Goal: Information Seeking & Learning: Learn about a topic

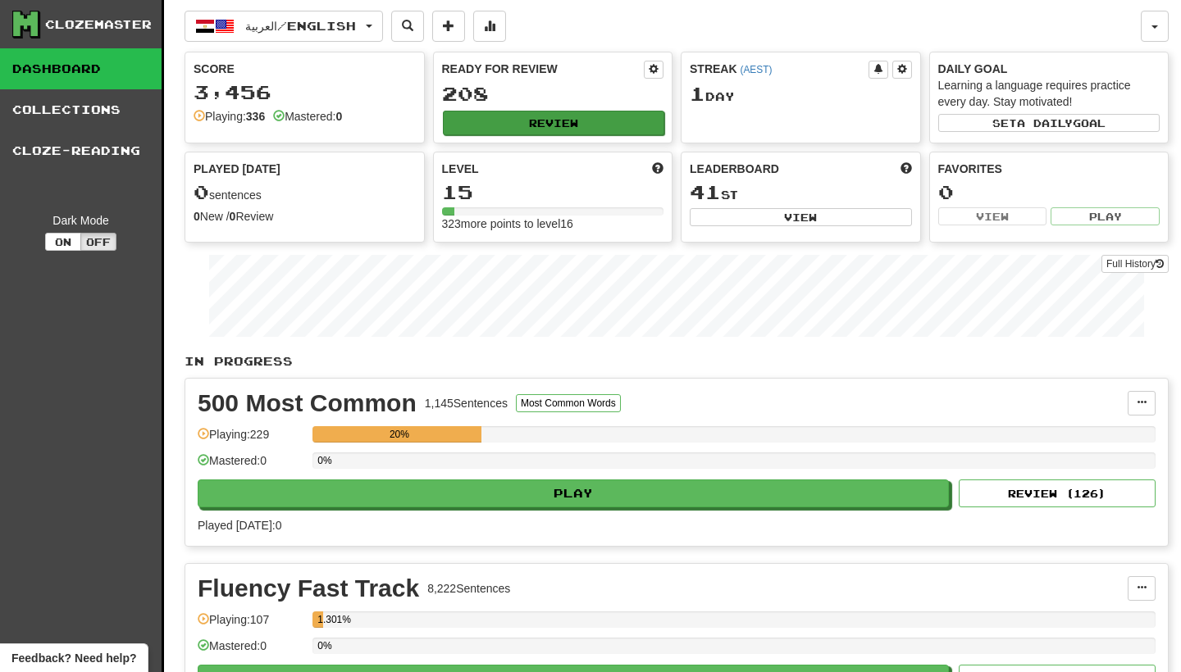
click at [520, 126] on button "Review" at bounding box center [554, 123] width 222 height 25
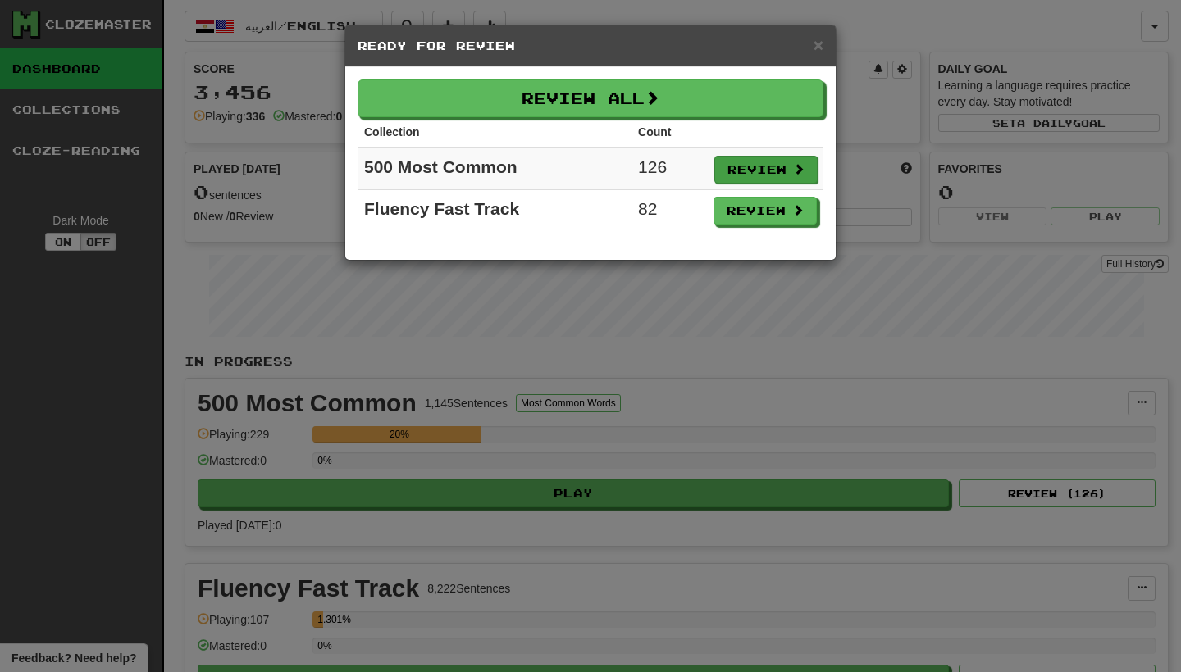
click at [813, 167] on button "Review" at bounding box center [765, 170] width 103 height 28
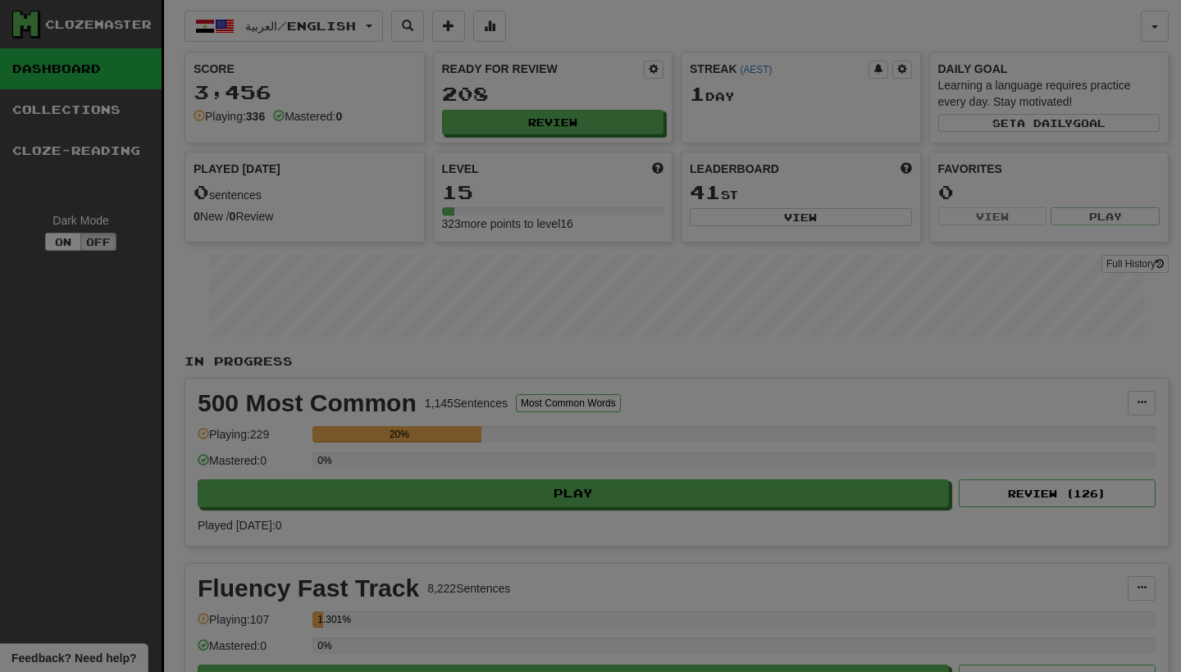
select select "***"
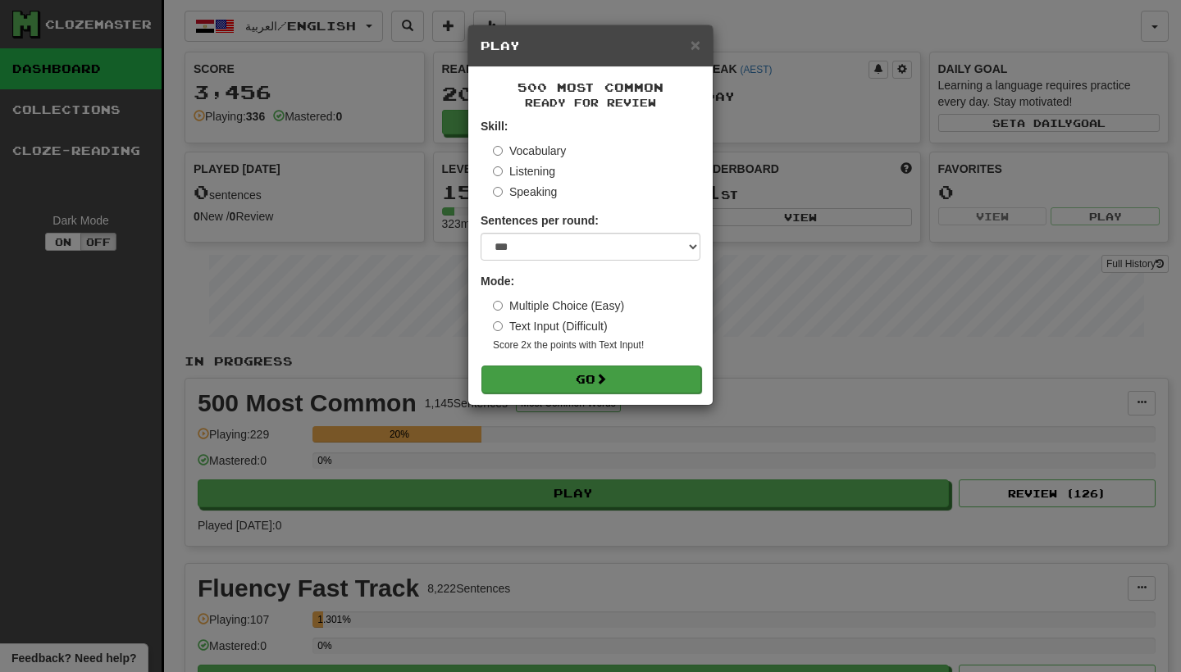
click at [588, 368] on button "Go" at bounding box center [591, 380] width 220 height 28
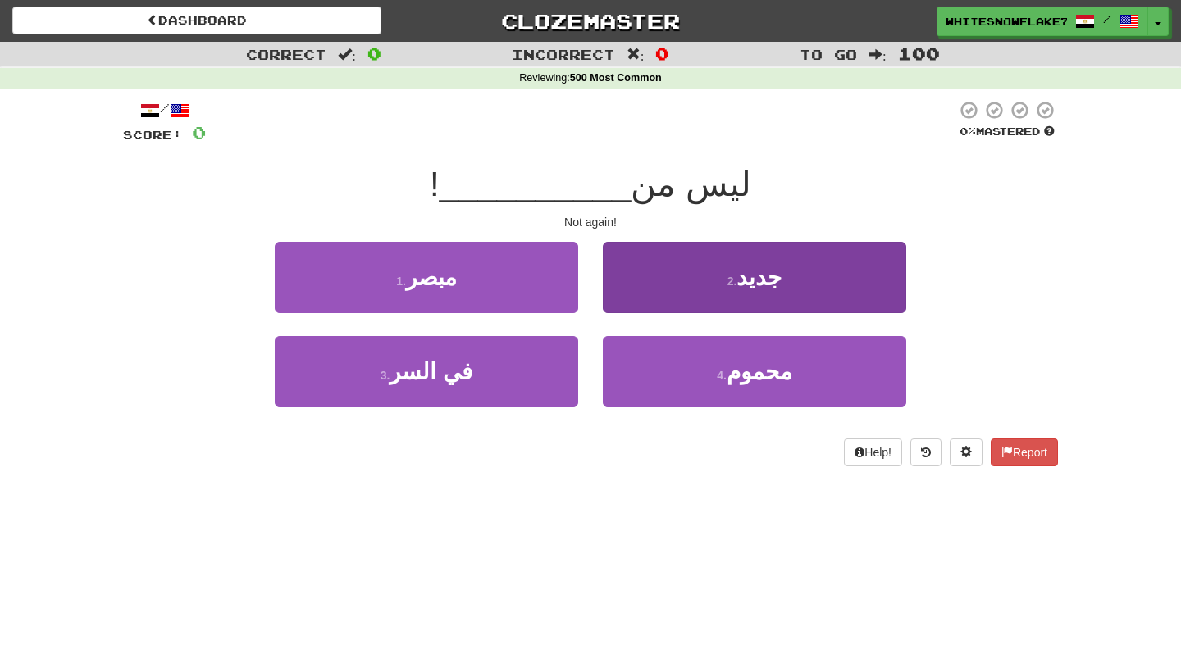
click at [623, 300] on button "2 . جديد" at bounding box center [754, 277] width 303 height 71
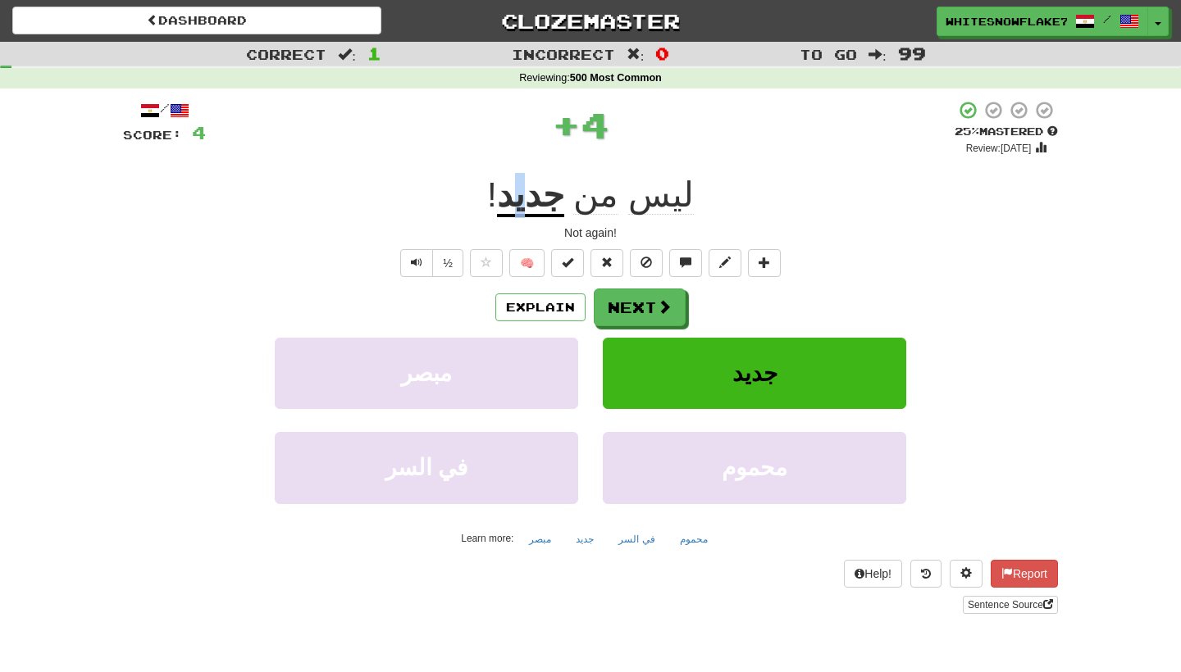
click at [538, 191] on u "جديد" at bounding box center [530, 196] width 67 height 42
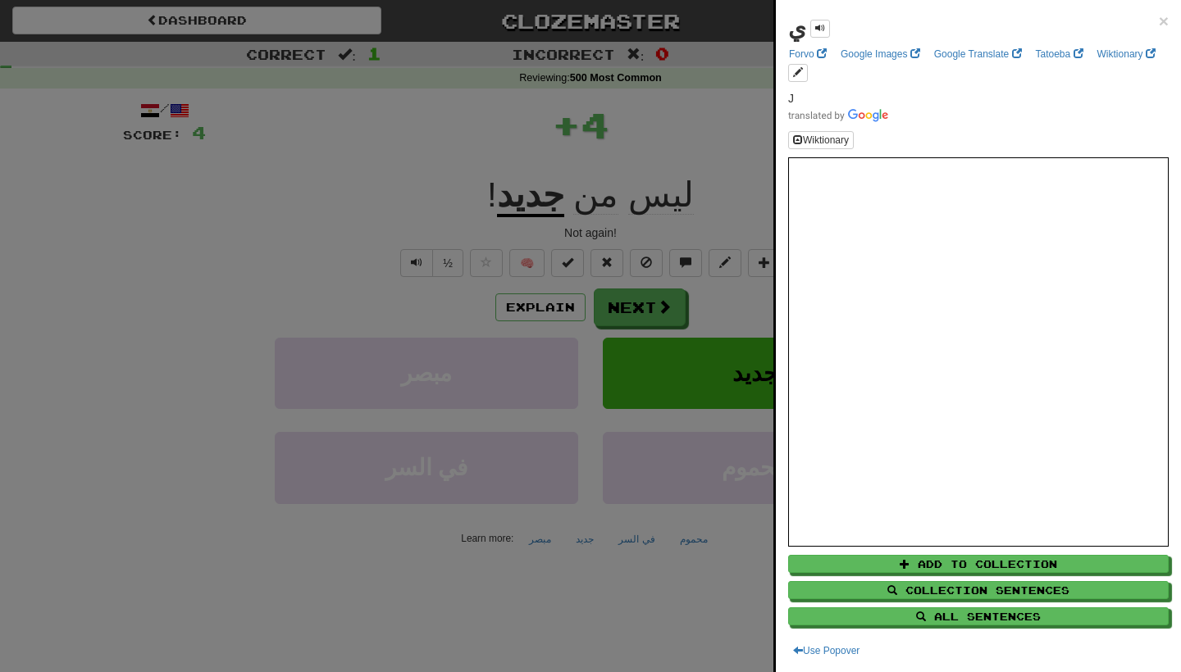
click at [382, 197] on div at bounding box center [590, 336] width 1181 height 672
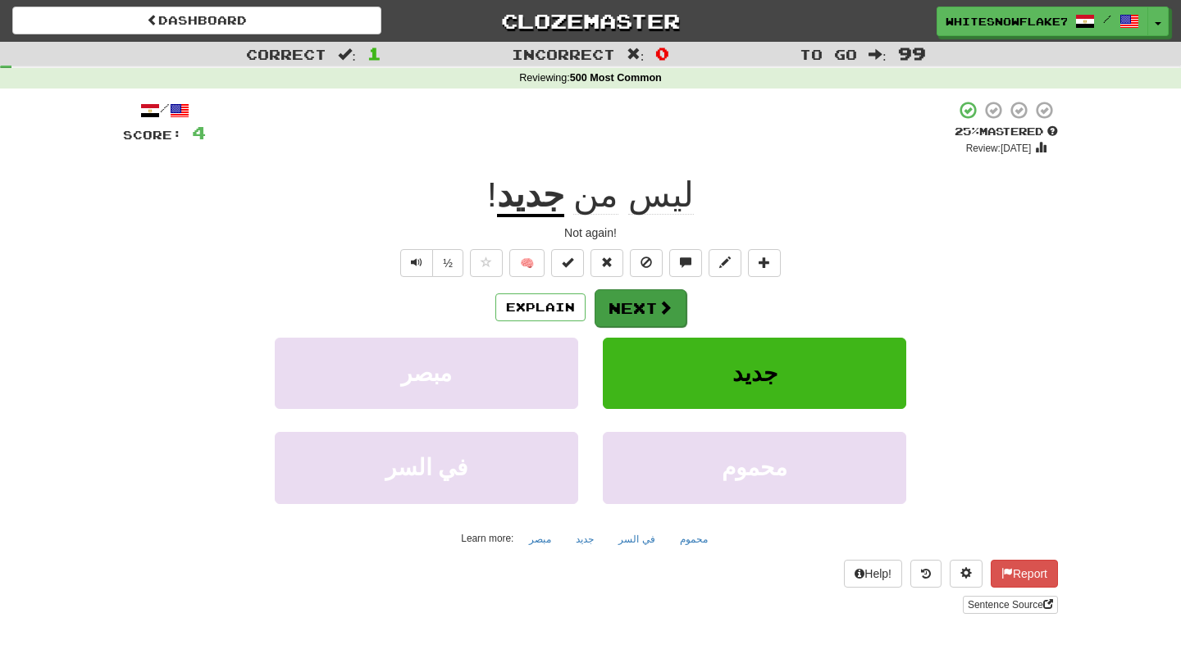
click at [658, 308] on span at bounding box center [665, 307] width 15 height 15
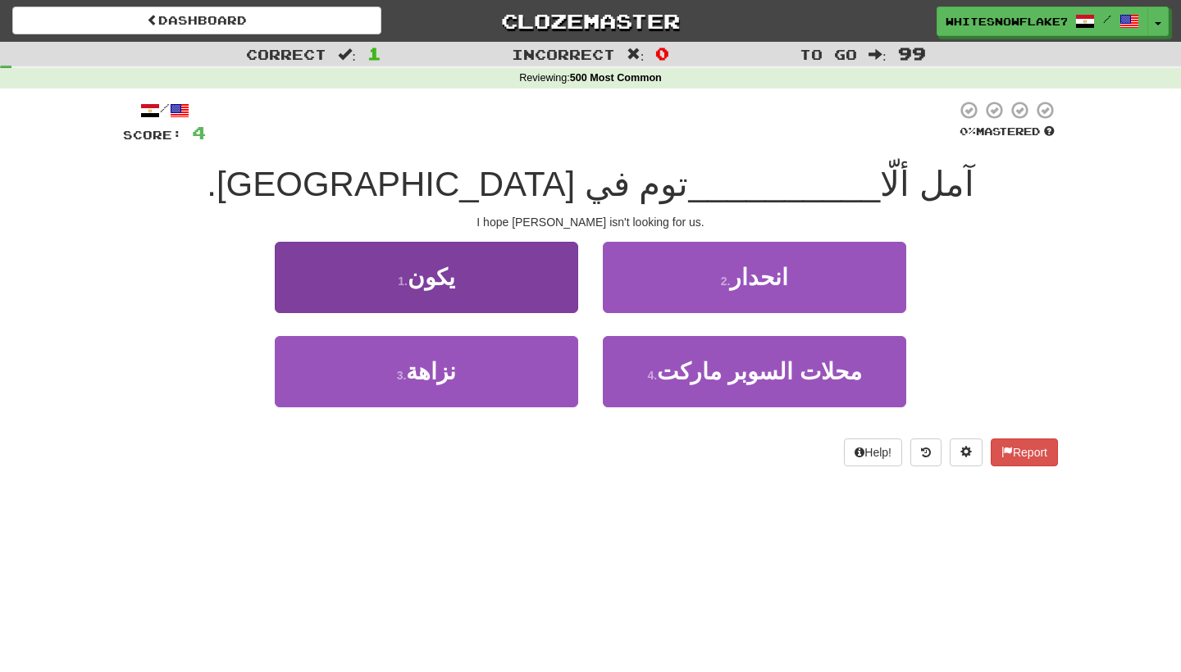
click at [421, 280] on span "يكون" at bounding box center [432, 277] width 48 height 25
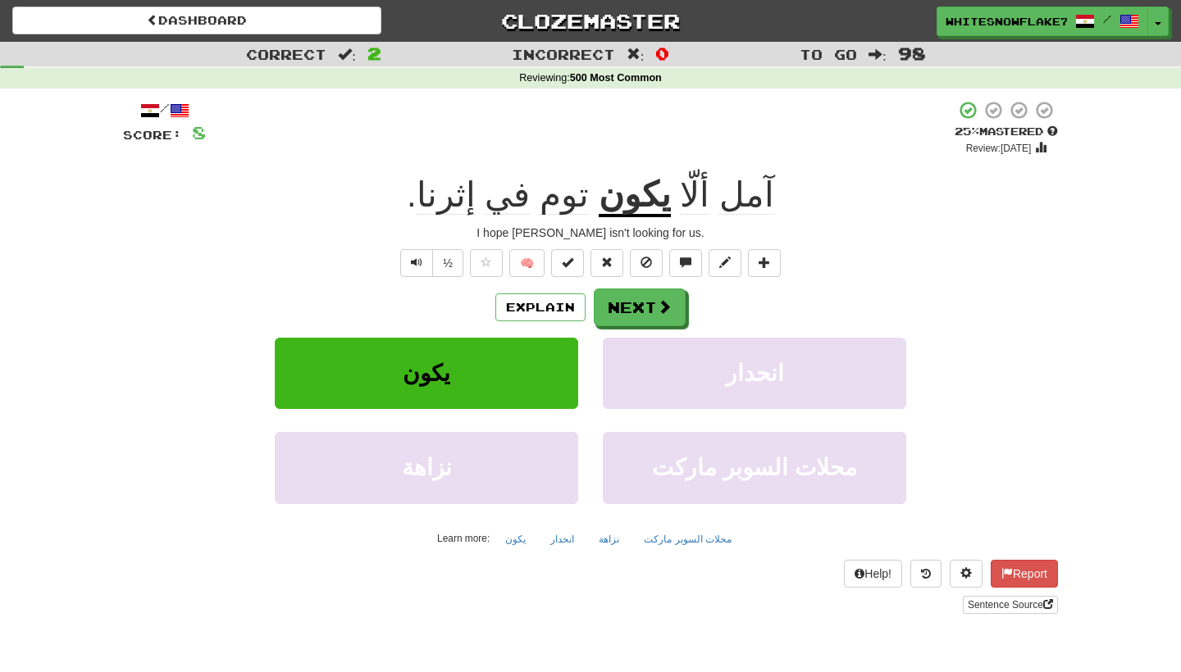
click at [609, 195] on u "يكون" at bounding box center [635, 196] width 72 height 42
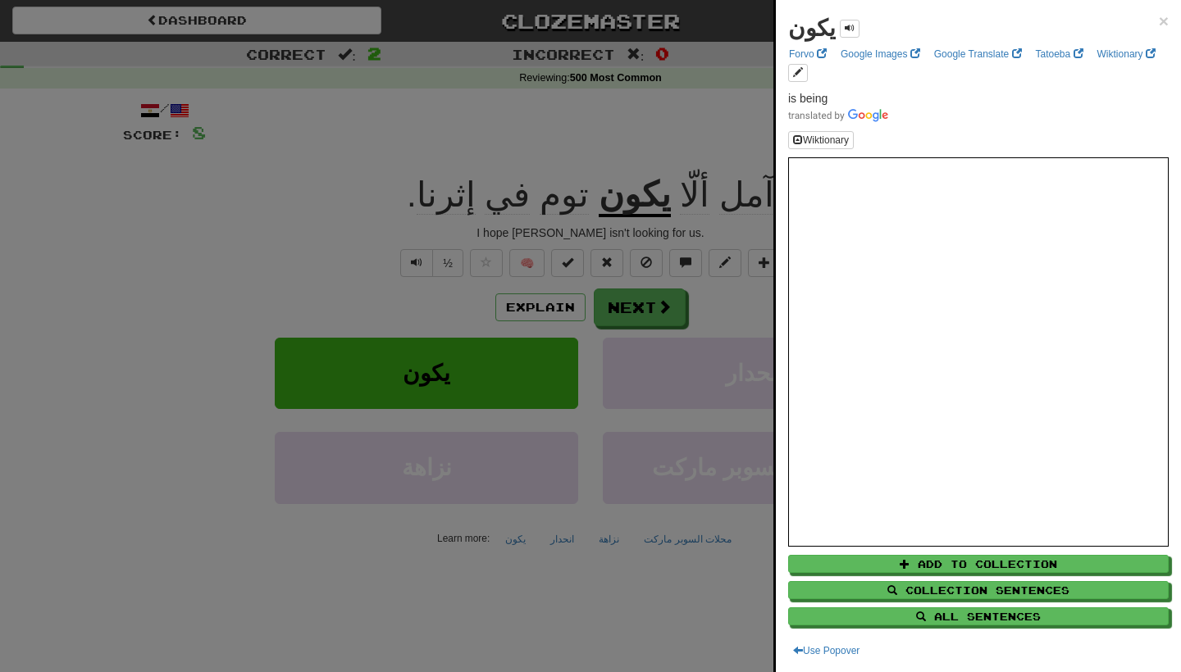
click at [246, 262] on div at bounding box center [590, 336] width 1181 height 672
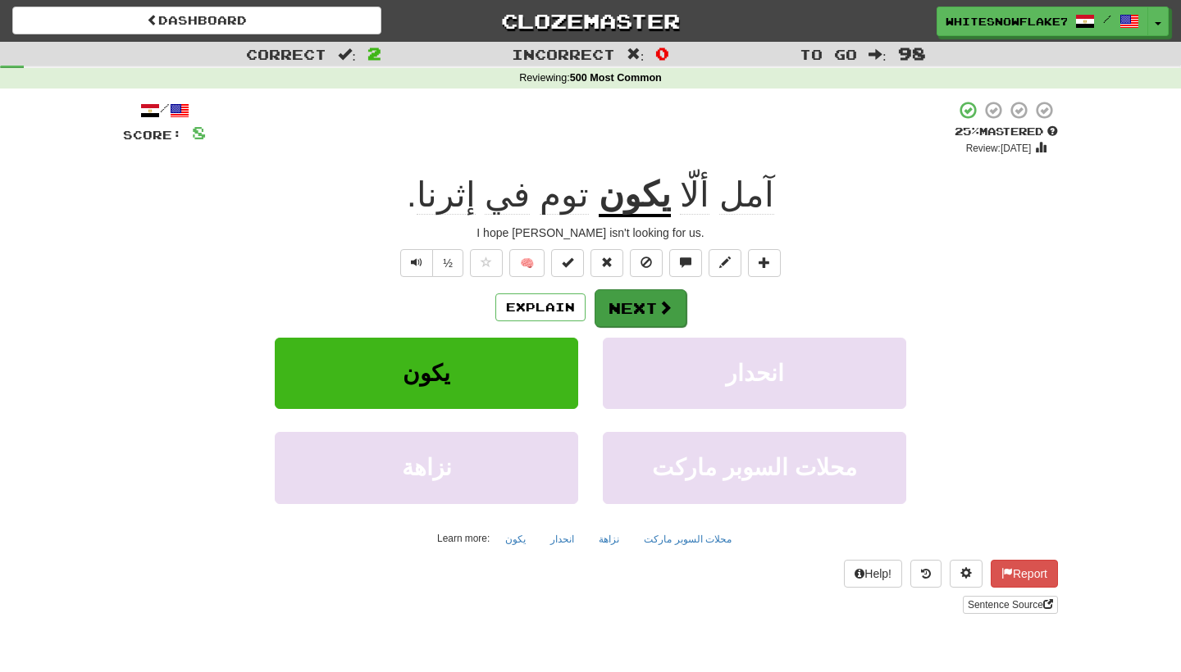
click at [654, 302] on button "Next" at bounding box center [640, 308] width 92 height 38
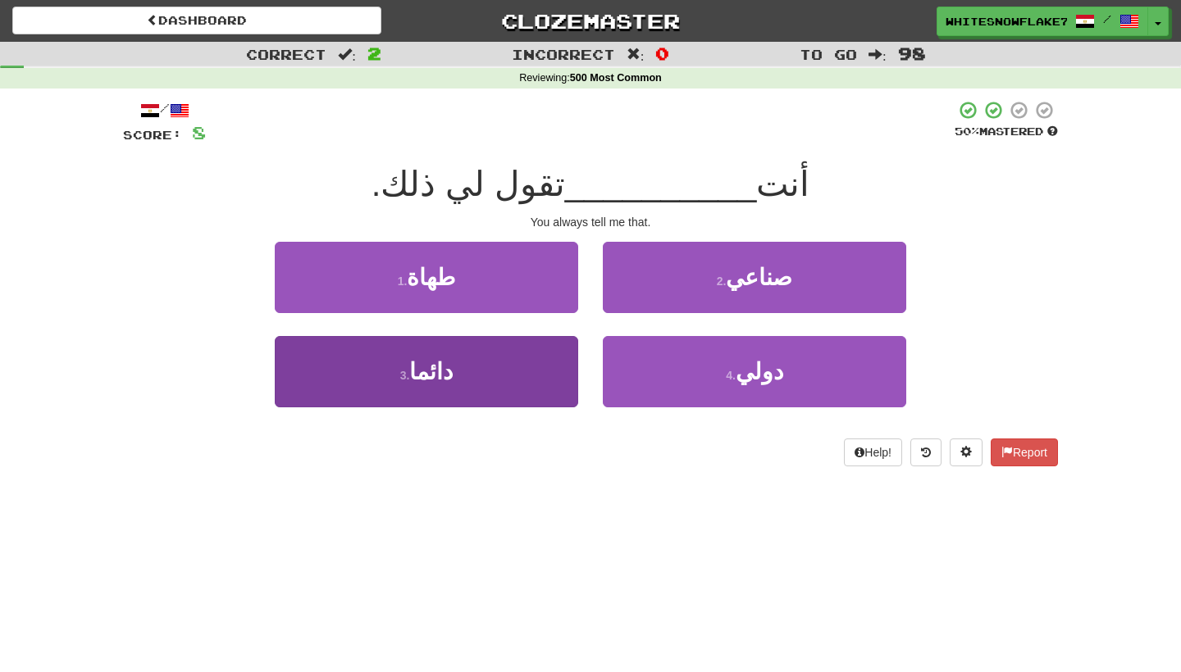
click at [513, 383] on button "3 . دائما" at bounding box center [426, 371] width 303 height 71
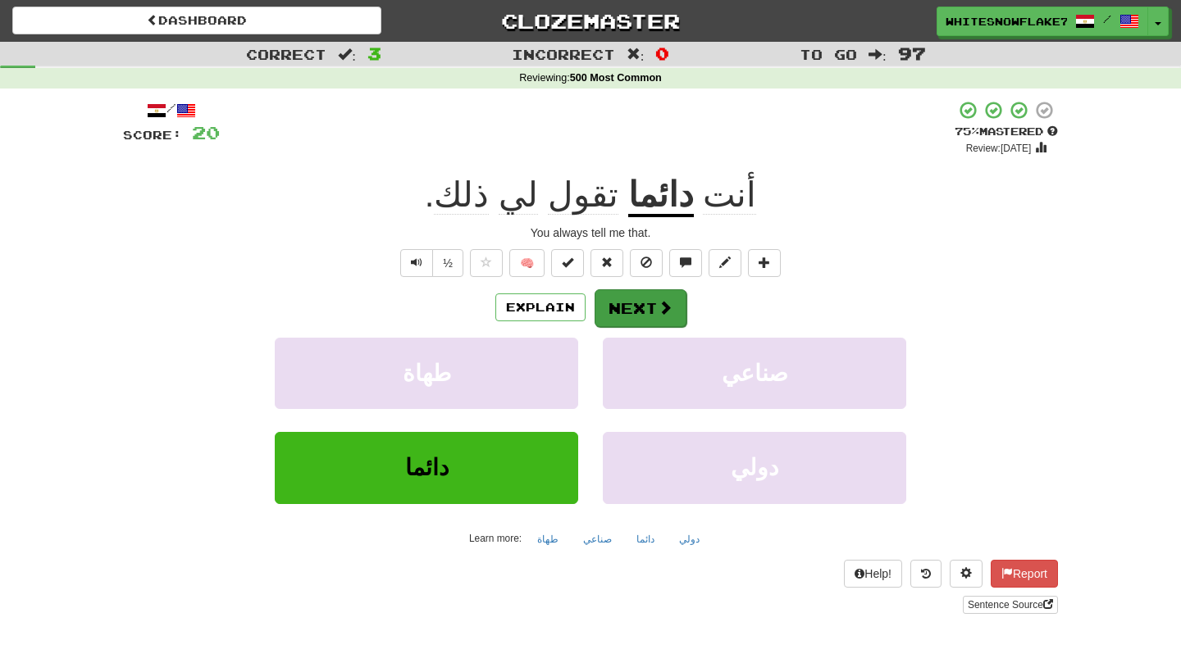
click at [662, 301] on span at bounding box center [665, 307] width 15 height 15
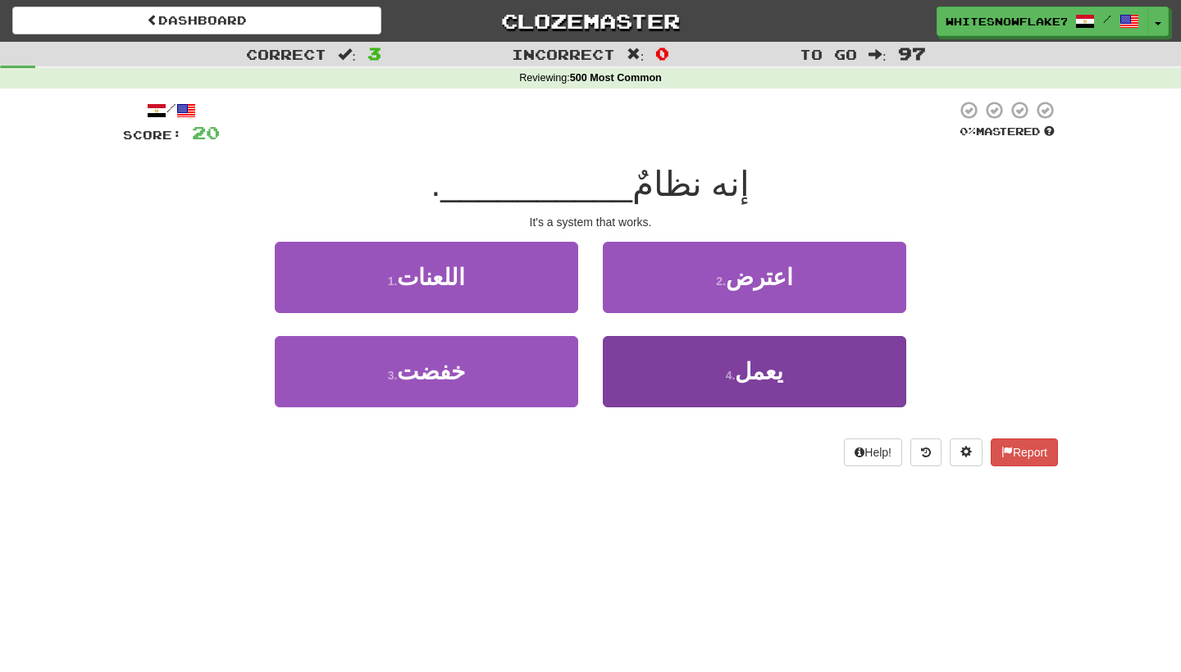
click at [842, 364] on button "4 . يعمل" at bounding box center [754, 371] width 303 height 71
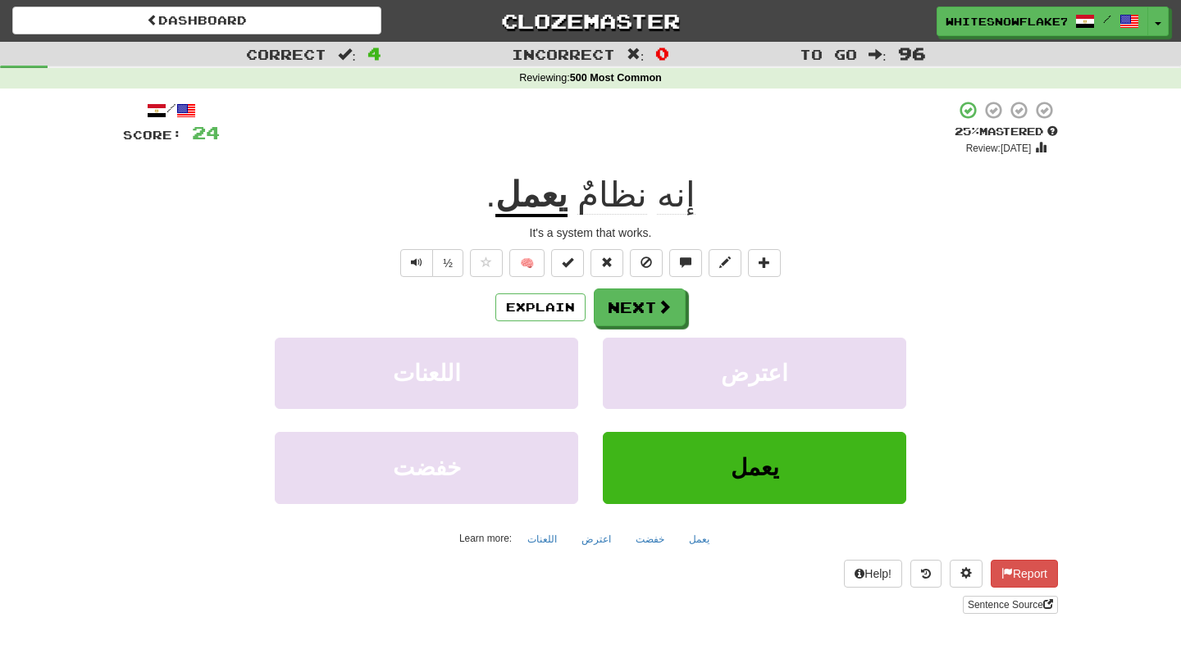
click at [560, 196] on u "يعمل" at bounding box center [531, 196] width 72 height 42
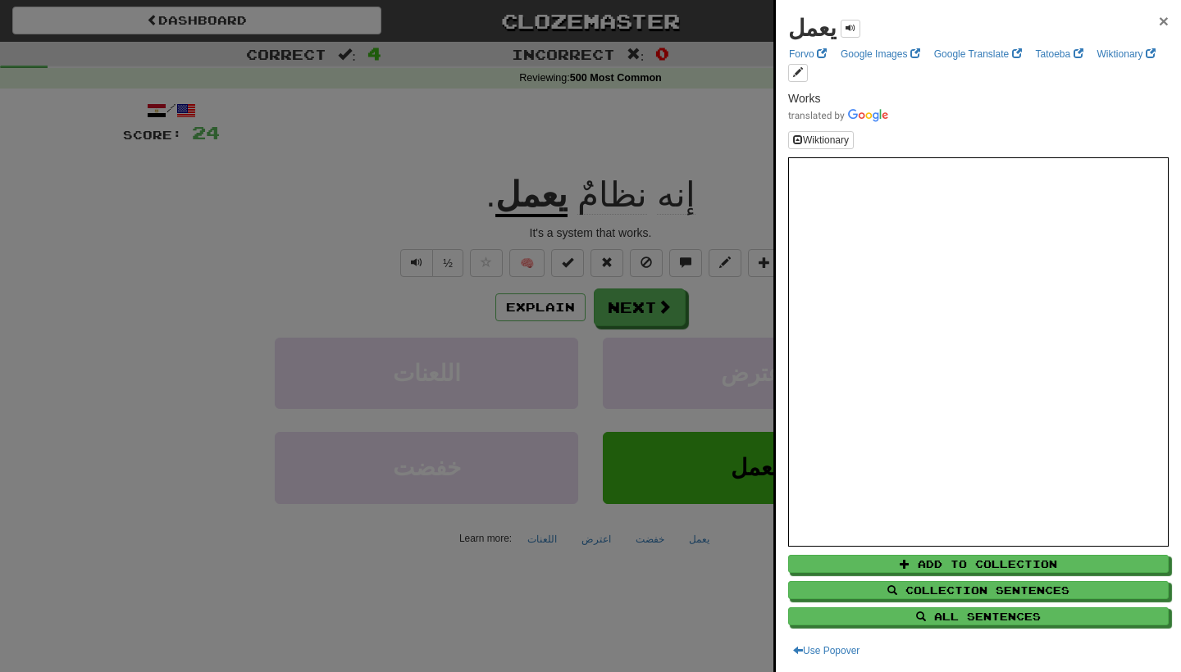
click at [1166, 24] on span "×" at bounding box center [1164, 20] width 10 height 19
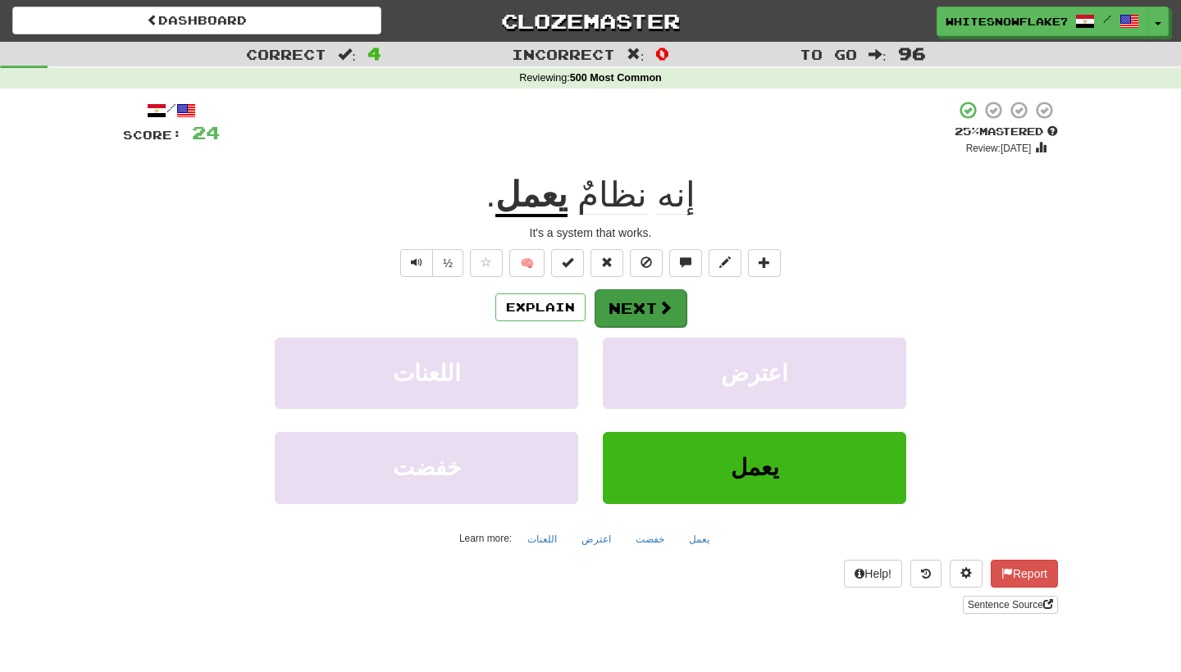
click at [631, 296] on button "Next" at bounding box center [640, 308] width 92 height 38
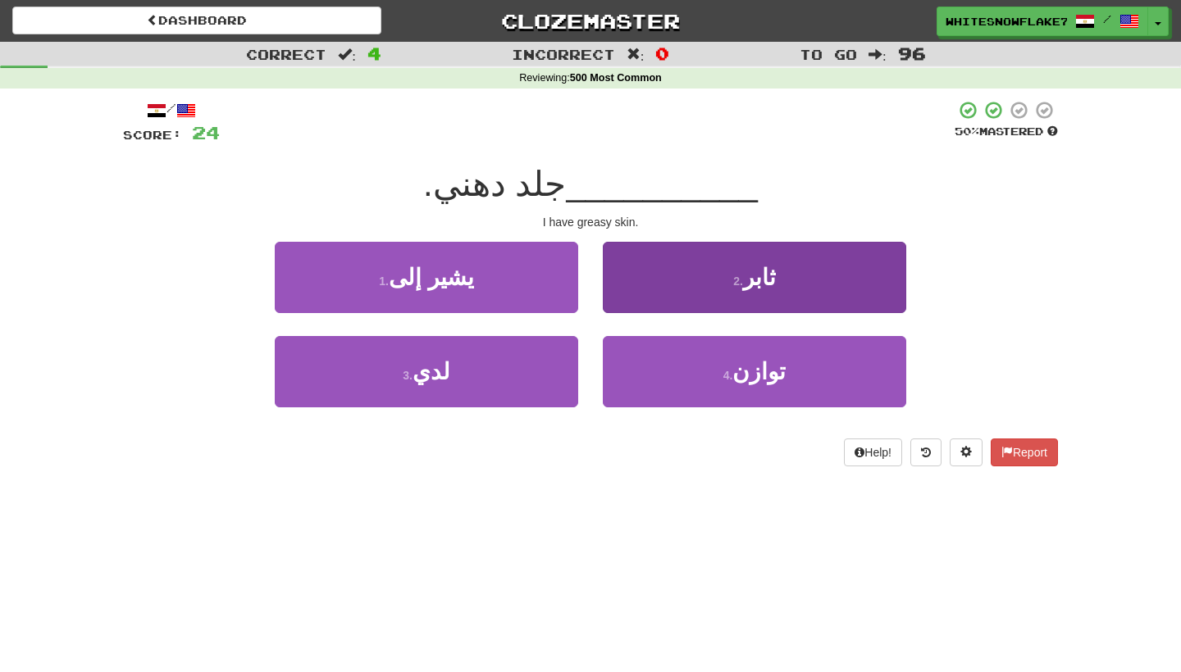
click at [722, 271] on button "2 . ثابر" at bounding box center [754, 277] width 303 height 71
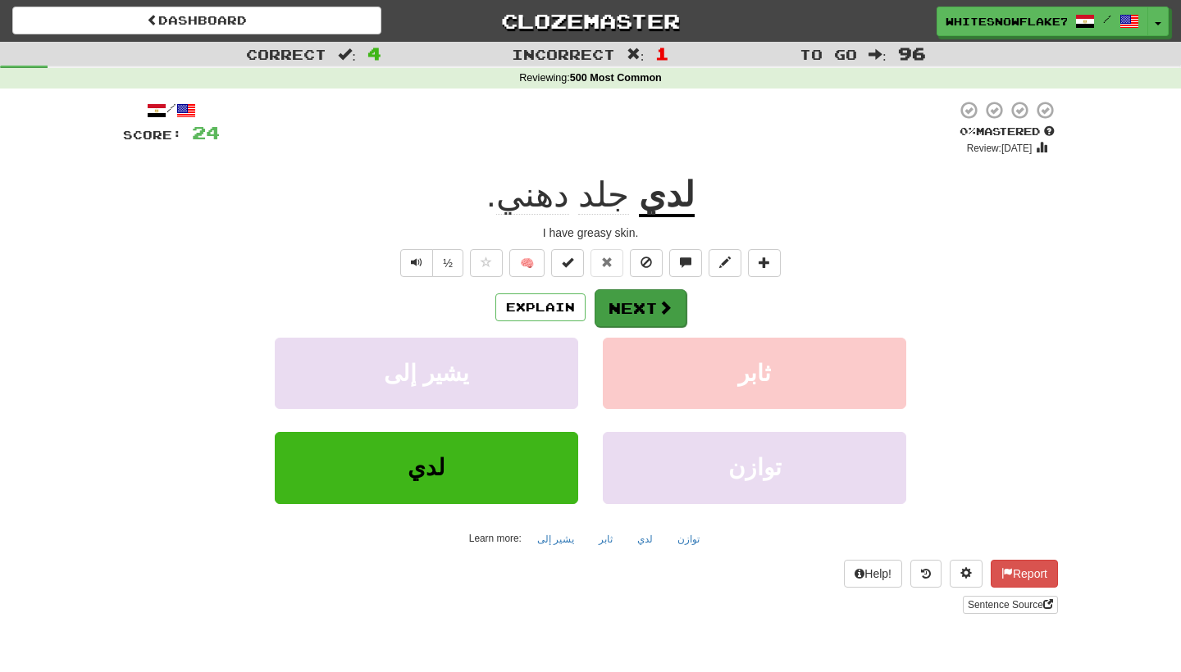
click at [665, 295] on button "Next" at bounding box center [640, 308] width 92 height 38
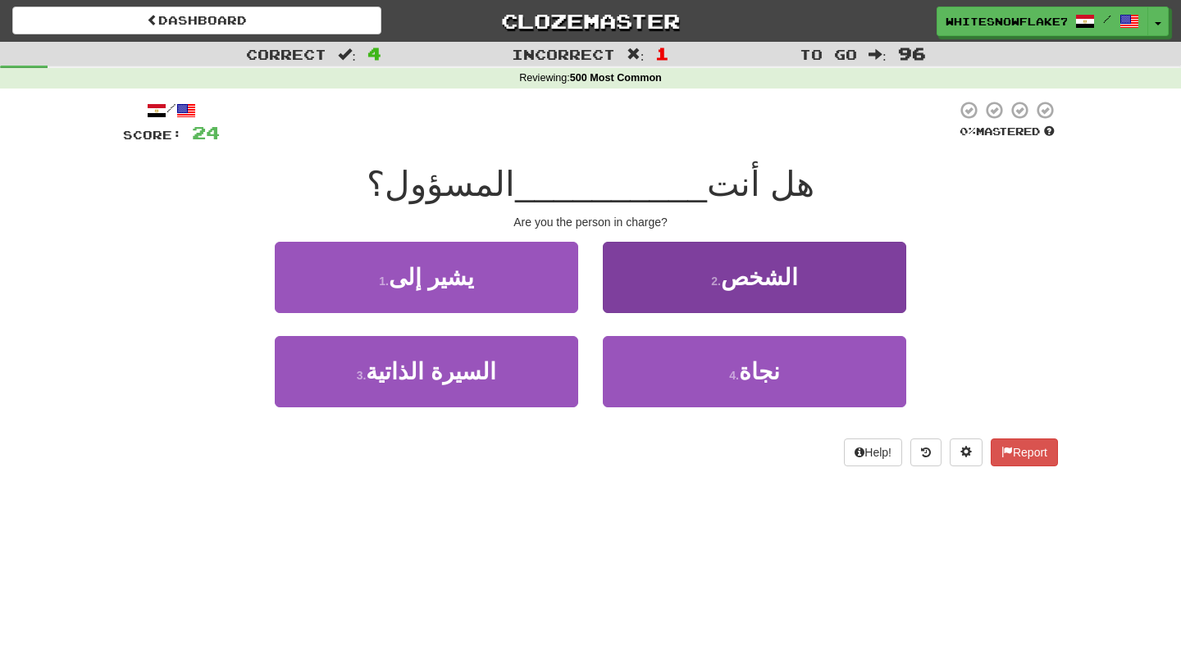
click at [838, 279] on button "2 . الشخص" at bounding box center [754, 277] width 303 height 71
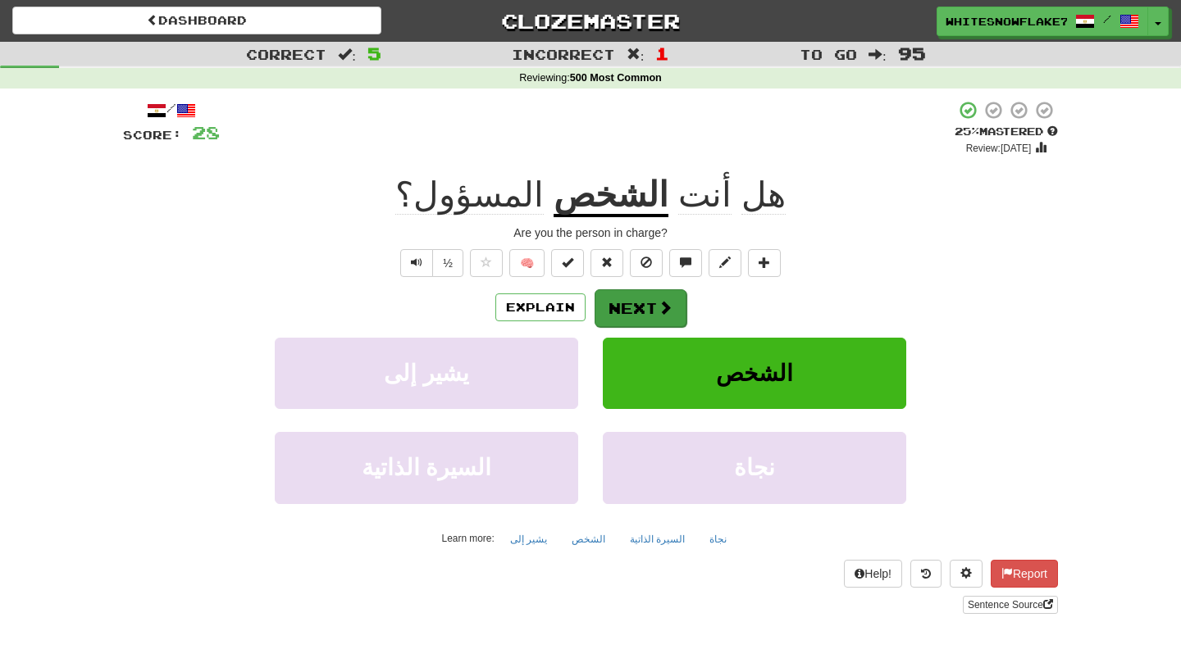
click at [662, 300] on span at bounding box center [665, 307] width 15 height 15
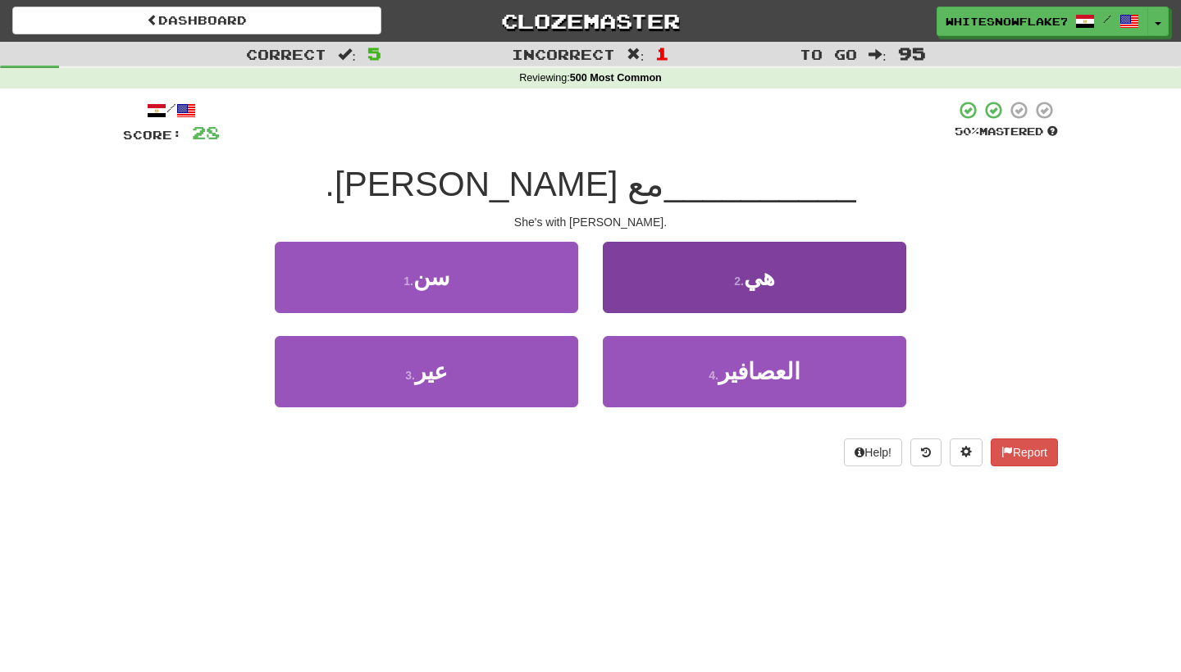
click at [766, 254] on button "2 . هي" at bounding box center [754, 277] width 303 height 71
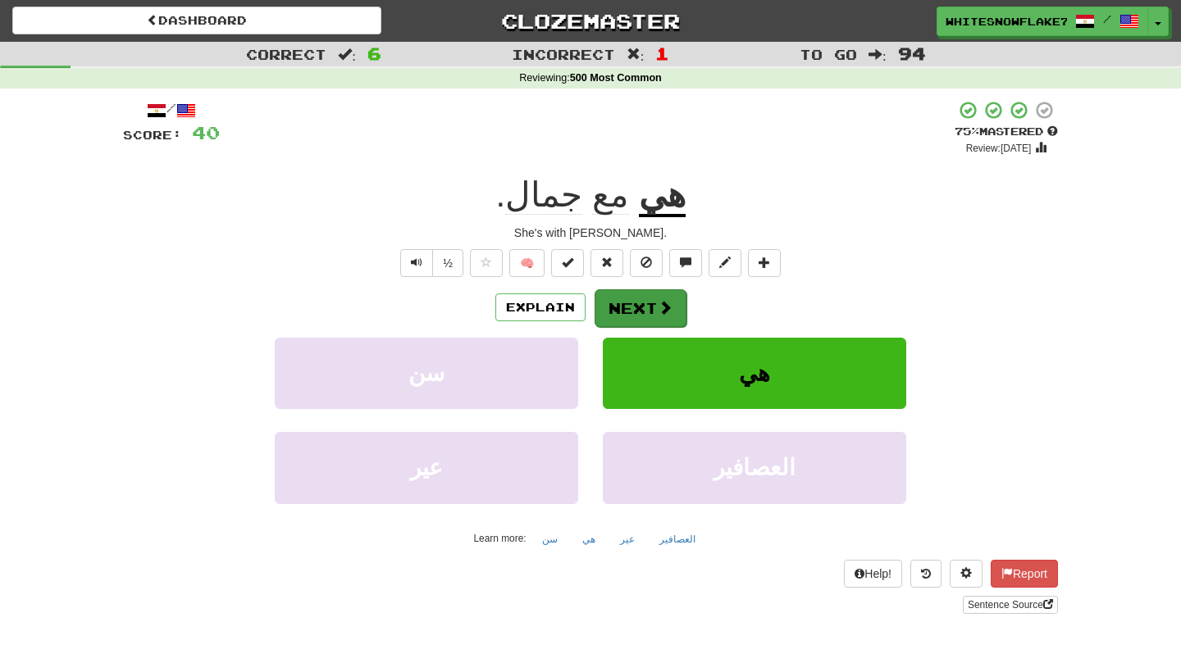
click at [622, 306] on button "Next" at bounding box center [640, 308] width 92 height 38
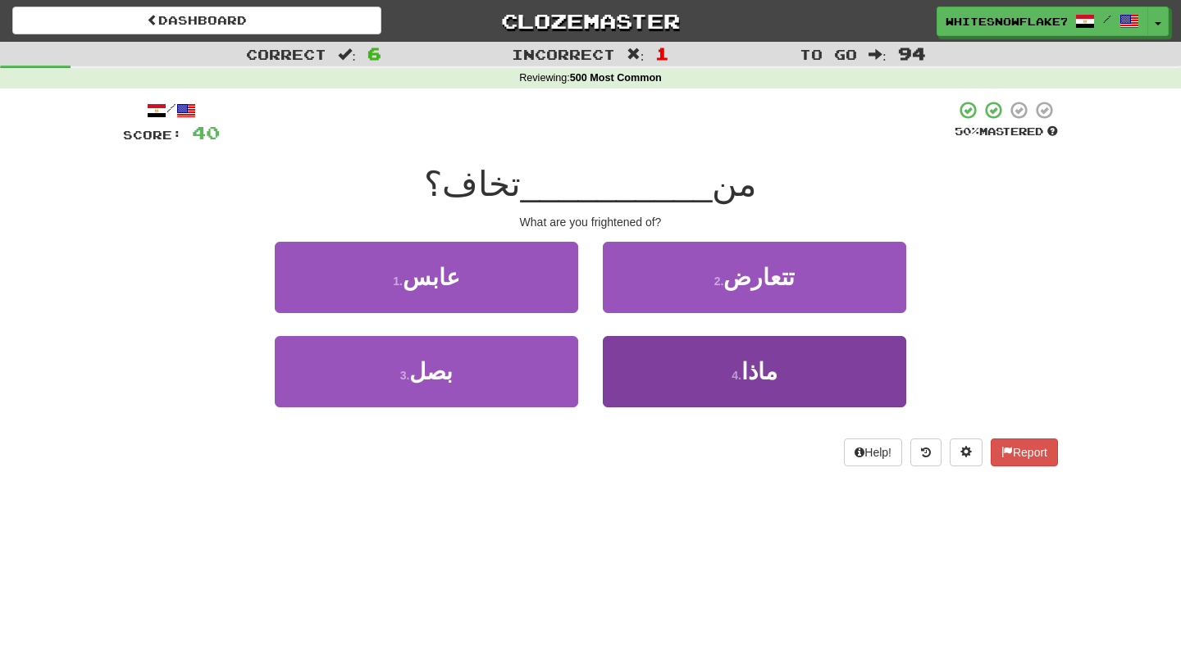
click at [867, 379] on button "4 . ماذا" at bounding box center [754, 371] width 303 height 71
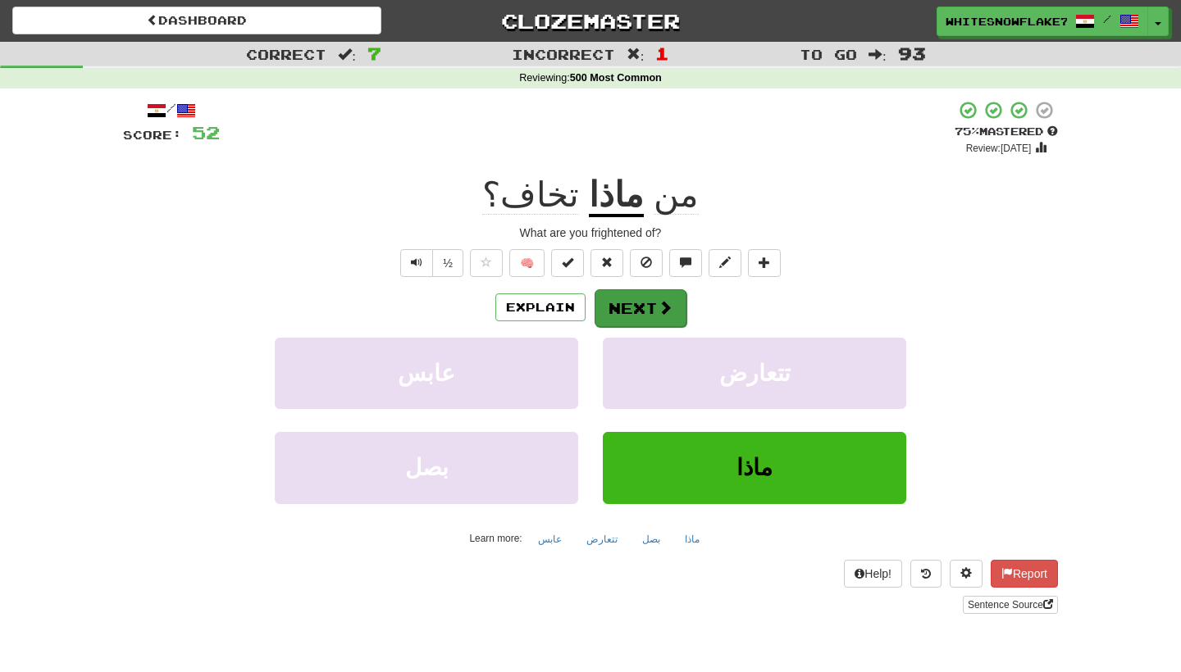
click at [660, 294] on button "Next" at bounding box center [640, 308] width 92 height 38
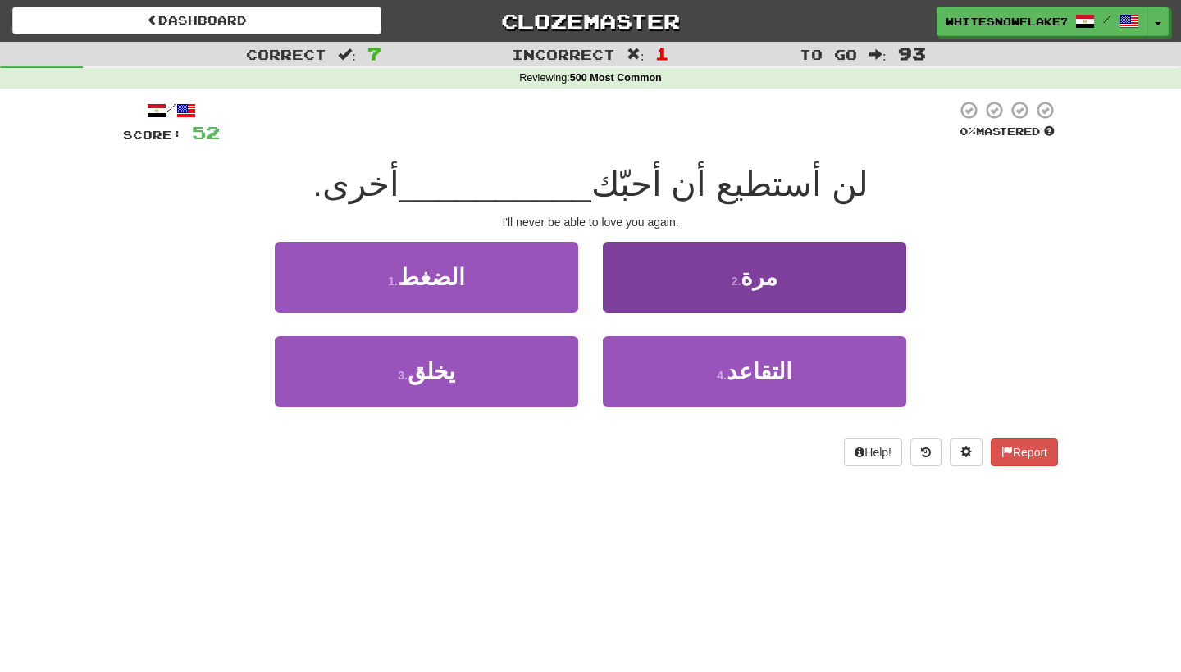
click at [702, 271] on button "2 . مرة" at bounding box center [754, 277] width 303 height 71
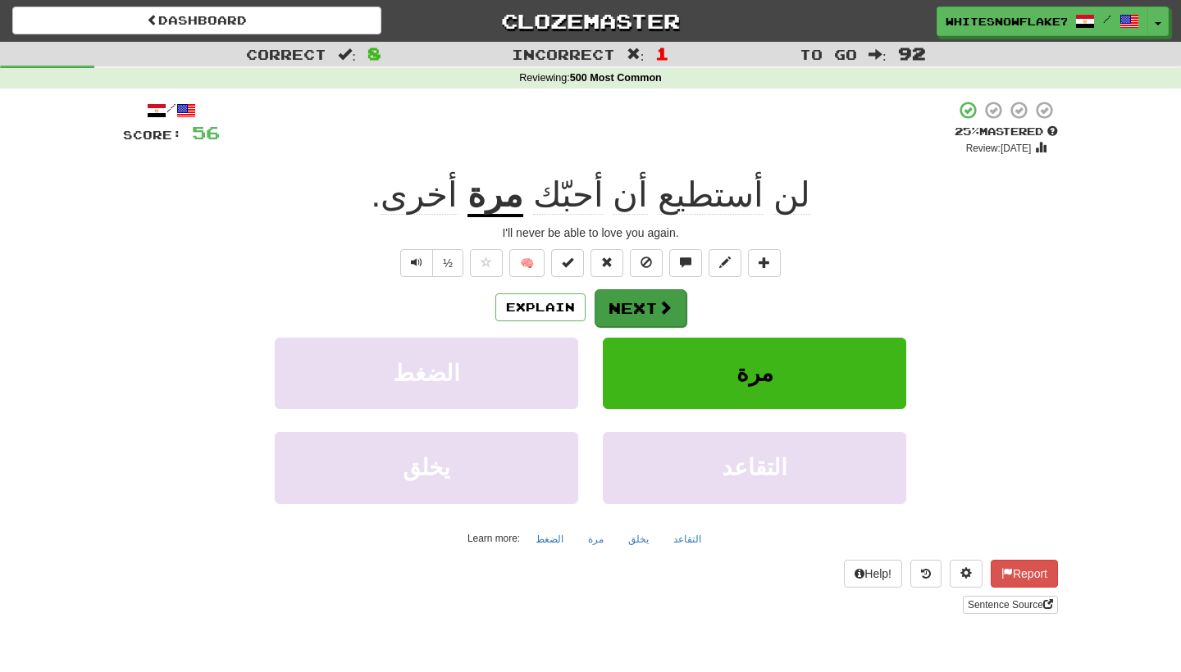
click at [648, 315] on button "Next" at bounding box center [640, 308] width 92 height 38
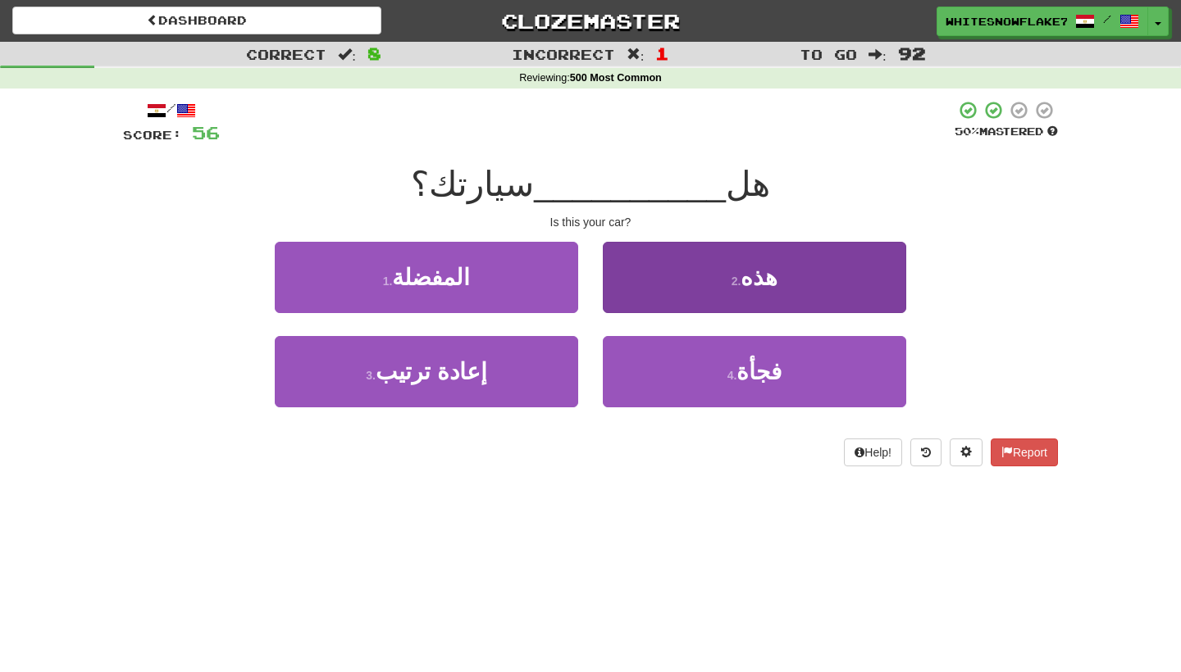
click at [690, 275] on button "2 . هذه" at bounding box center [754, 277] width 303 height 71
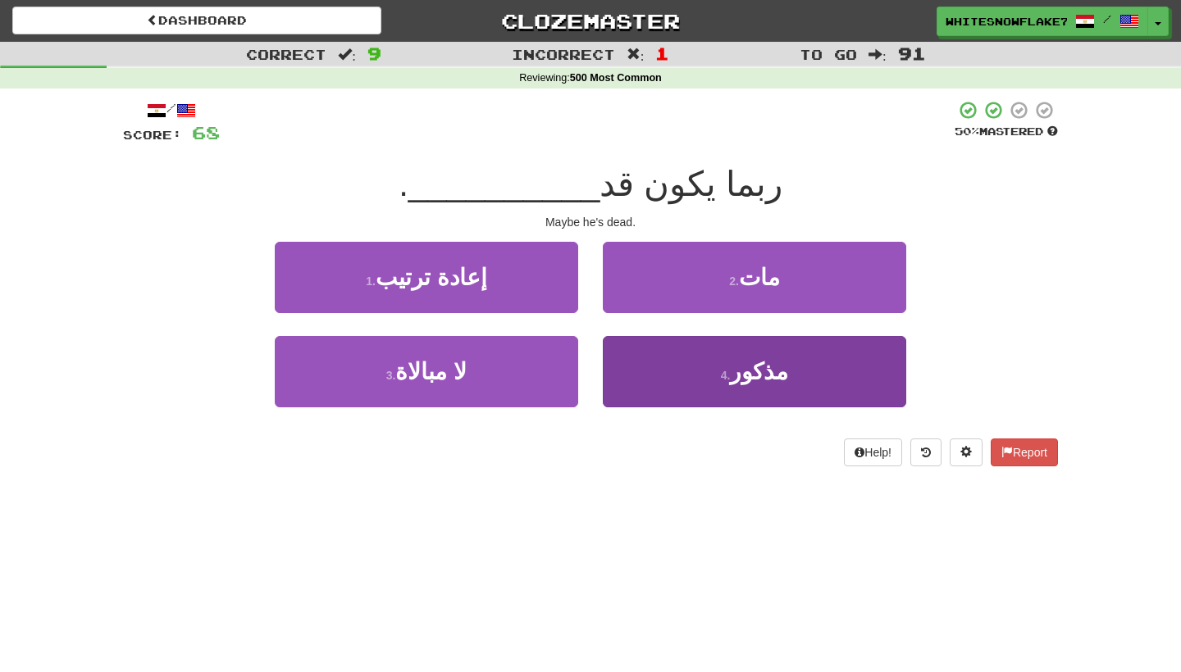
click at [707, 362] on button "4 . مذكور" at bounding box center [754, 371] width 303 height 71
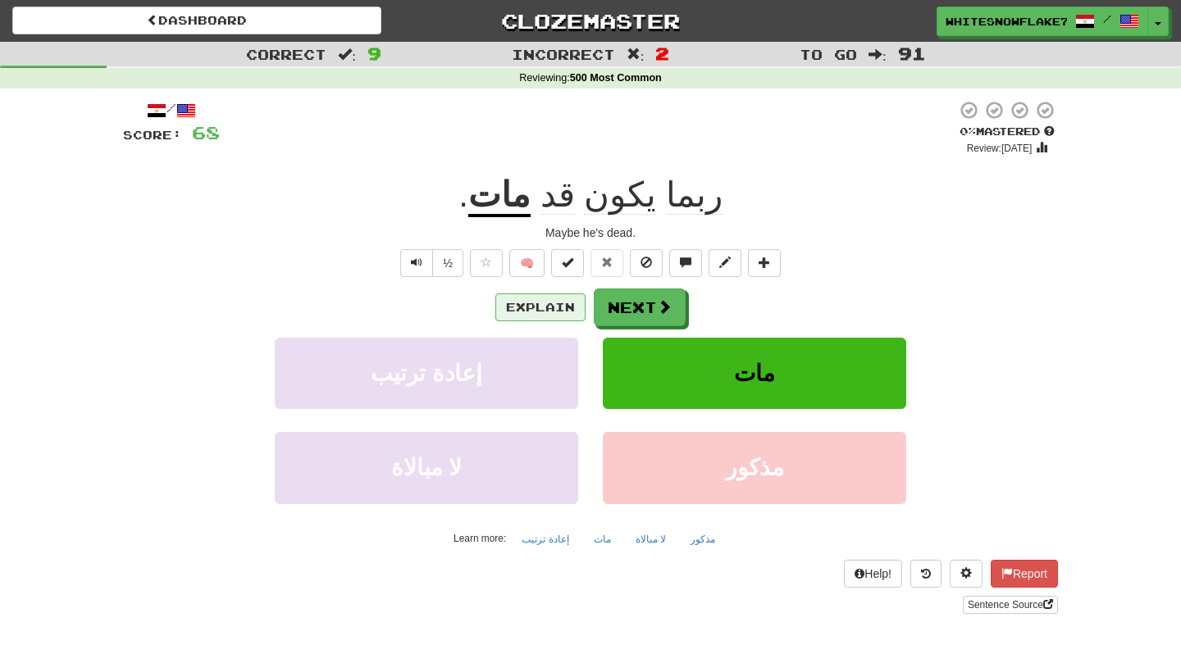
click at [571, 302] on button "Explain" at bounding box center [540, 308] width 90 height 28
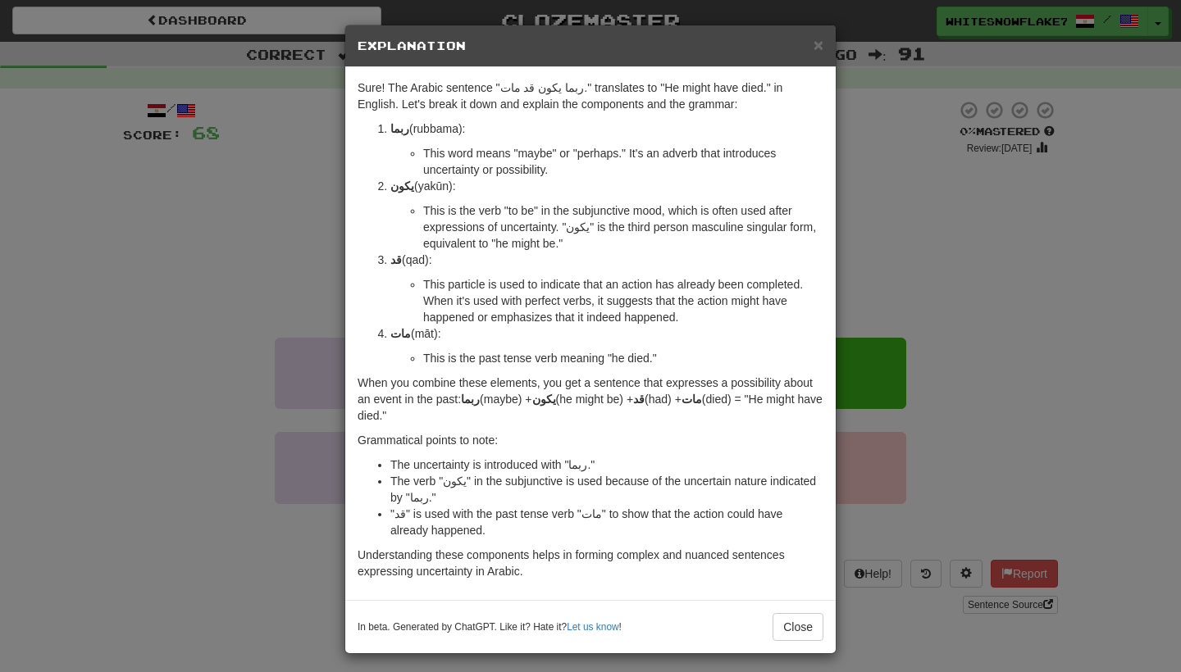
click at [854, 177] on div "× Explanation Sure! The Arabic sentence "ربما يكون قد مات." translates to "He m…" at bounding box center [590, 336] width 1181 height 672
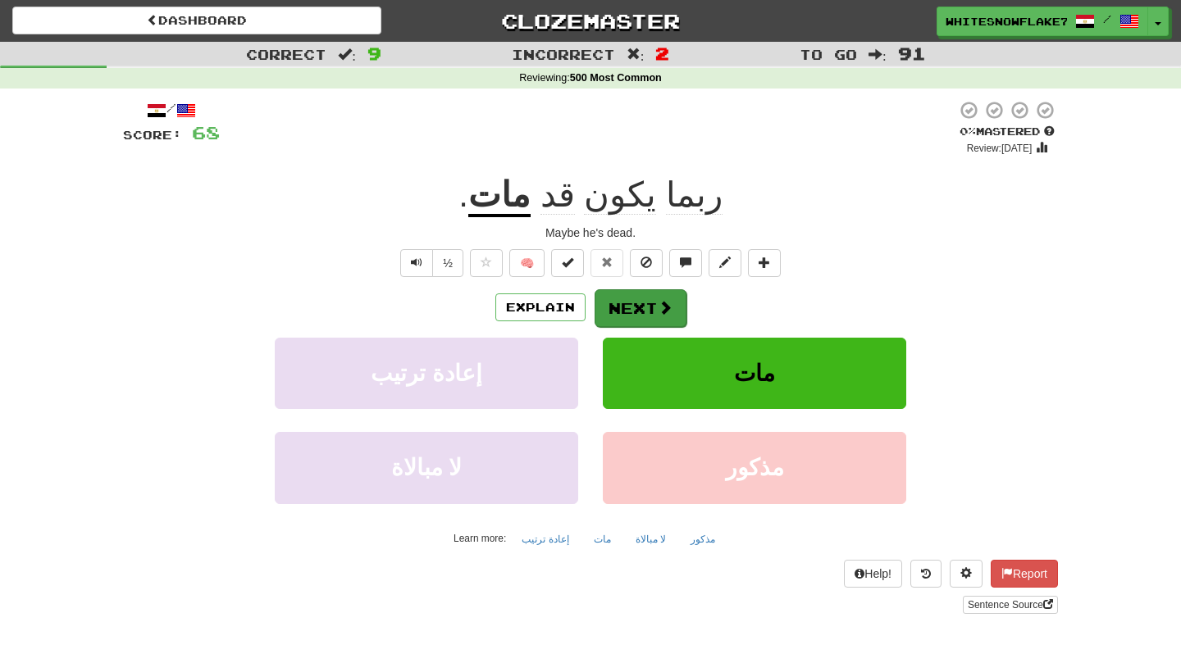
click at [644, 315] on button "Next" at bounding box center [640, 308] width 92 height 38
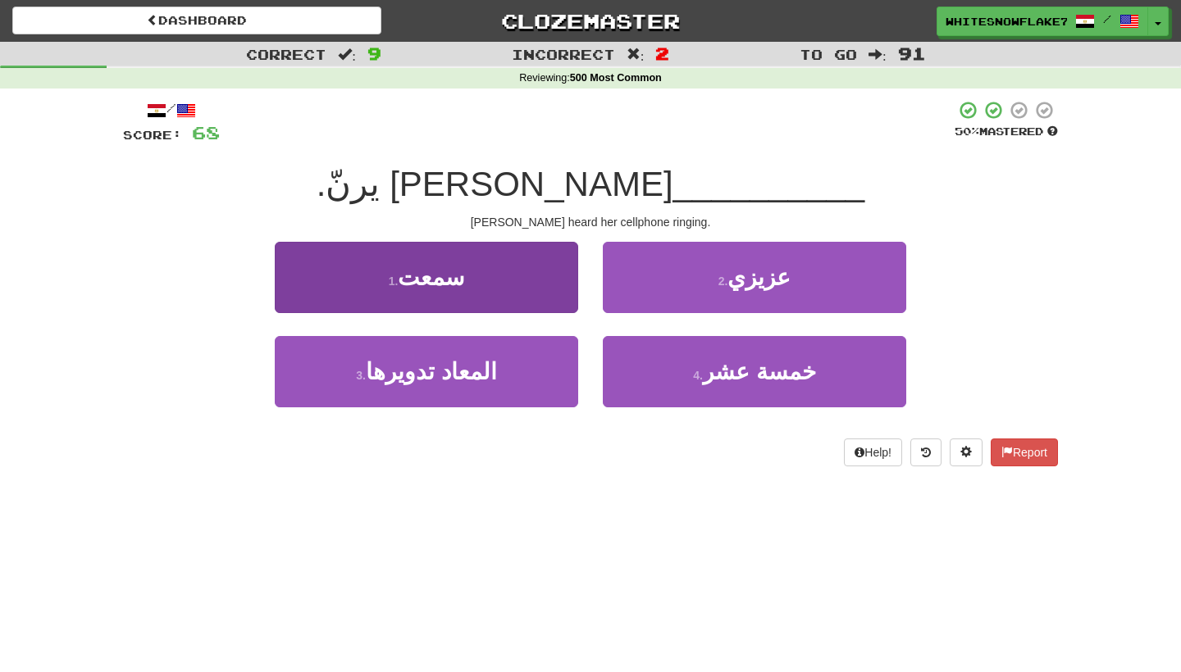
click at [491, 262] on button "1 . سمعت" at bounding box center [426, 277] width 303 height 71
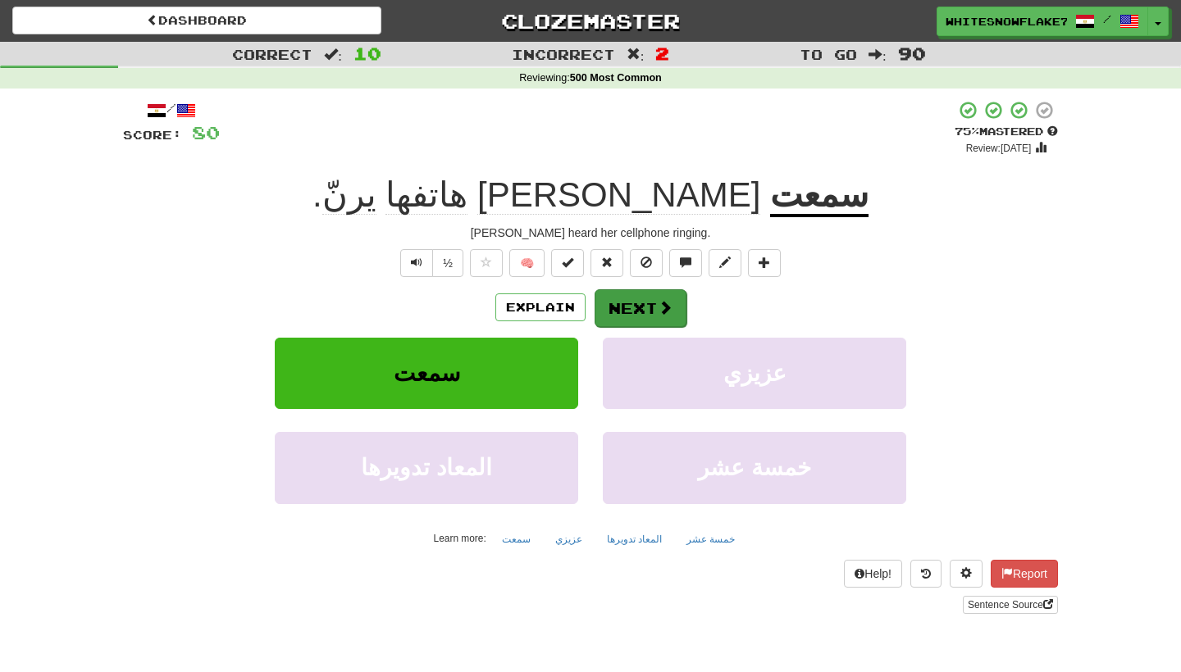
click at [676, 302] on button "Next" at bounding box center [640, 308] width 92 height 38
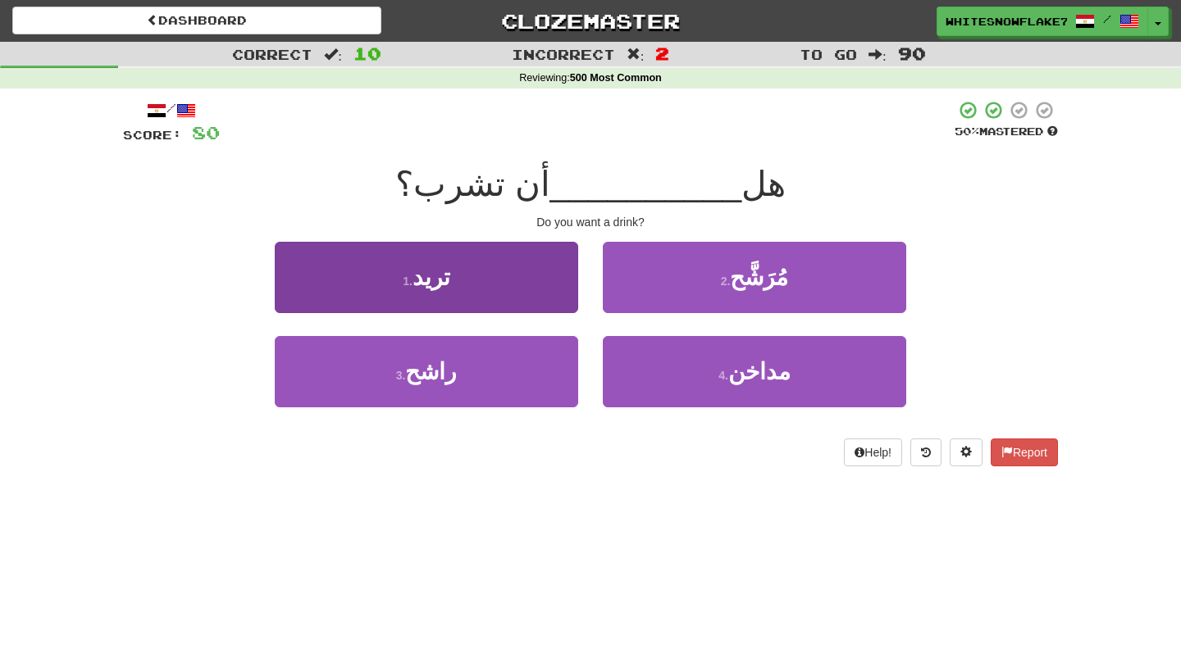
click at [516, 280] on button "1 . تريد" at bounding box center [426, 277] width 303 height 71
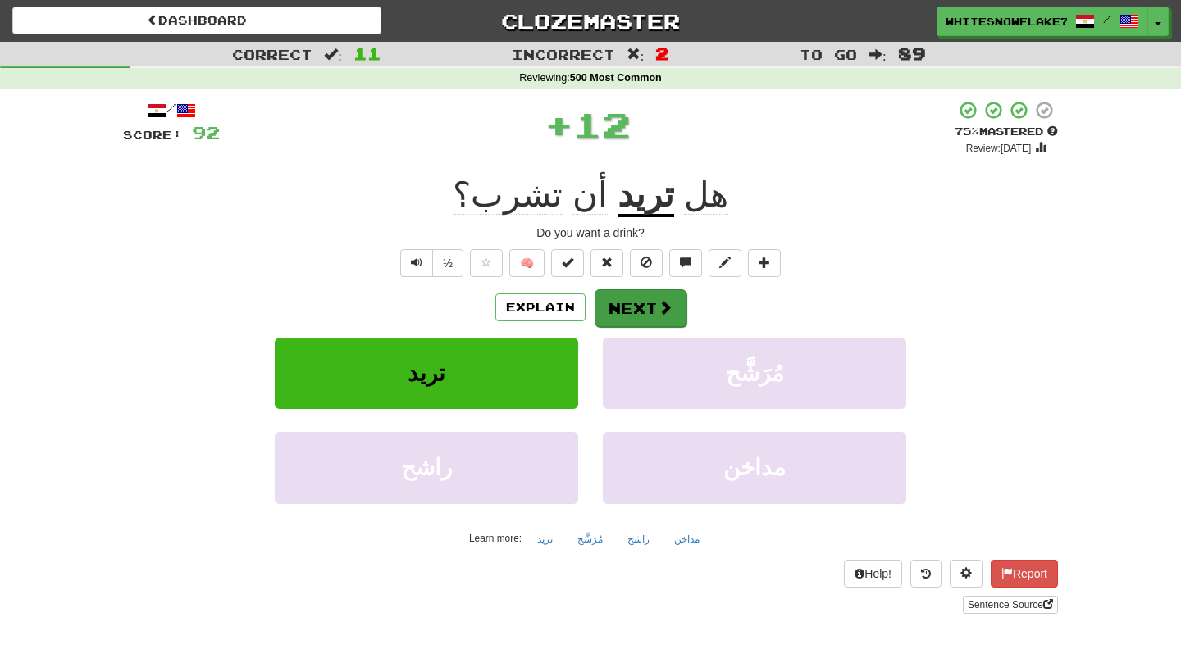
click at [660, 303] on span at bounding box center [665, 307] width 15 height 15
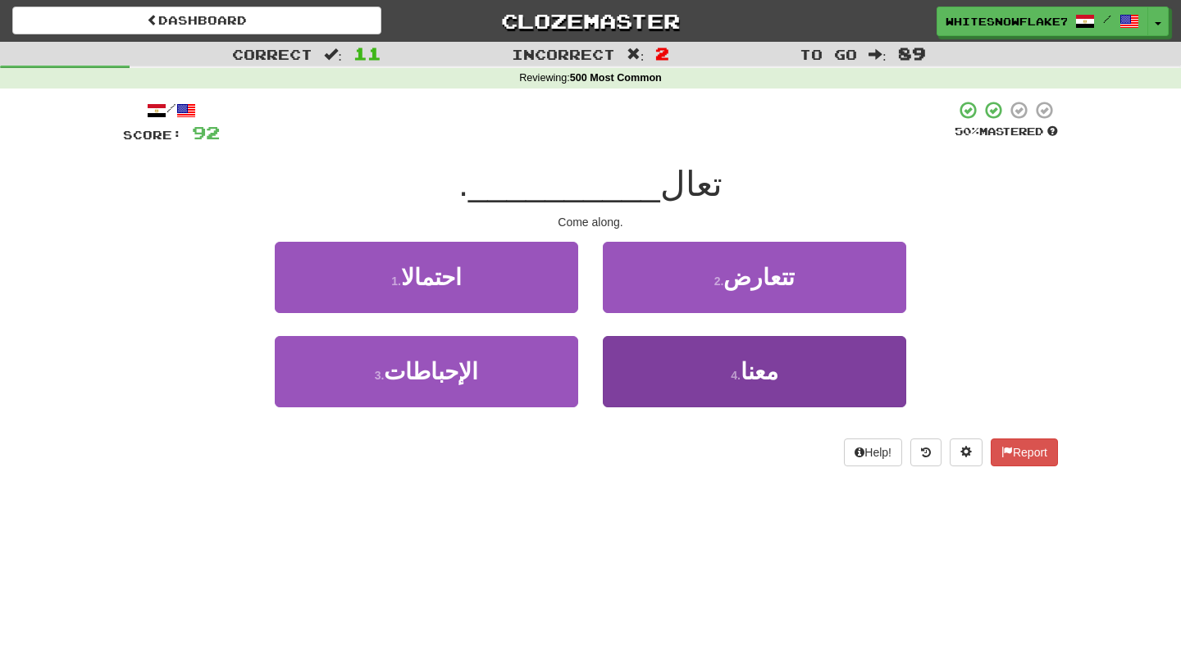
click at [772, 363] on span "معنا" at bounding box center [759, 371] width 38 height 25
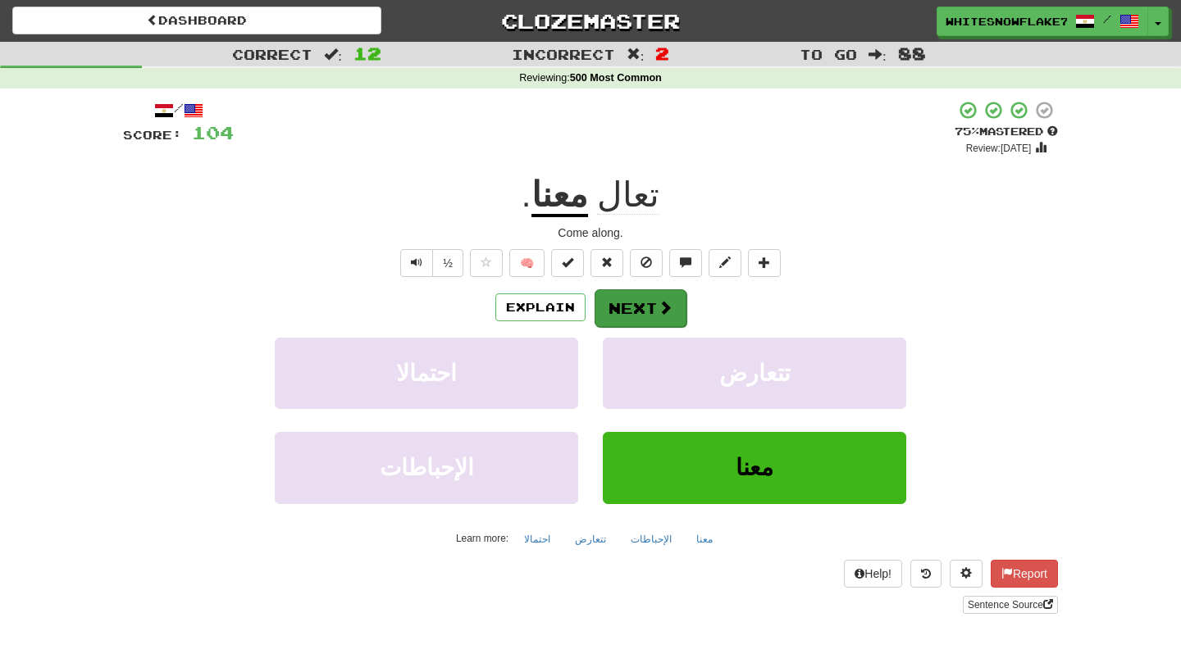
click at [650, 302] on button "Next" at bounding box center [640, 308] width 92 height 38
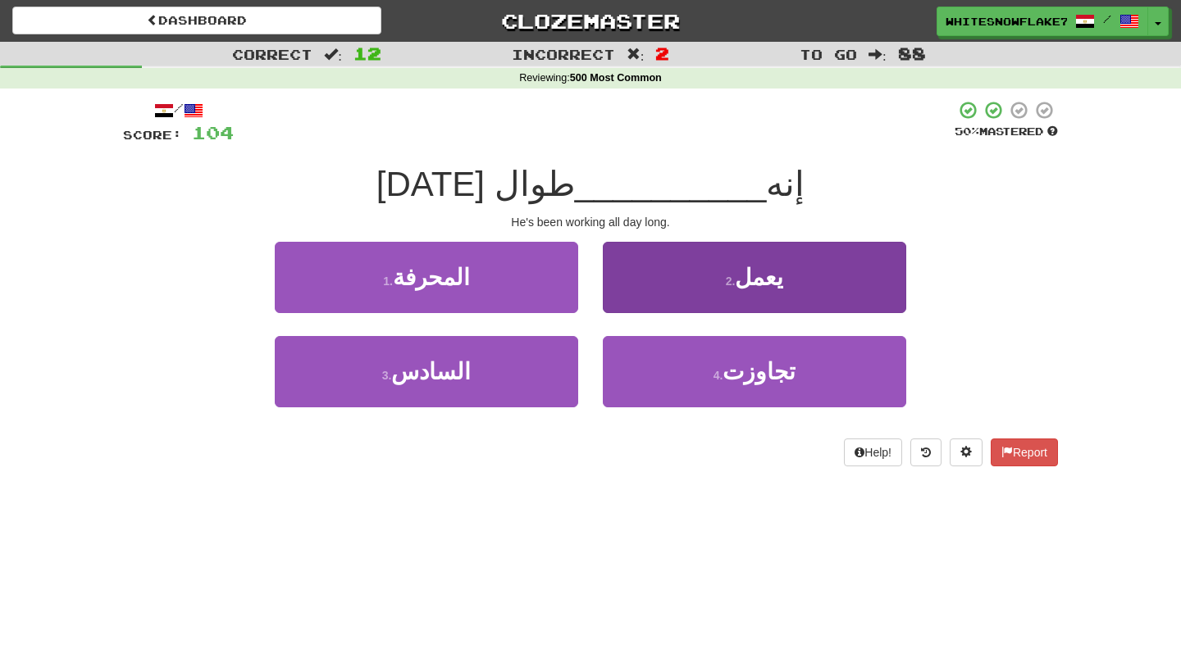
click at [808, 280] on button "2 . يعمل" at bounding box center [754, 277] width 303 height 71
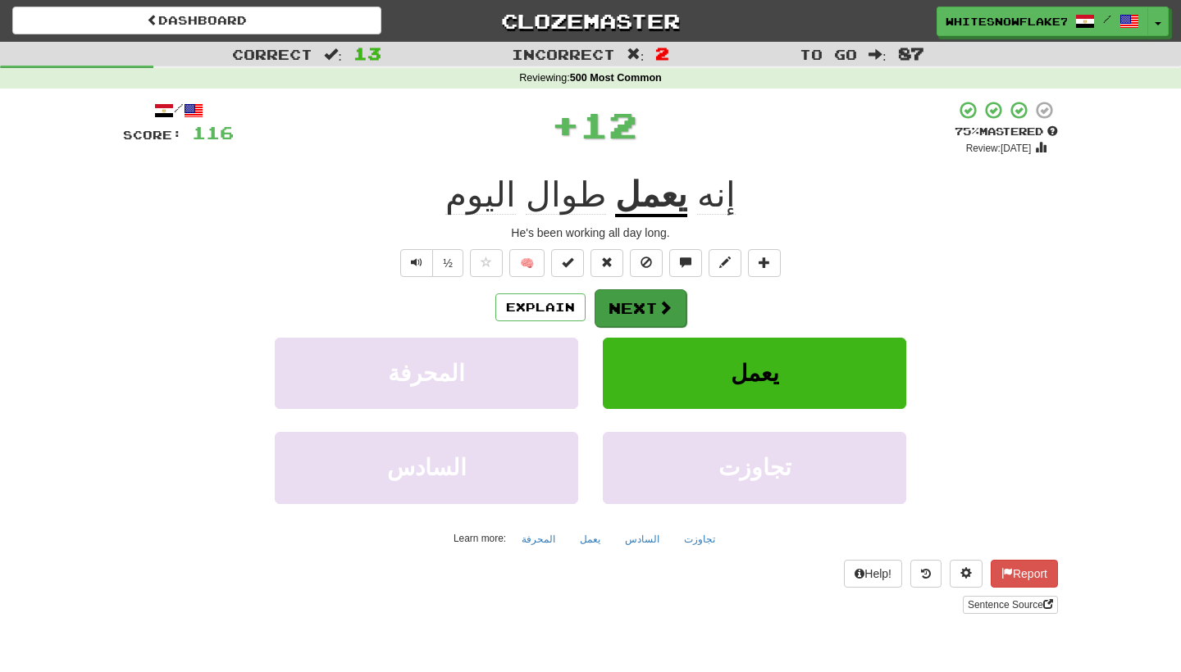
click at [649, 312] on button "Next" at bounding box center [640, 308] width 92 height 38
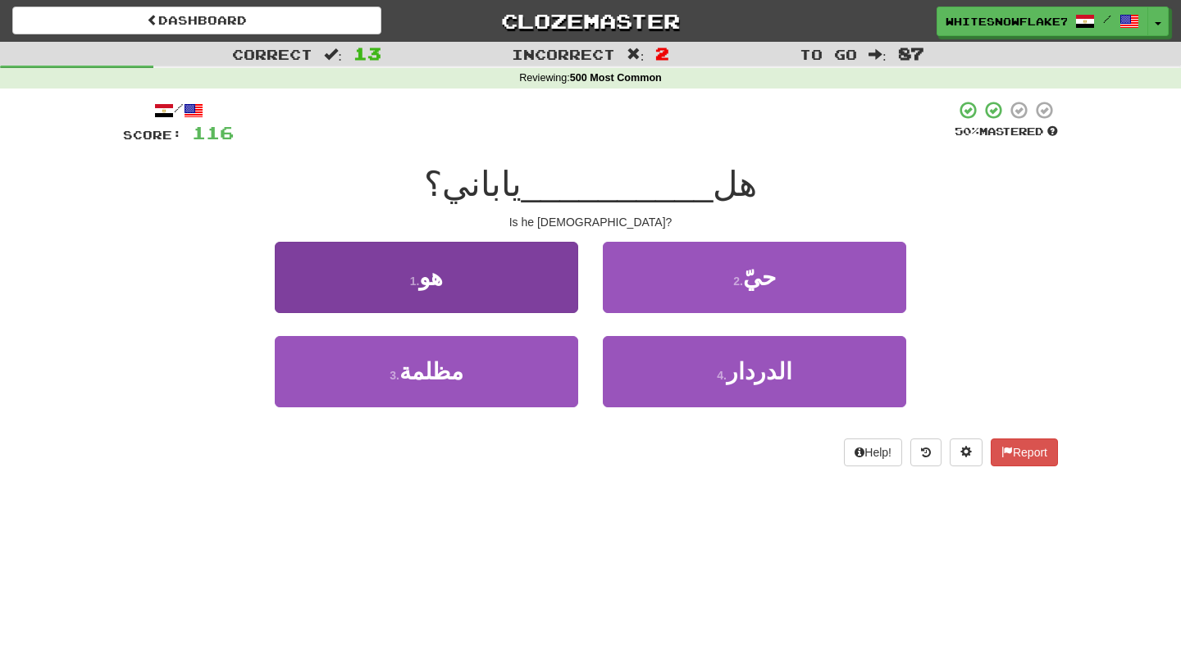
click at [480, 289] on button "1 . هو" at bounding box center [426, 277] width 303 height 71
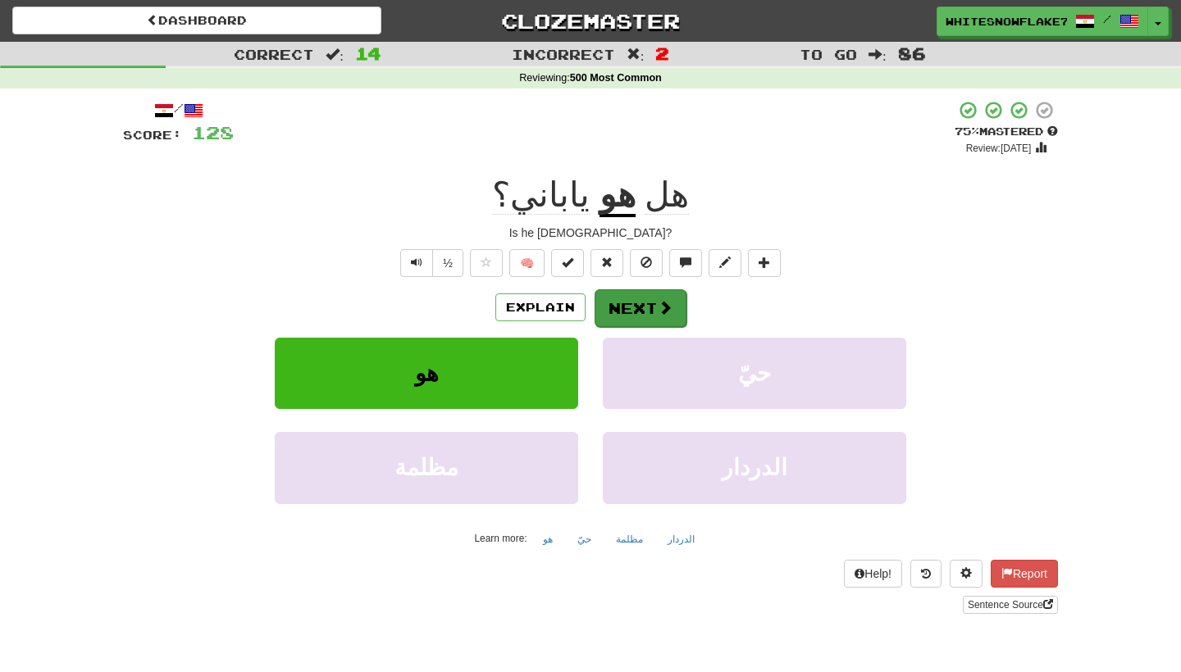
click at [658, 300] on span at bounding box center [665, 307] width 15 height 15
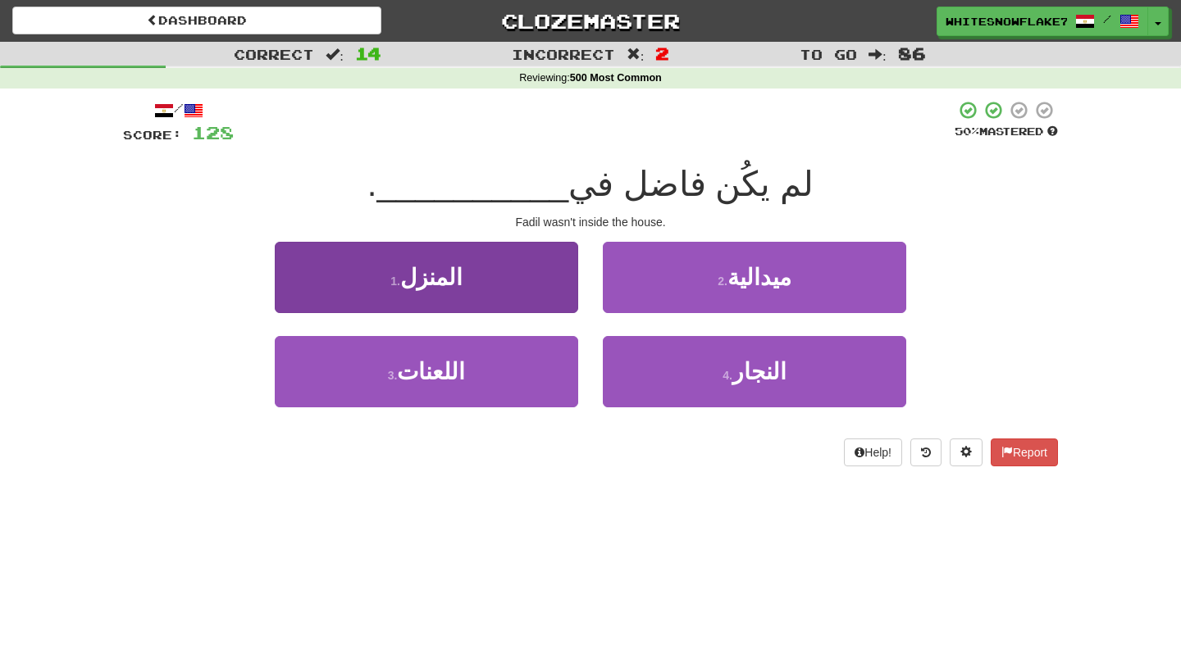
click at [400, 294] on button "1 . المنزل" at bounding box center [426, 277] width 303 height 71
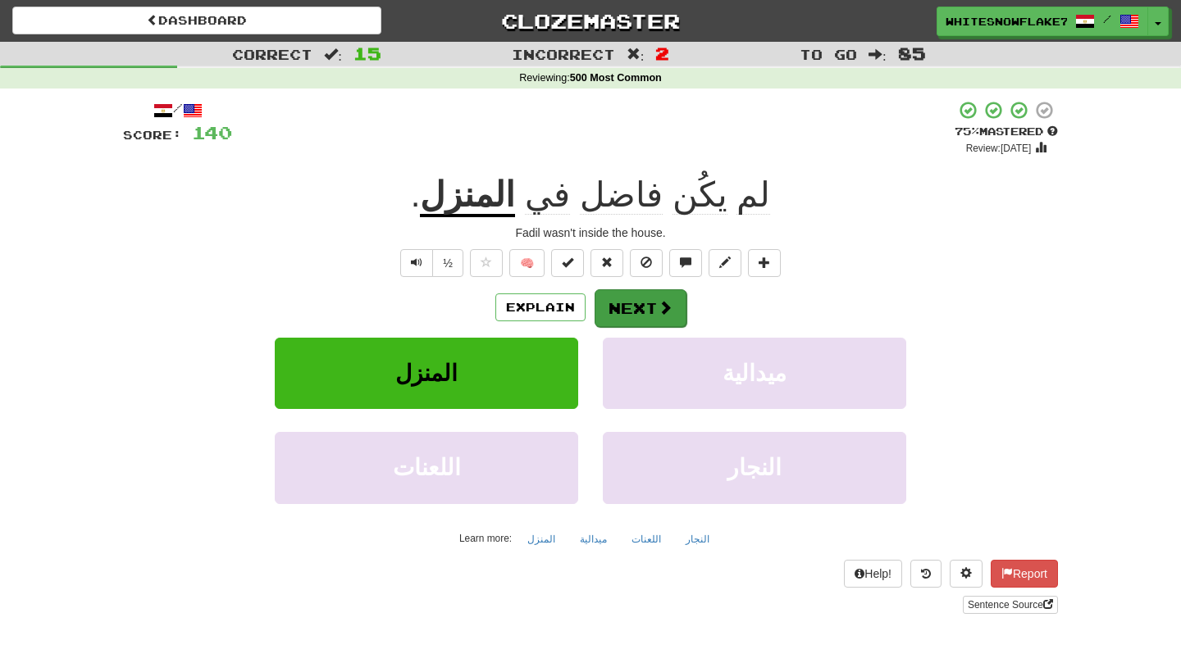
click at [637, 301] on button "Next" at bounding box center [640, 308] width 92 height 38
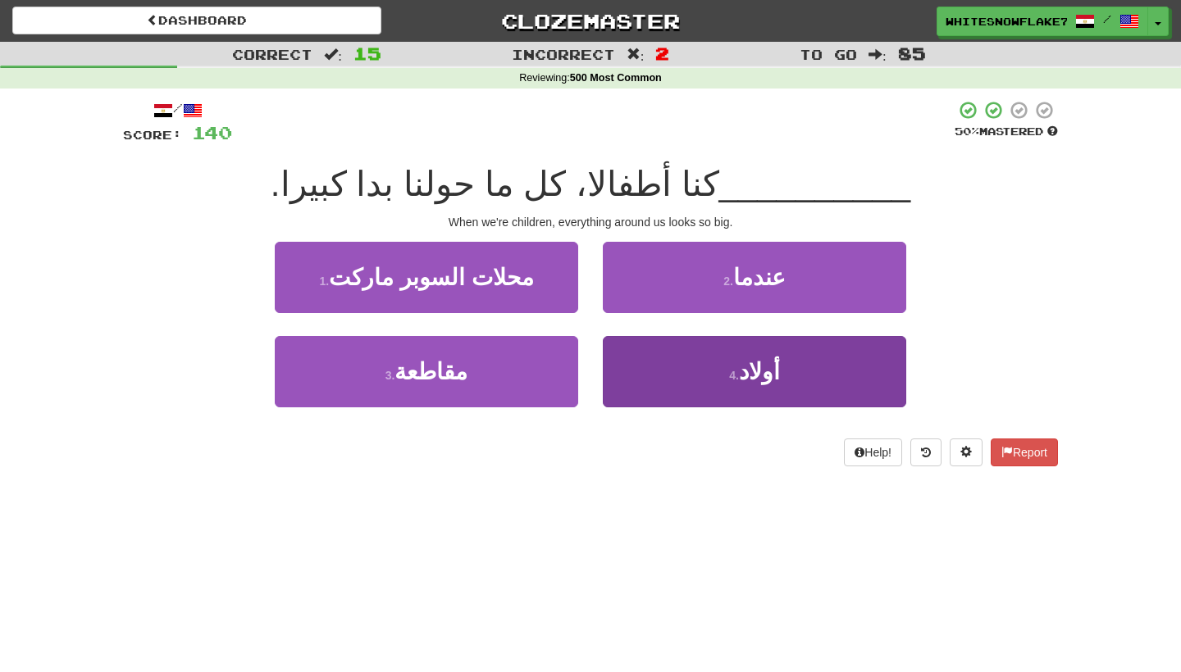
click at [856, 360] on button "4 . أولاد" at bounding box center [754, 371] width 303 height 71
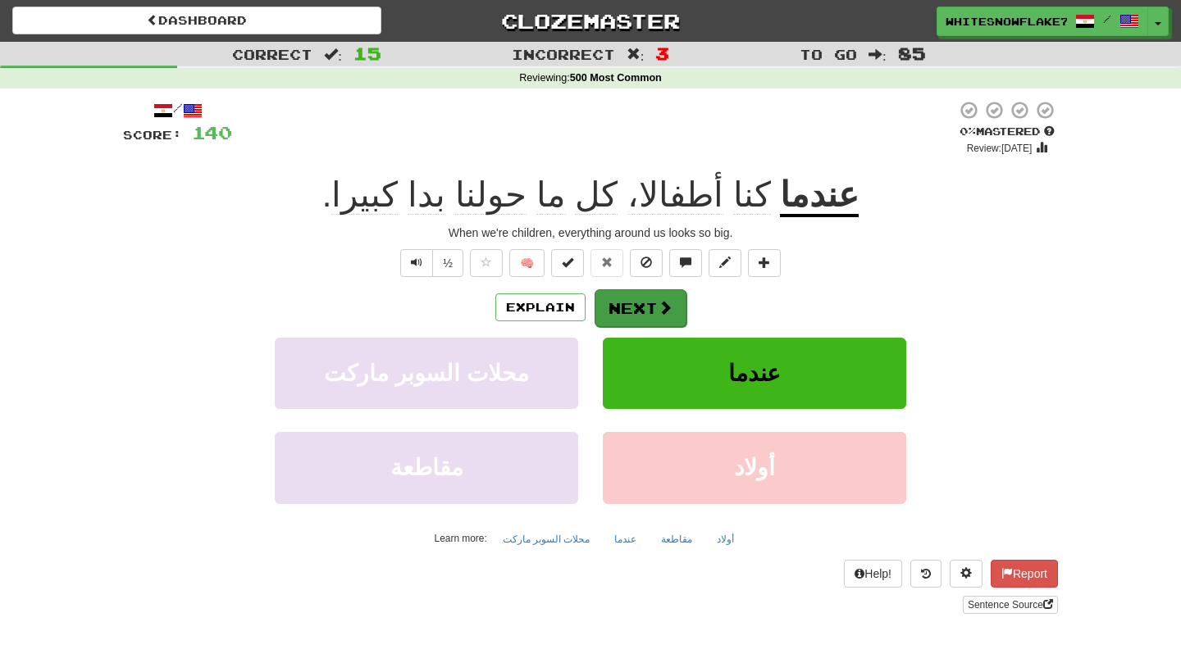
click at [649, 301] on button "Next" at bounding box center [640, 308] width 92 height 38
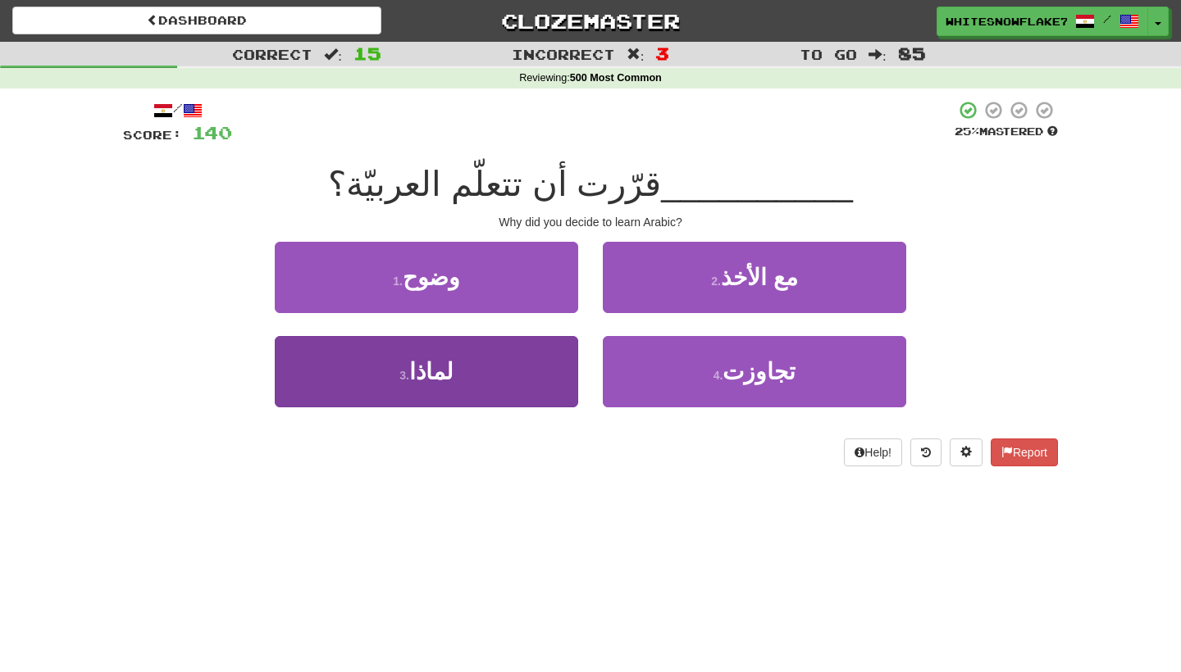
click at [503, 372] on button "3 . لماذا" at bounding box center [426, 371] width 303 height 71
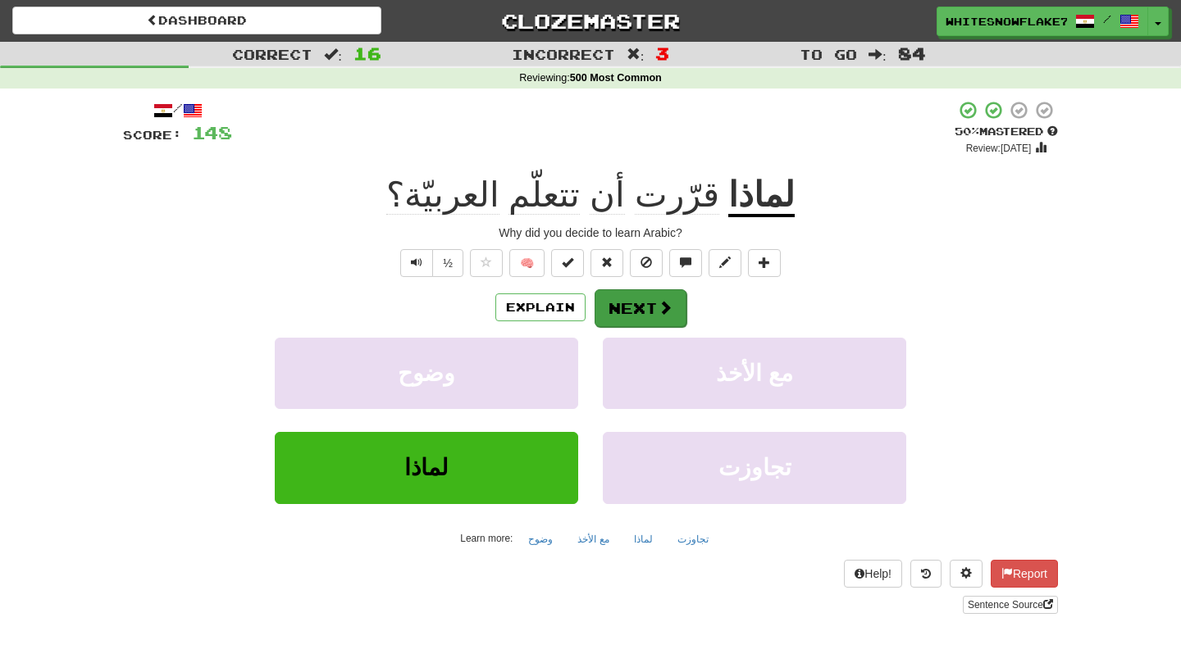
click at [658, 303] on span at bounding box center [665, 307] width 15 height 15
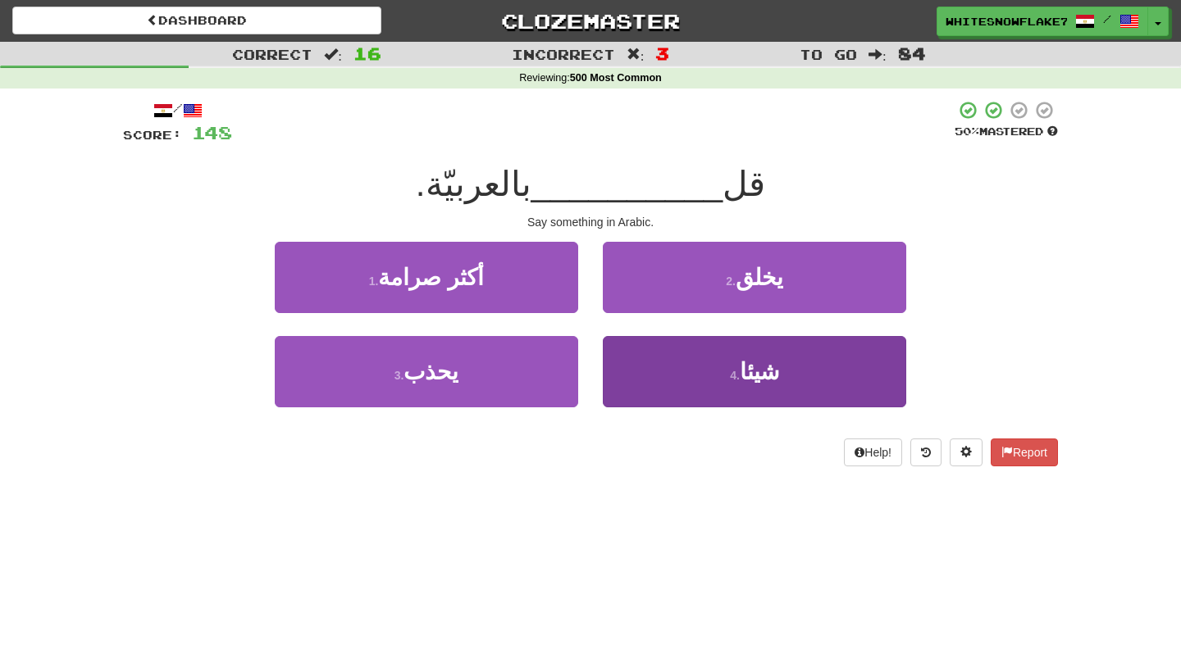
click at [655, 372] on button "4 . شيئا" at bounding box center [754, 371] width 303 height 71
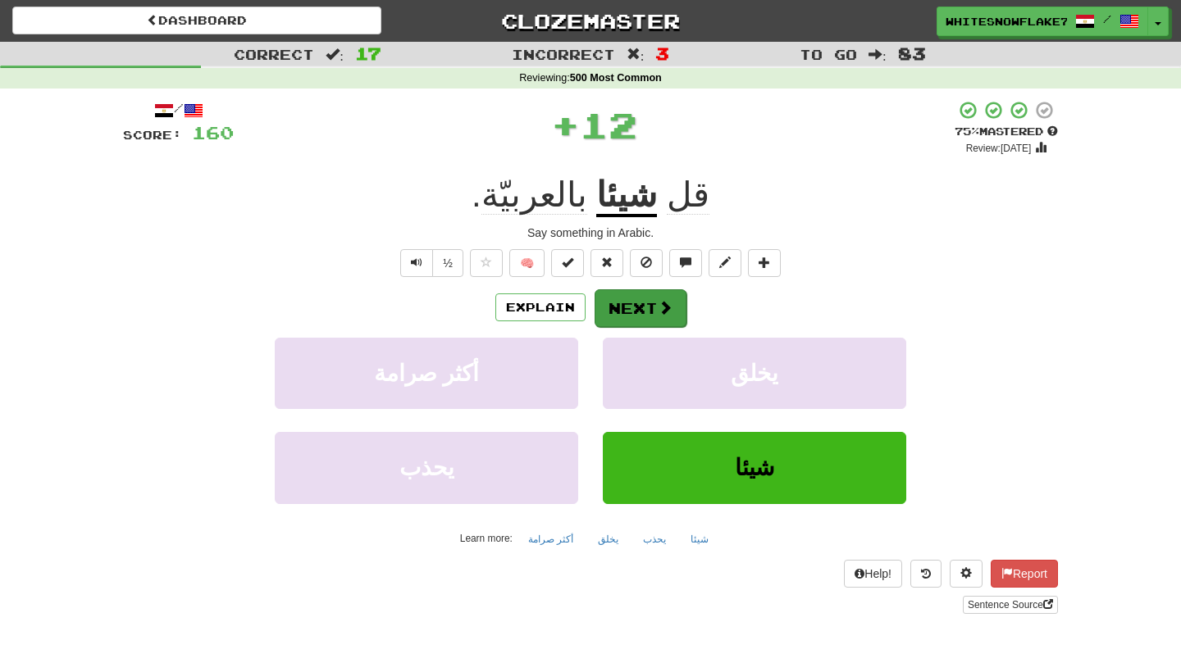
click at [658, 310] on span at bounding box center [665, 307] width 15 height 15
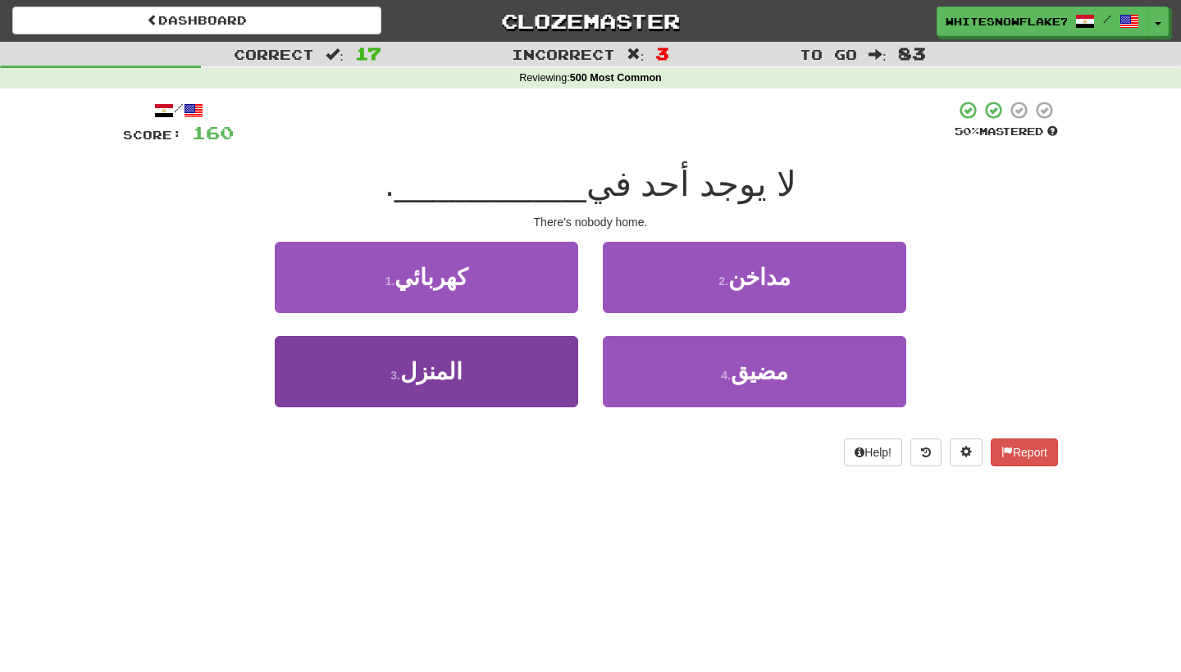
click at [454, 380] on span "المنزل" at bounding box center [431, 371] width 62 height 25
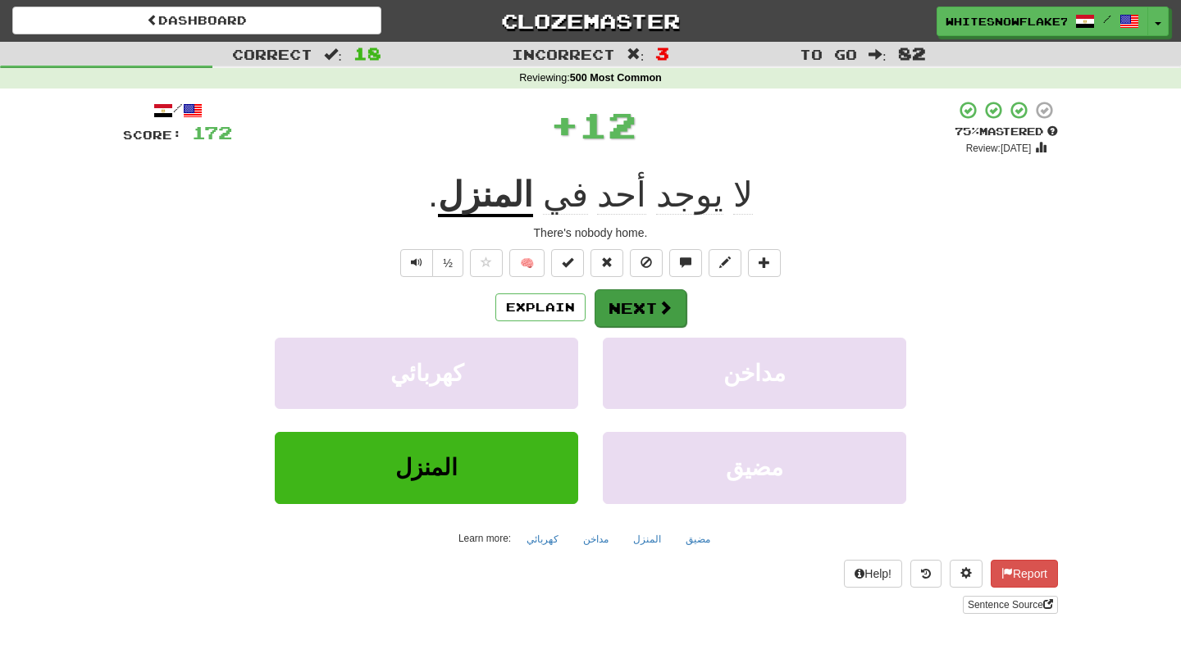
click at [640, 318] on button "Next" at bounding box center [640, 308] width 92 height 38
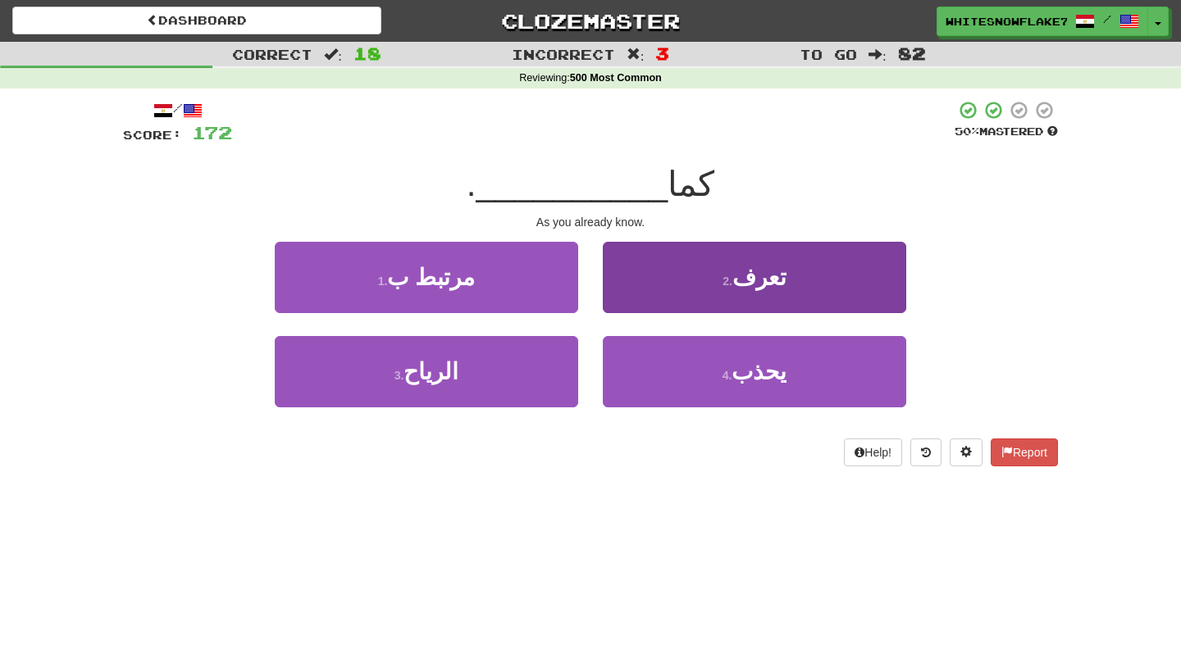
click at [824, 301] on button "2 . تعرف" at bounding box center [754, 277] width 303 height 71
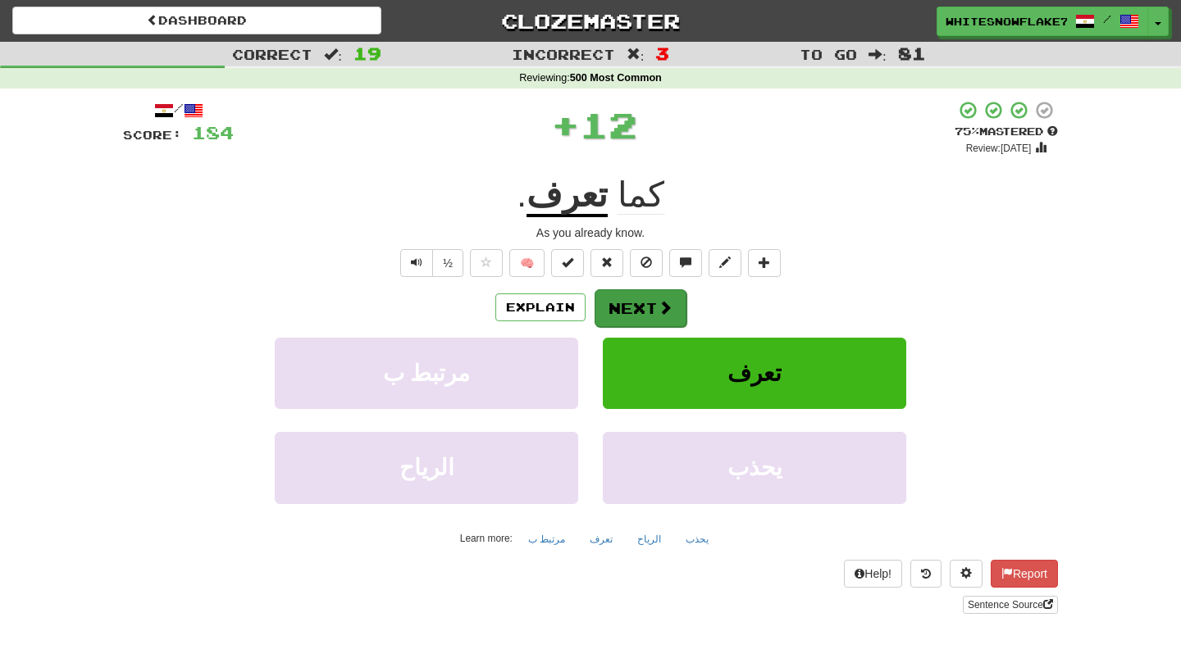
click at [649, 306] on button "Next" at bounding box center [640, 308] width 92 height 38
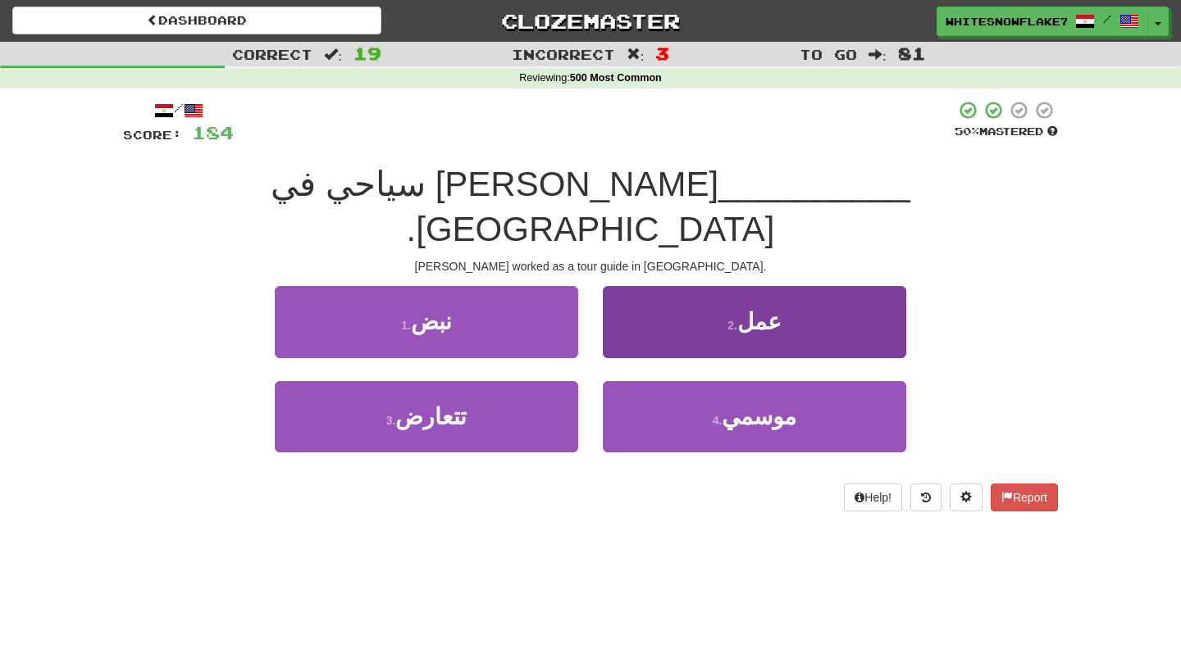
click at [746, 292] on button "2 . عمل" at bounding box center [754, 321] width 303 height 71
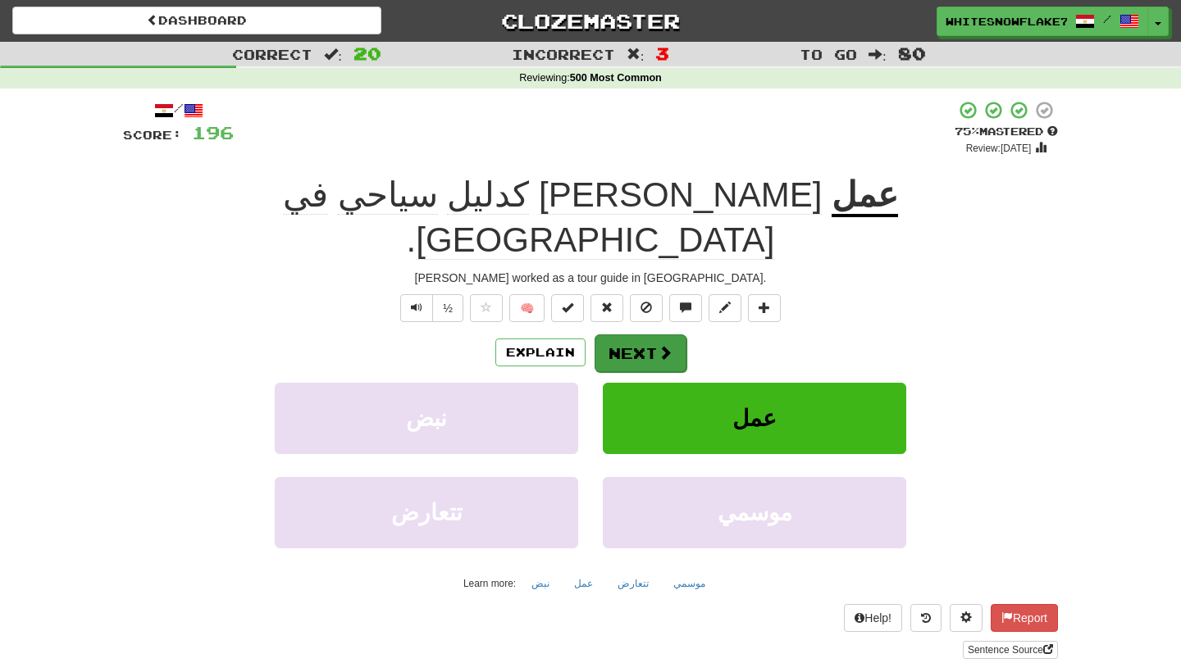
click at [640, 335] on button "Next" at bounding box center [640, 354] width 92 height 38
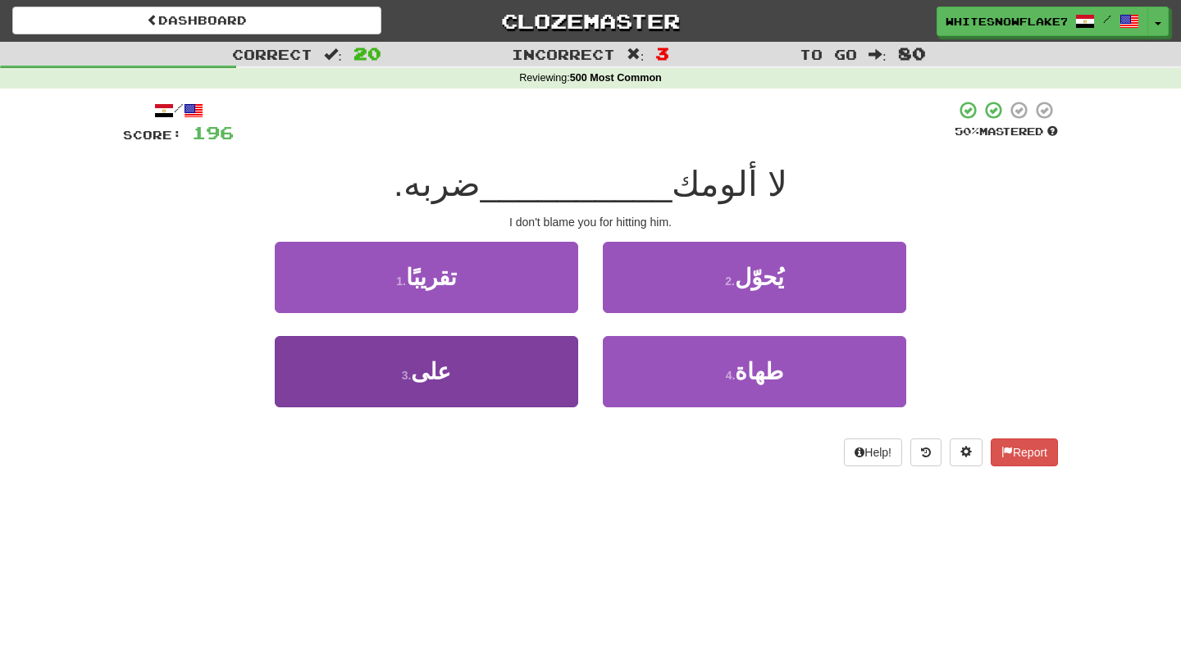
click at [393, 392] on button "3 . على" at bounding box center [426, 371] width 303 height 71
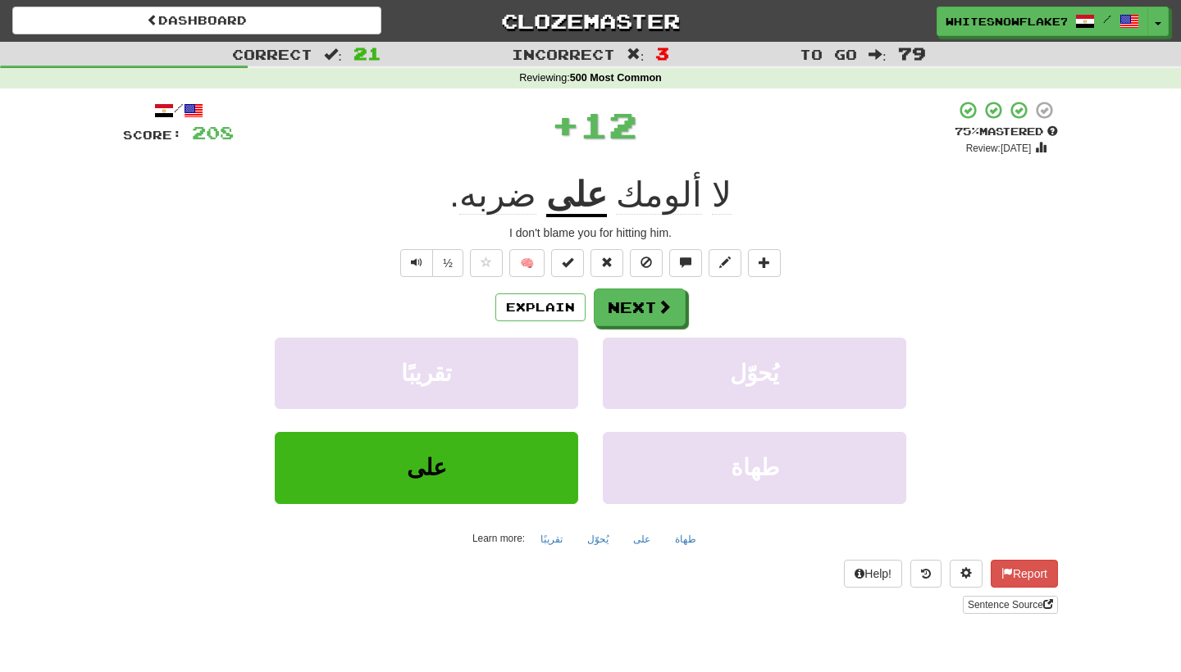
click at [574, 212] on u "على" at bounding box center [576, 196] width 61 height 42
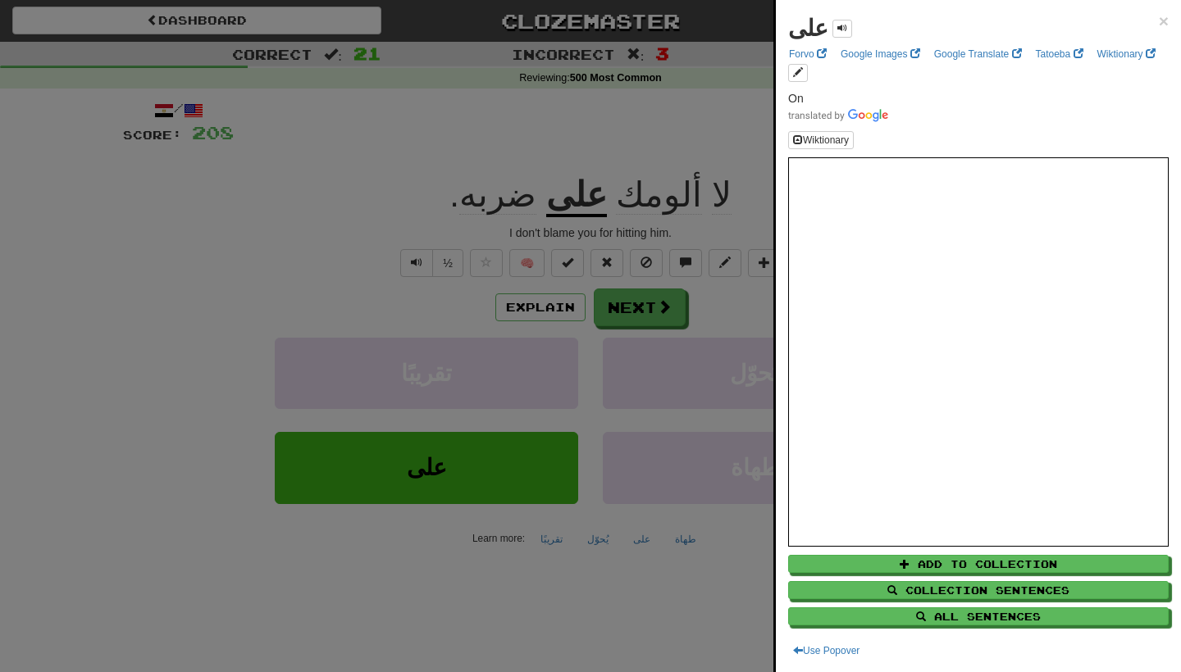
click at [711, 155] on div at bounding box center [590, 336] width 1181 height 672
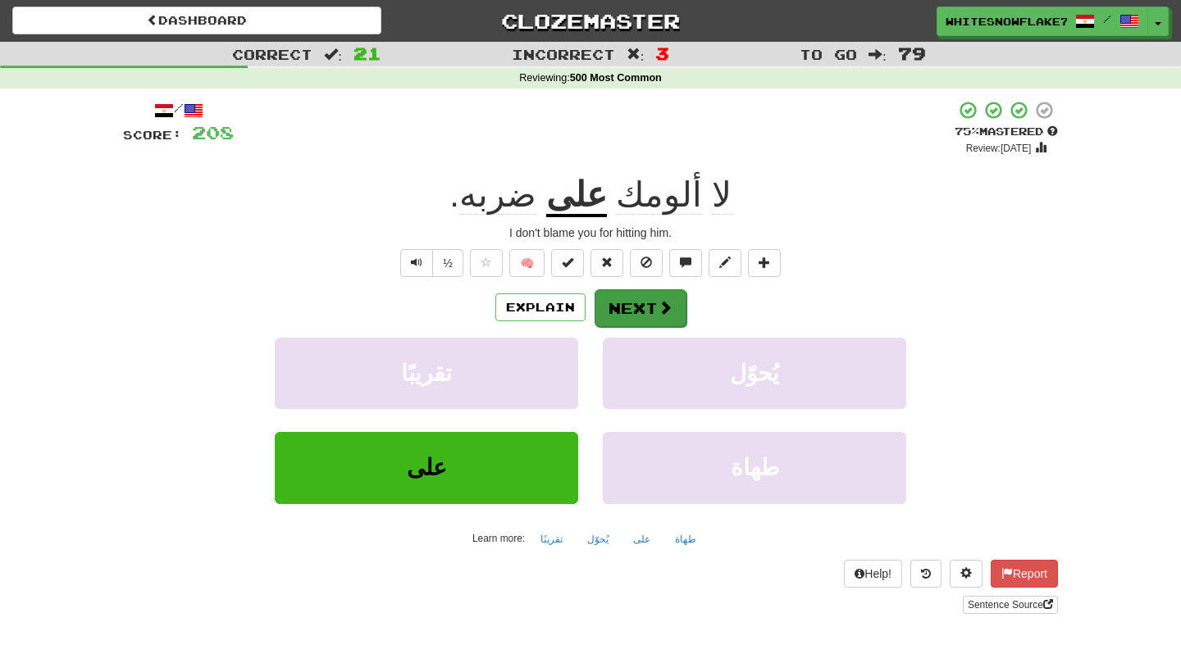
click at [632, 313] on button "Next" at bounding box center [640, 308] width 92 height 38
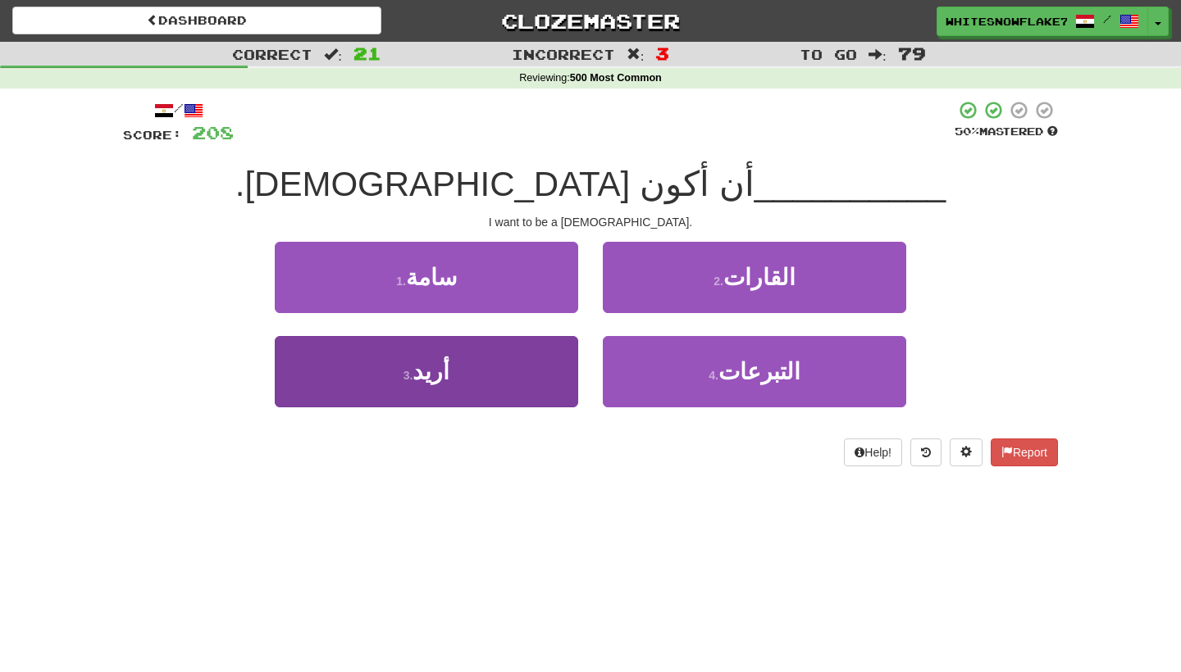
click at [544, 380] on button "3 . أريد" at bounding box center [426, 371] width 303 height 71
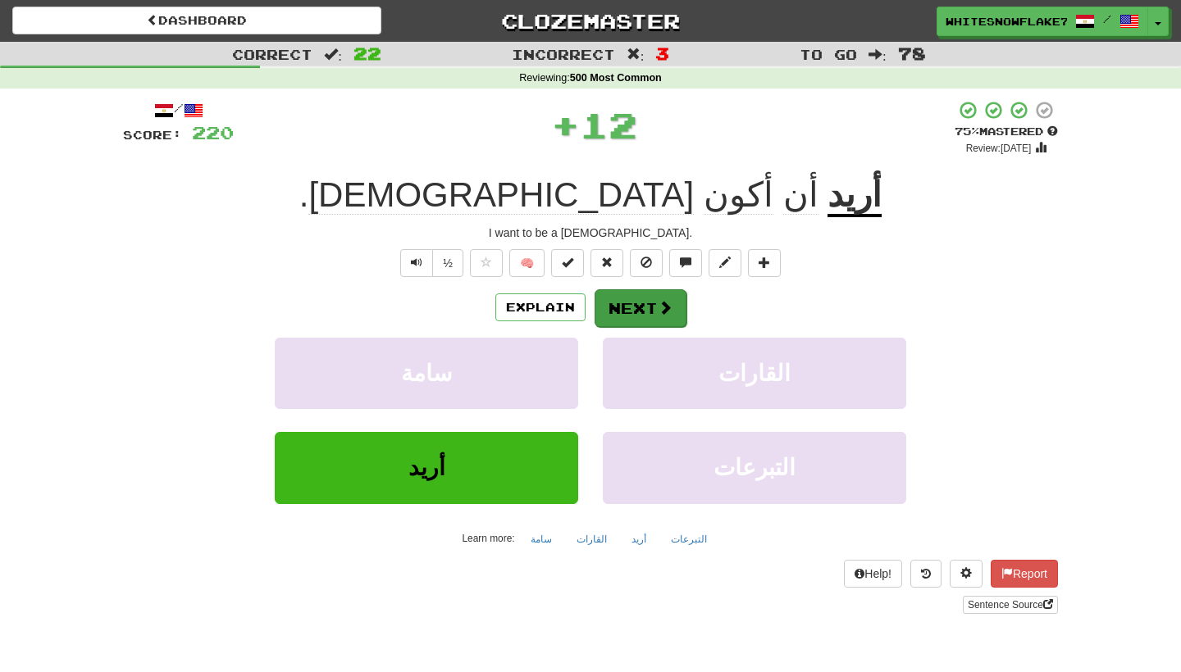
click at [649, 316] on button "Next" at bounding box center [640, 308] width 92 height 38
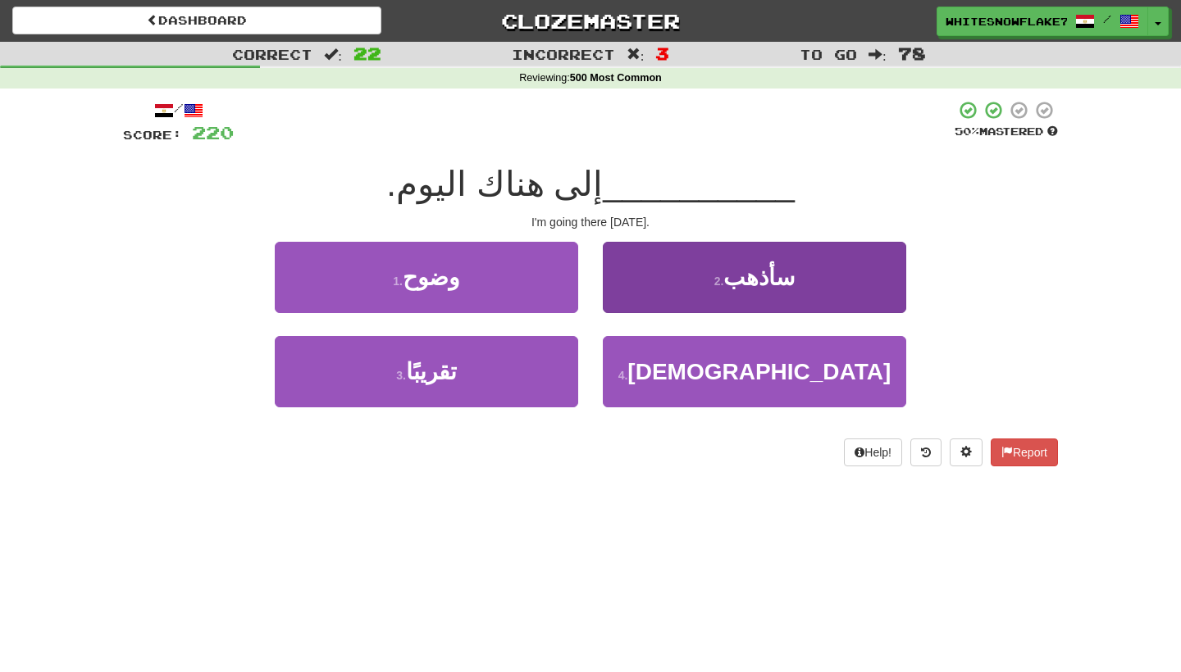
click at [818, 294] on button "2 . سأذهب" at bounding box center [754, 277] width 303 height 71
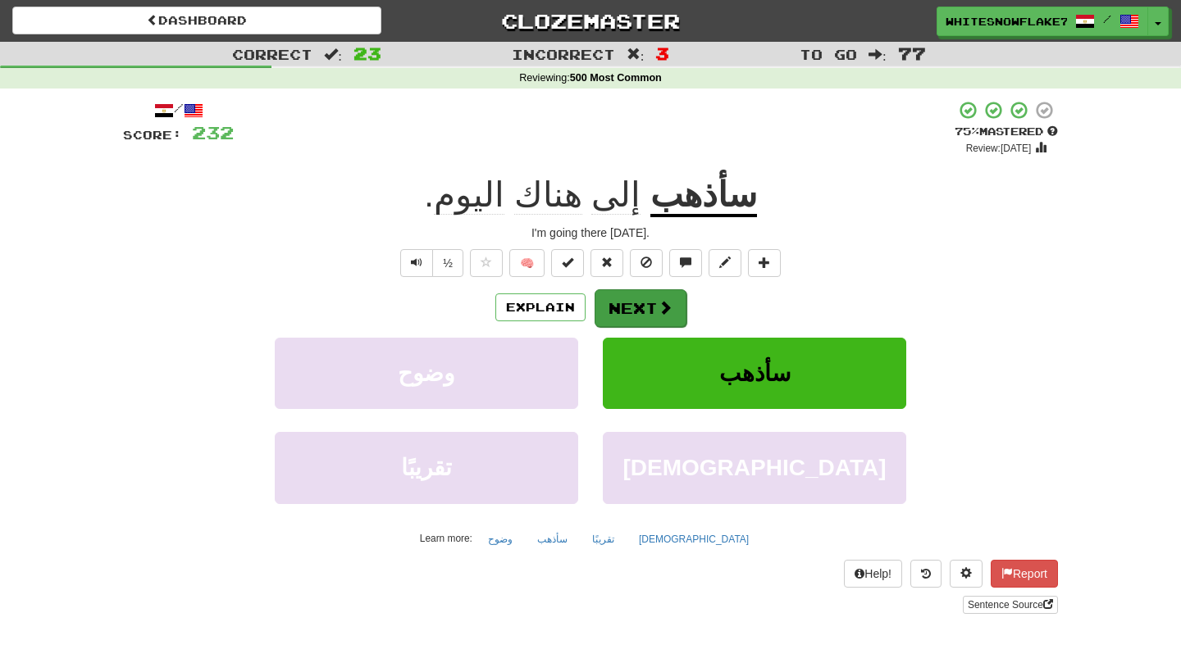
click at [658, 310] on span at bounding box center [665, 307] width 15 height 15
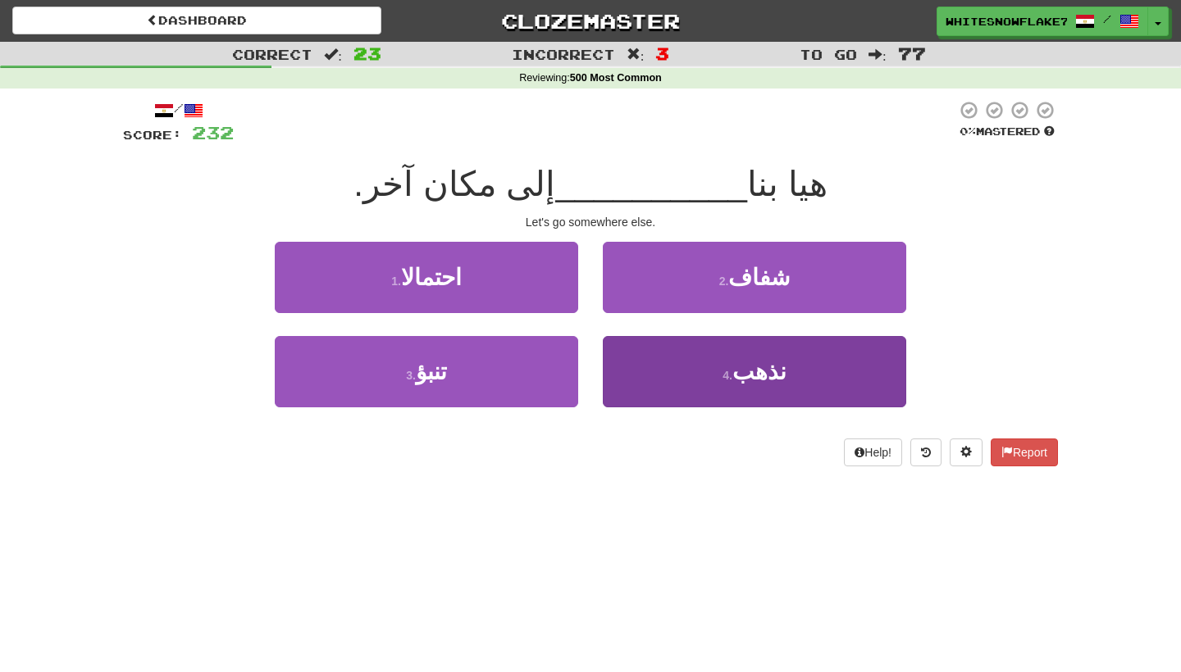
click at [757, 367] on span "نذهب" at bounding box center [759, 371] width 54 height 25
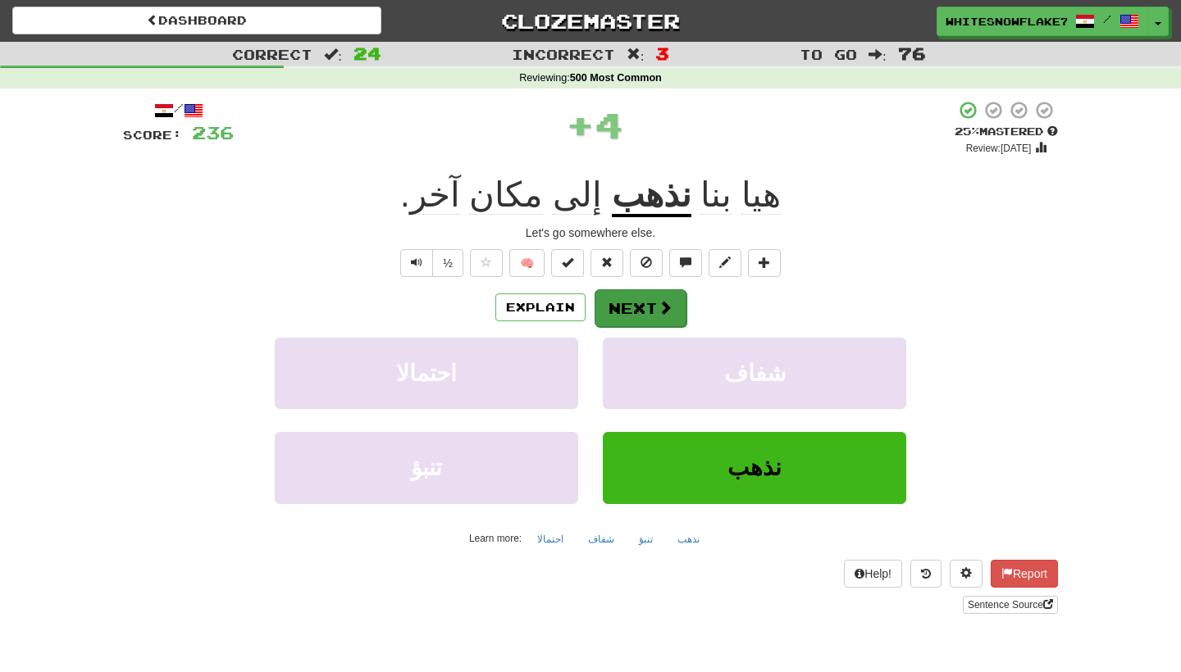
click at [630, 313] on button "Next" at bounding box center [640, 308] width 92 height 38
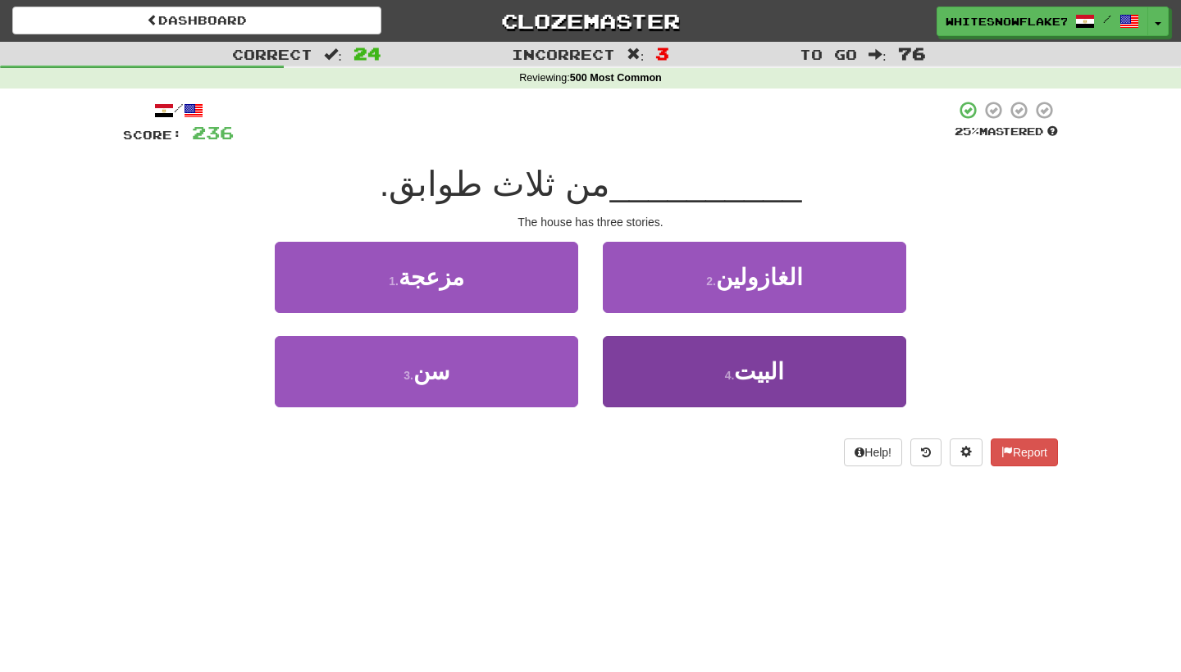
click at [825, 367] on button "4 . البيت" at bounding box center [754, 371] width 303 height 71
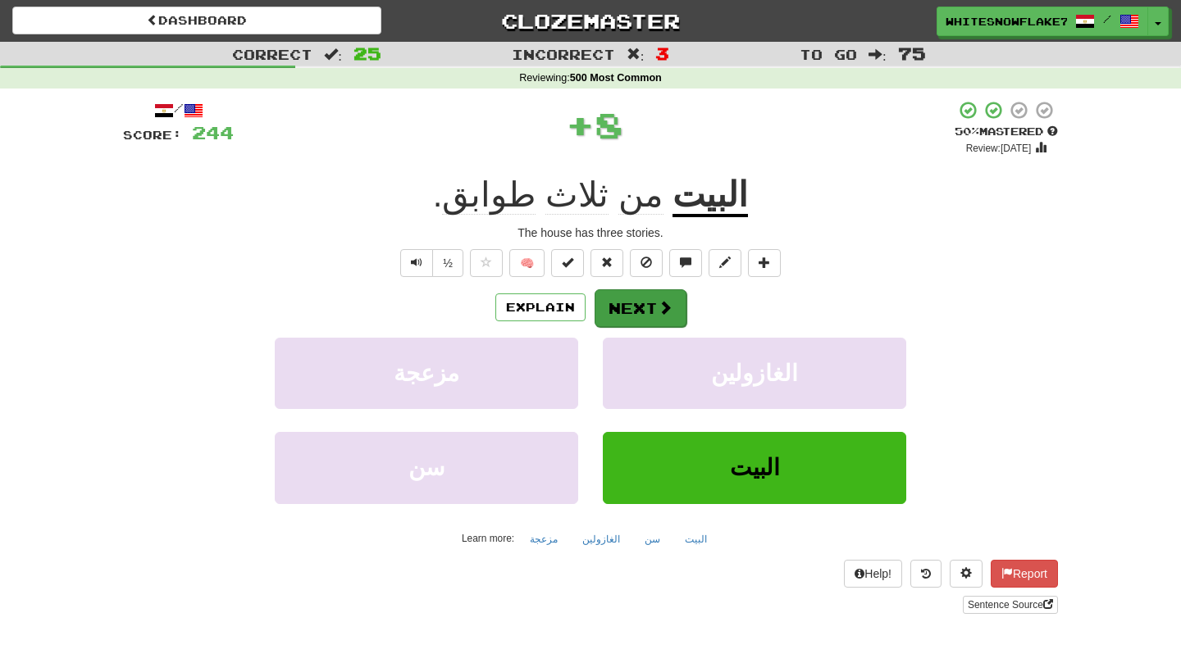
click at [653, 306] on button "Next" at bounding box center [640, 308] width 92 height 38
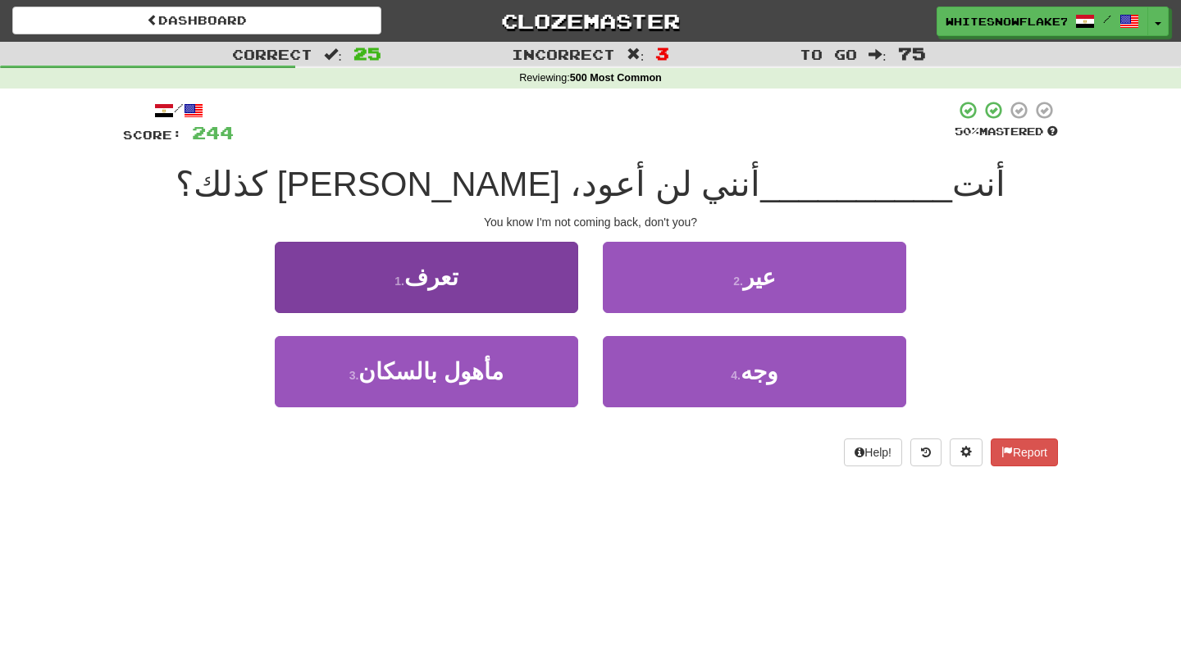
click at [461, 243] on button "1 . تعرف" at bounding box center [426, 277] width 303 height 71
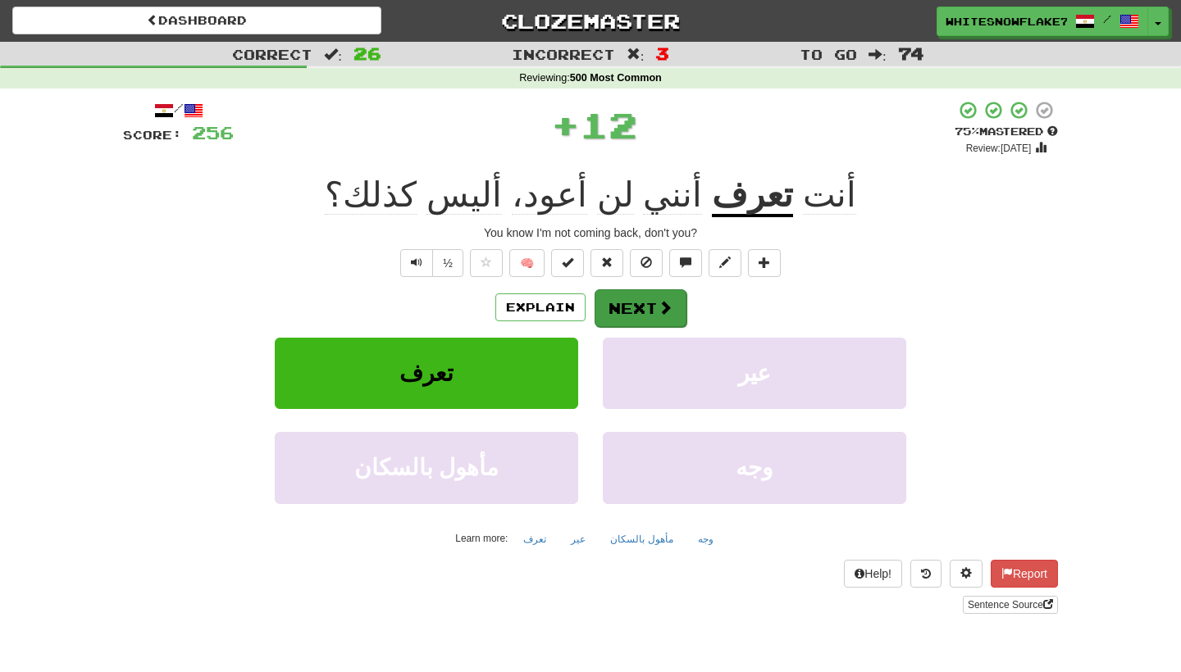
click at [626, 303] on button "Next" at bounding box center [640, 308] width 92 height 38
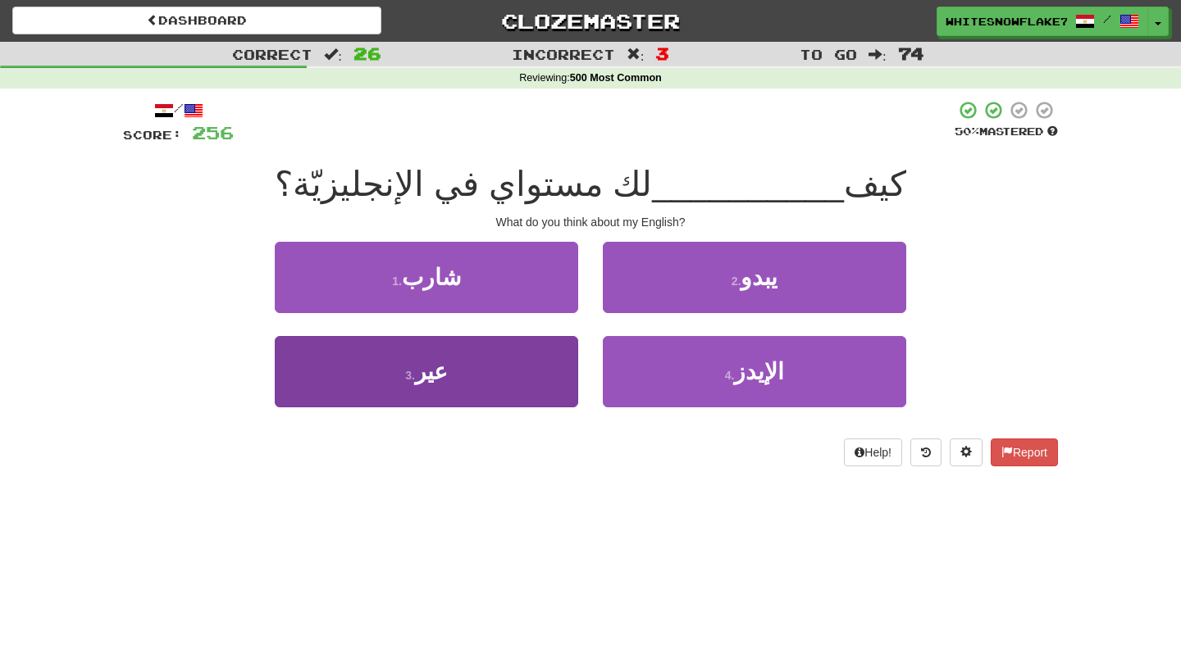
click at [520, 385] on button "3 . عير" at bounding box center [426, 371] width 303 height 71
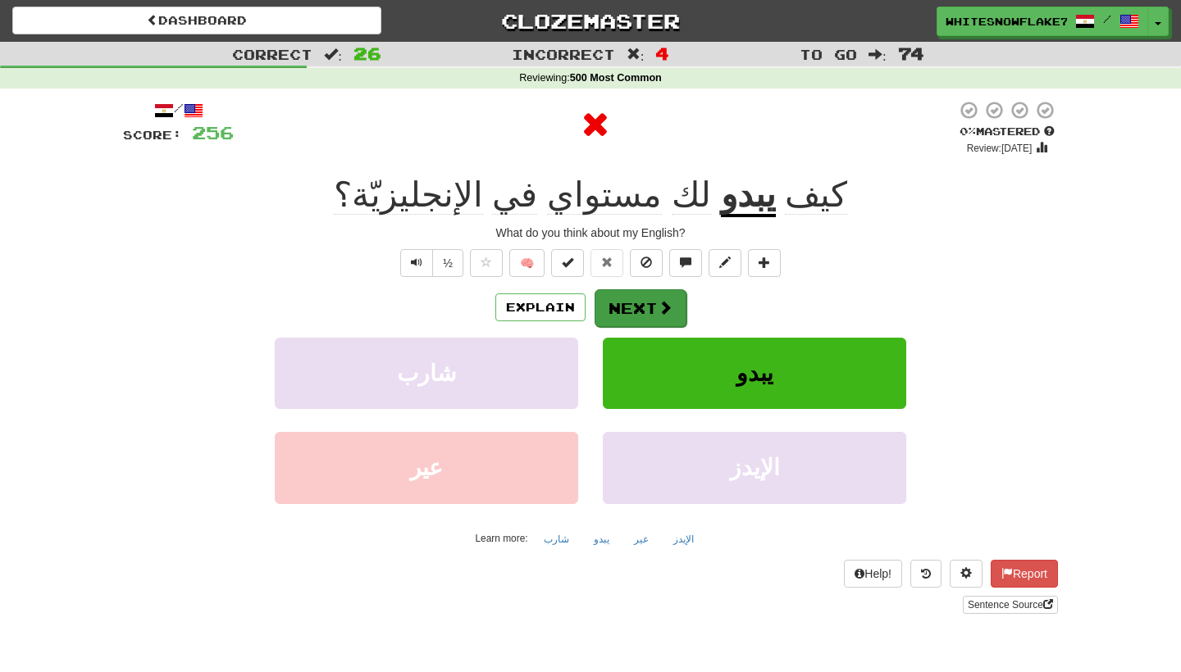
click at [662, 303] on span at bounding box center [665, 307] width 15 height 15
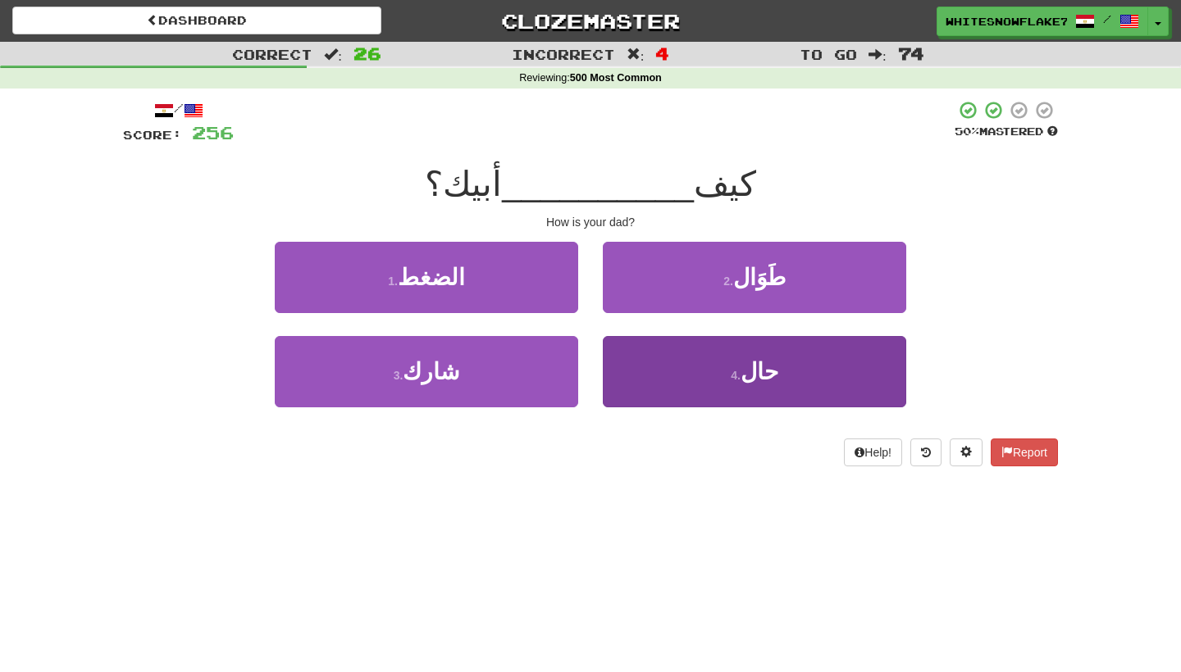
click at [795, 372] on button "4 . حال" at bounding box center [754, 371] width 303 height 71
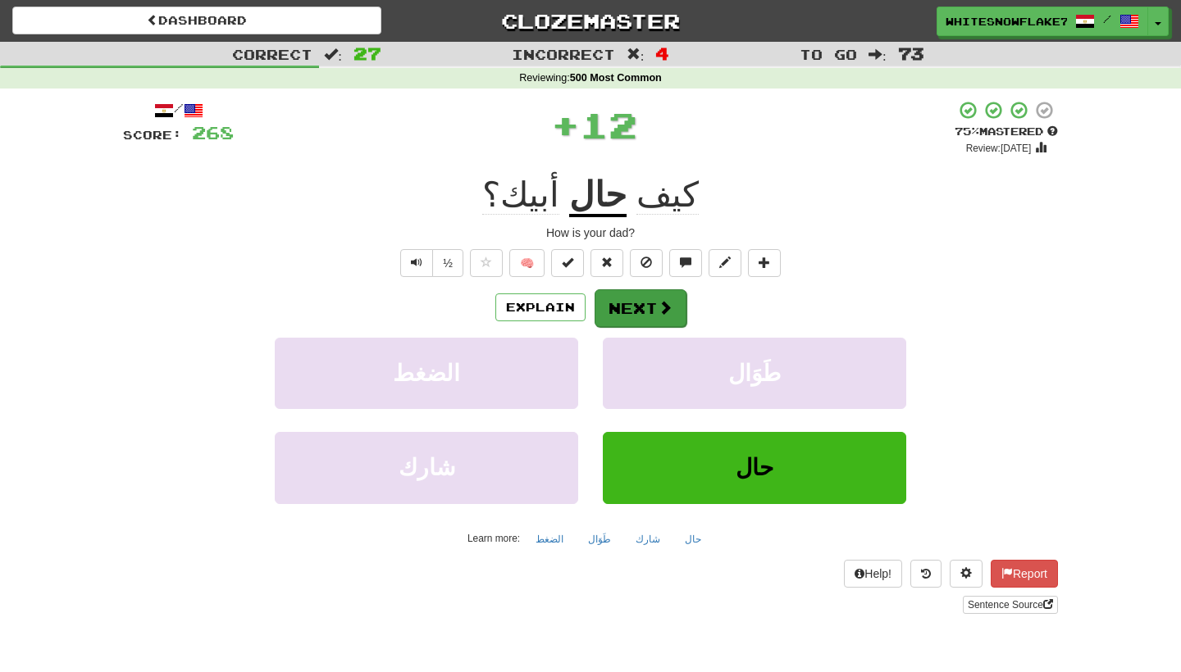
click at [655, 312] on button "Next" at bounding box center [640, 308] width 92 height 38
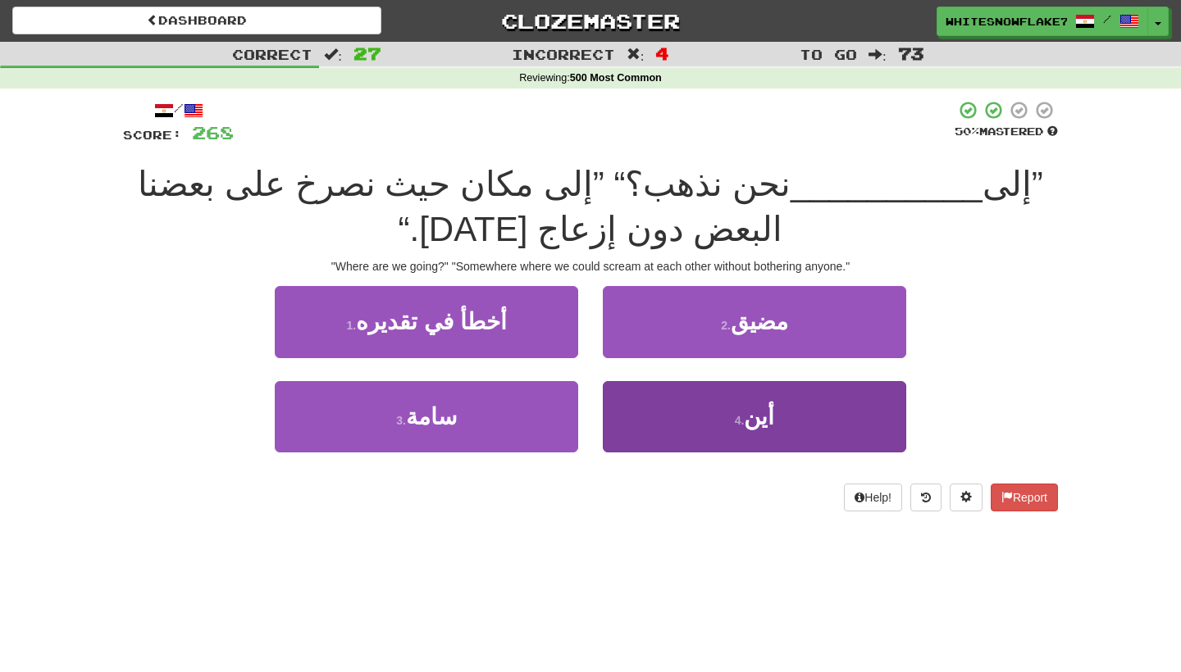
click at [818, 417] on button "4 . أين" at bounding box center [754, 416] width 303 height 71
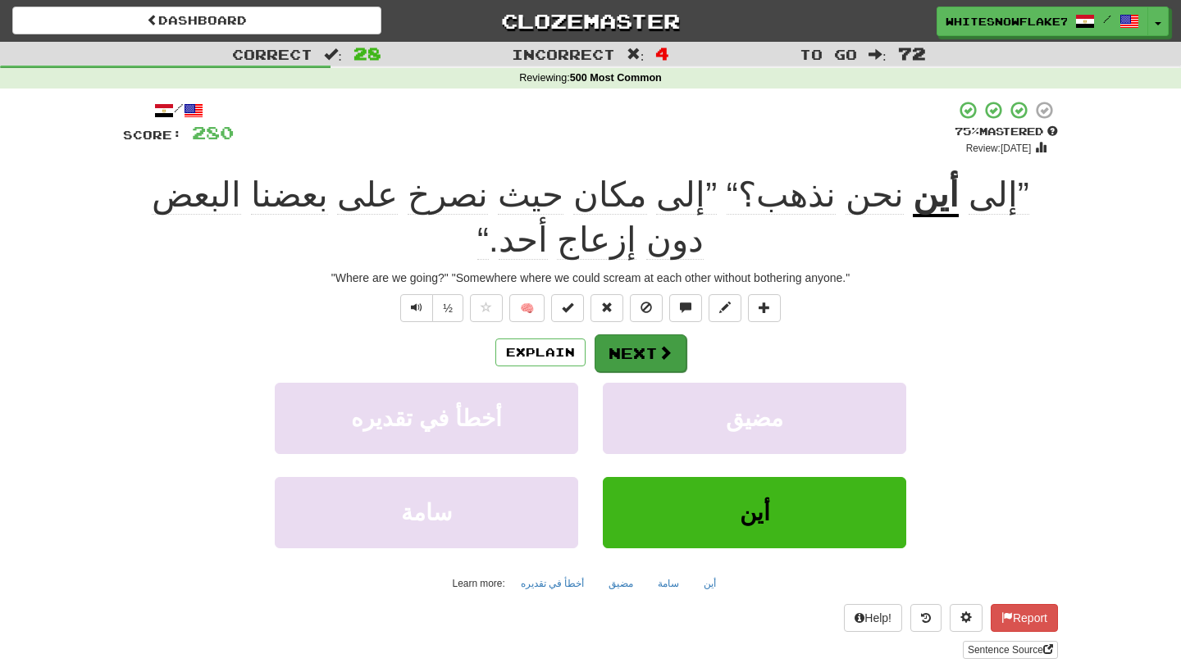
click at [622, 335] on button "Next" at bounding box center [640, 354] width 92 height 38
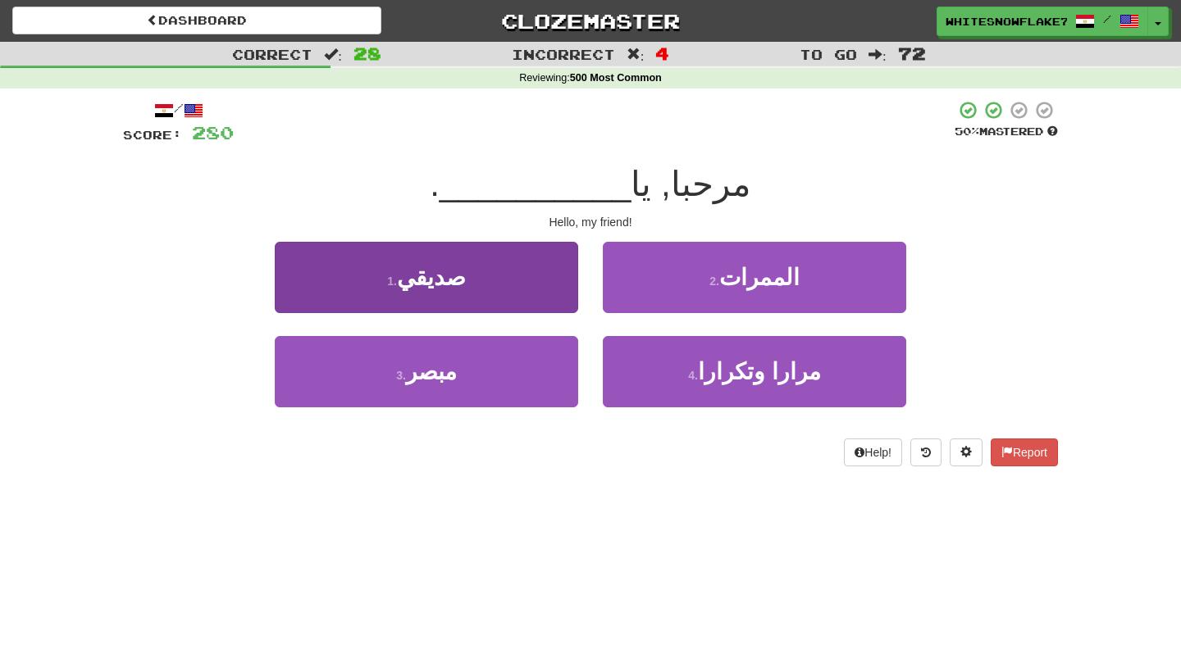
click at [521, 284] on button "1 . صديقي" at bounding box center [426, 277] width 303 height 71
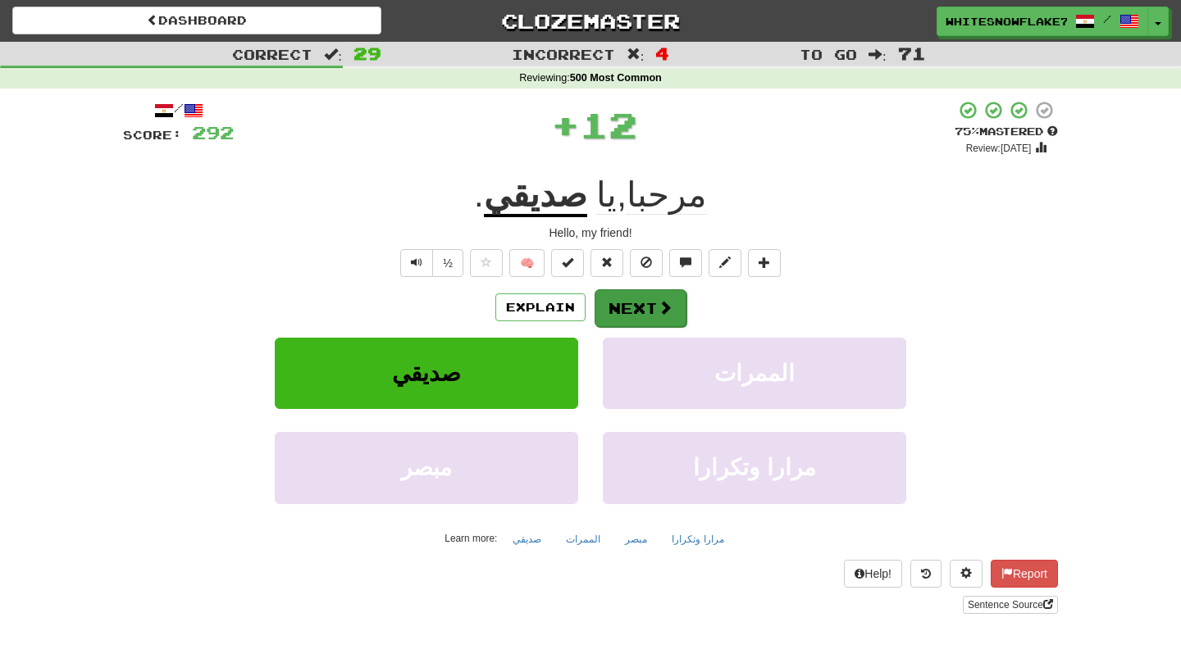
click at [608, 324] on button "Next" at bounding box center [640, 308] width 92 height 38
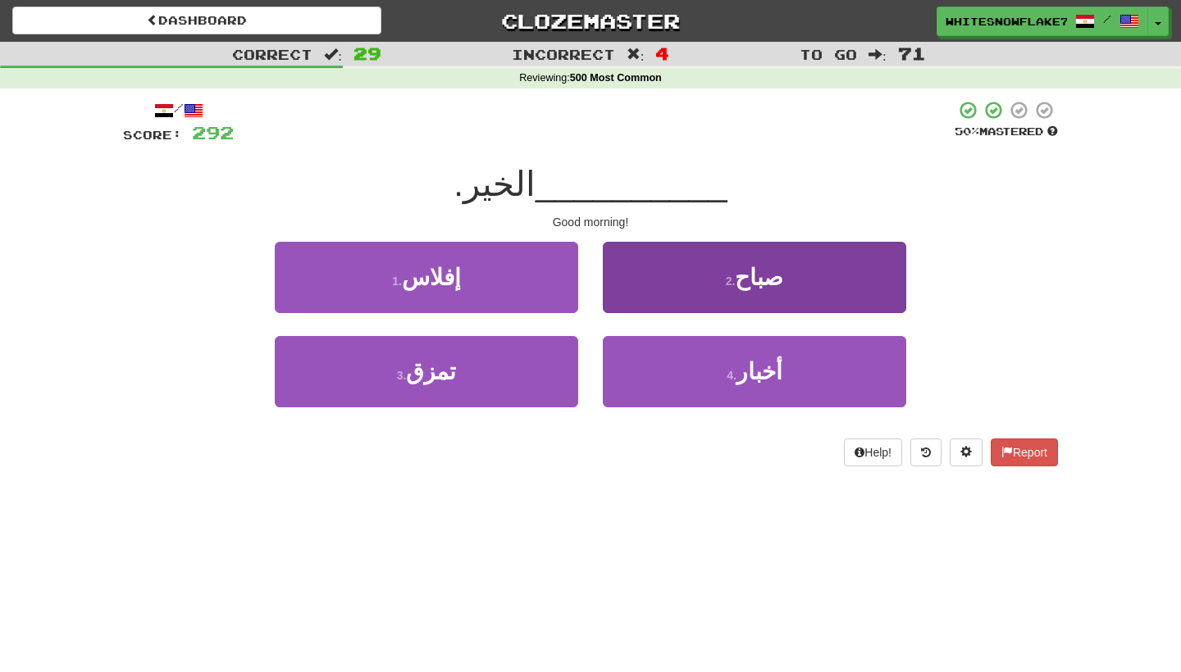
click at [734, 285] on small "2 ." at bounding box center [731, 281] width 10 height 13
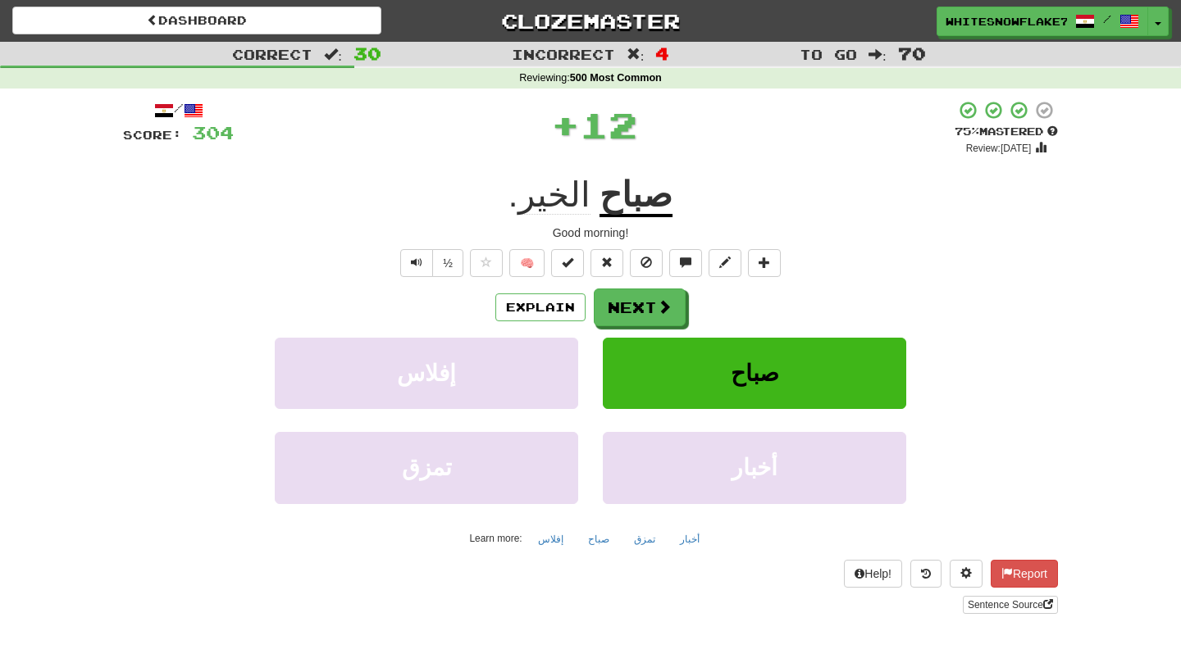
click at [651, 335] on div "Explain Next إفلاس صباح تمزق أخبار Learn more: إفلاس صباح تمزق أخبار" at bounding box center [590, 420] width 935 height 263
click at [649, 313] on button "Next" at bounding box center [640, 308] width 92 height 38
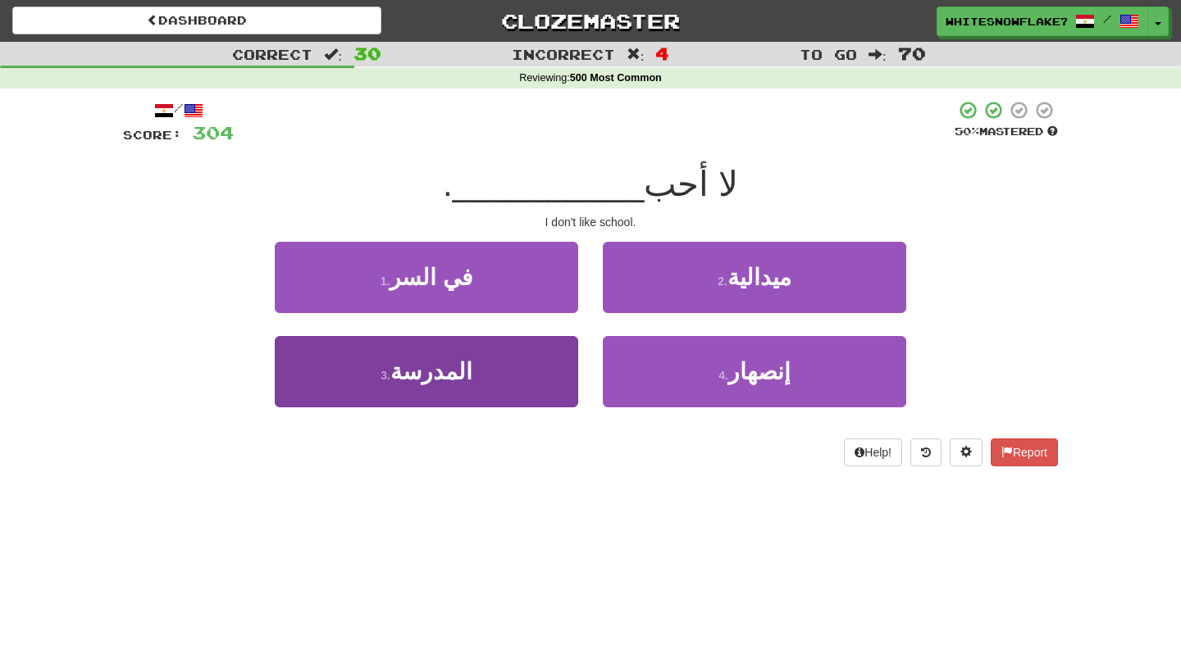
click at [552, 372] on button "3 . المدرسة" at bounding box center [426, 371] width 303 height 71
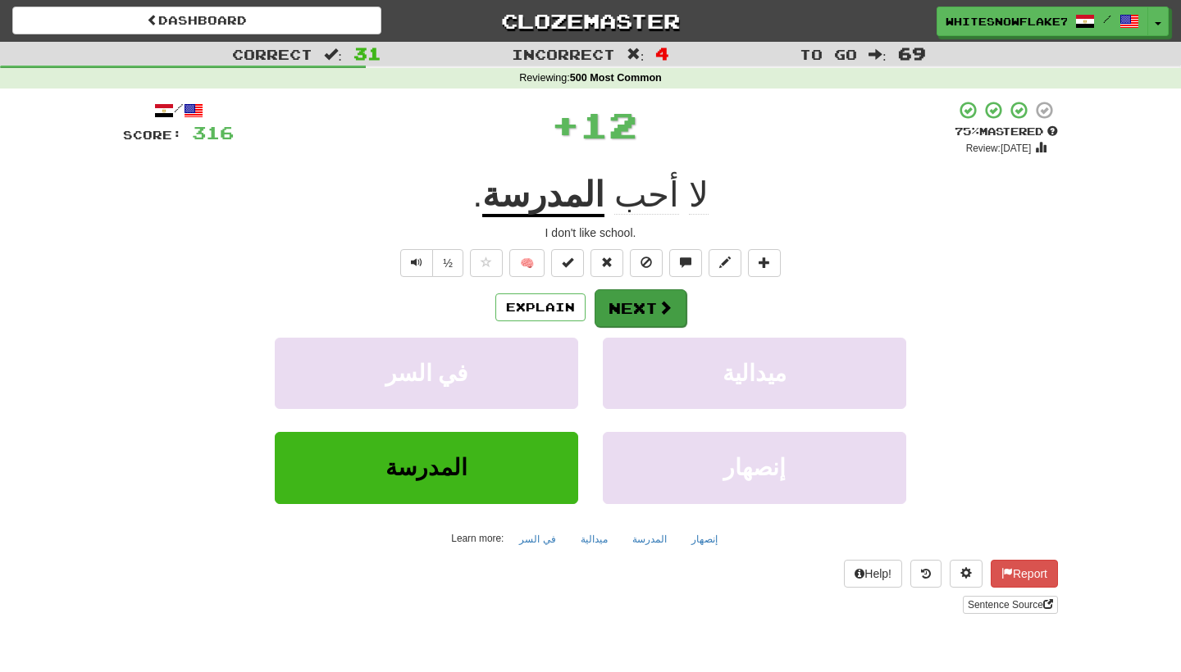
click at [637, 312] on button "Next" at bounding box center [640, 308] width 92 height 38
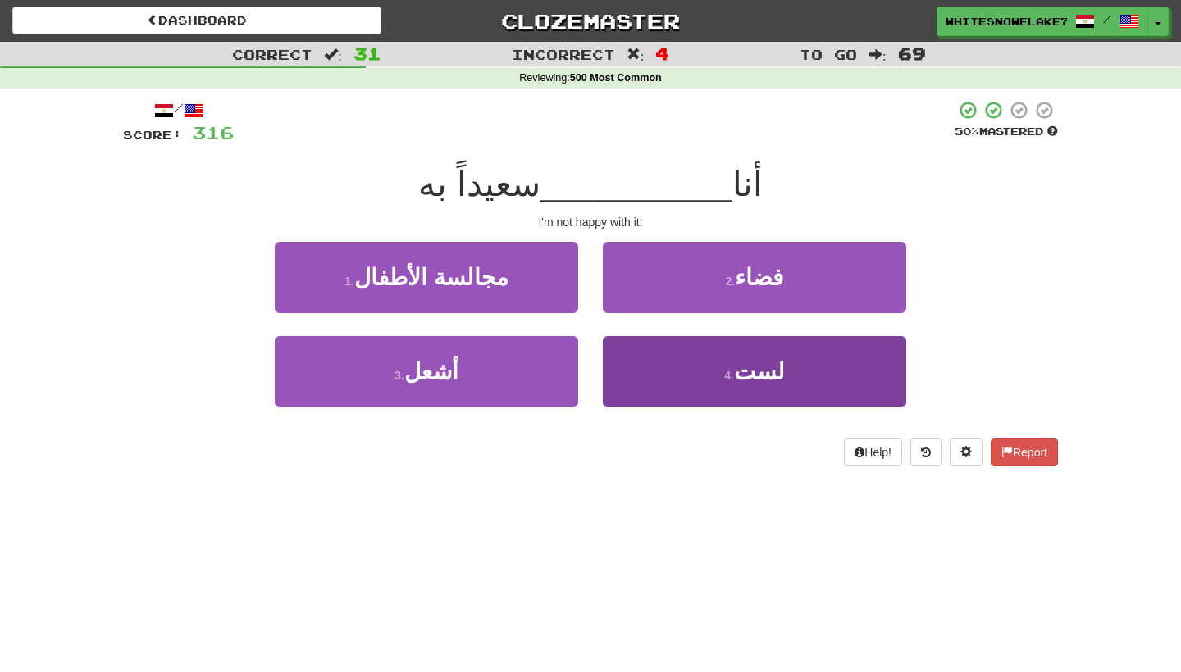
click at [708, 358] on button "4 . لست" at bounding box center [754, 371] width 303 height 71
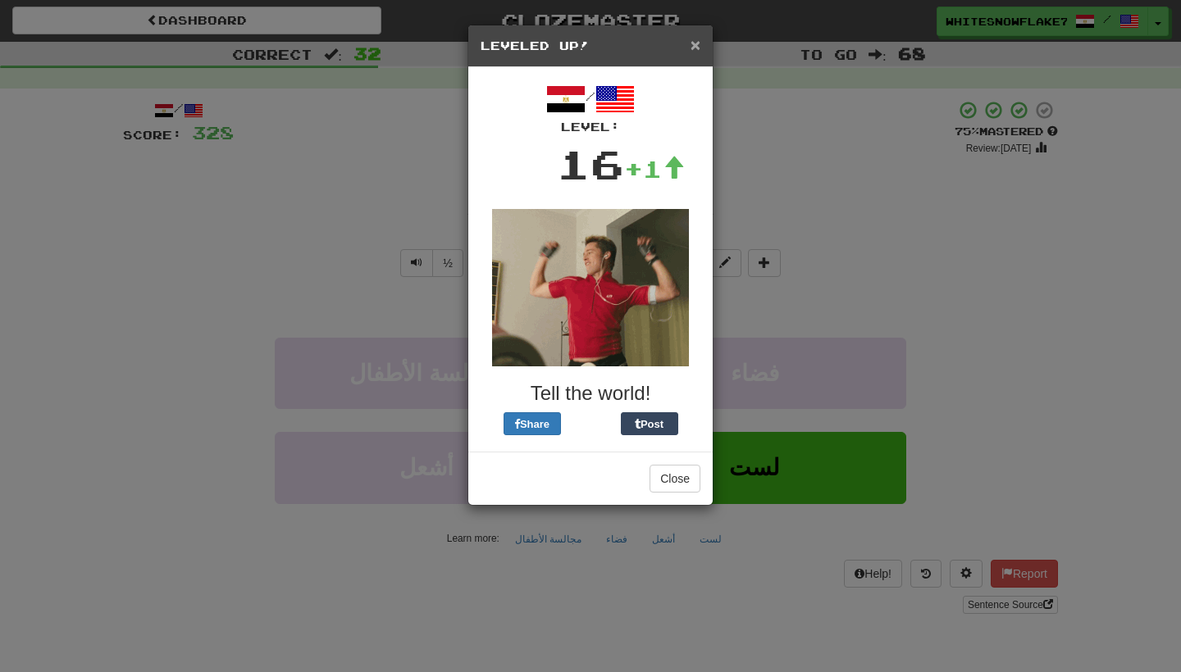
click at [694, 39] on span "×" at bounding box center [695, 44] width 10 height 19
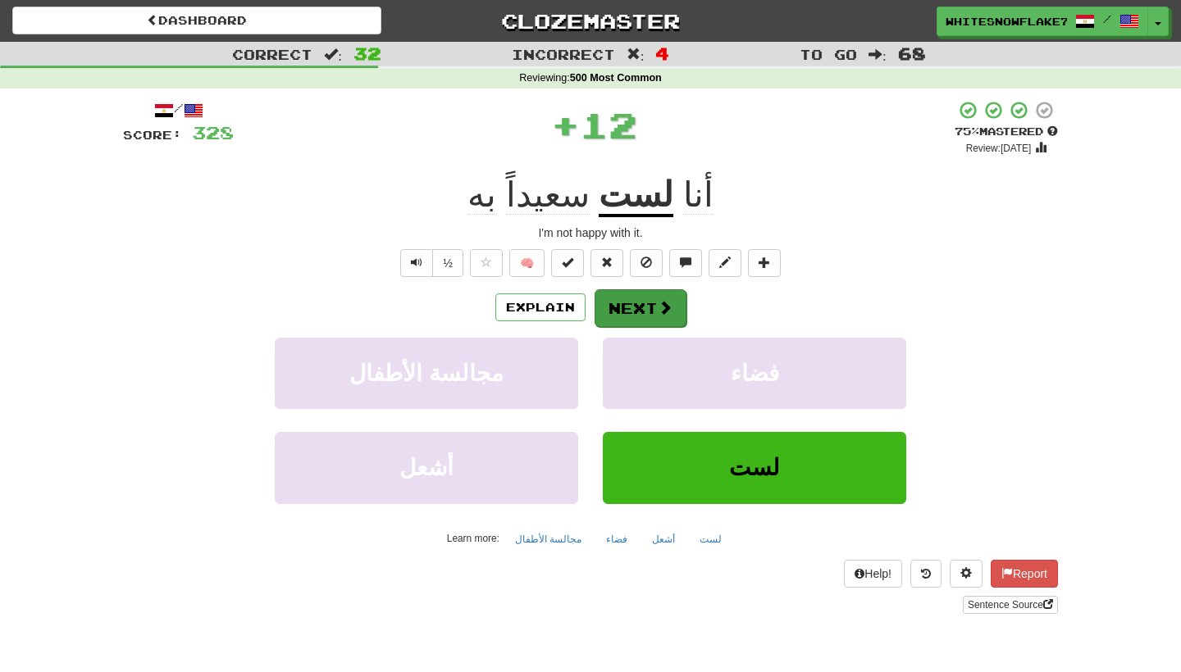
click at [617, 305] on button "Next" at bounding box center [640, 308] width 92 height 38
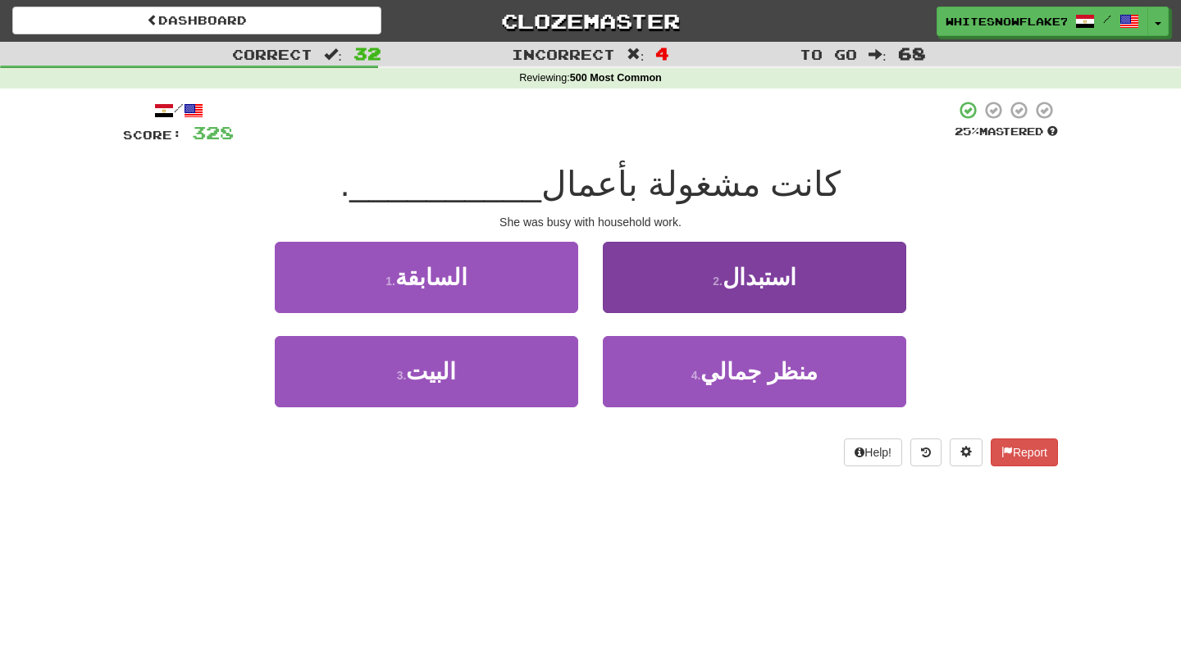
click at [806, 282] on button "2 . استبدال" at bounding box center [754, 277] width 303 height 71
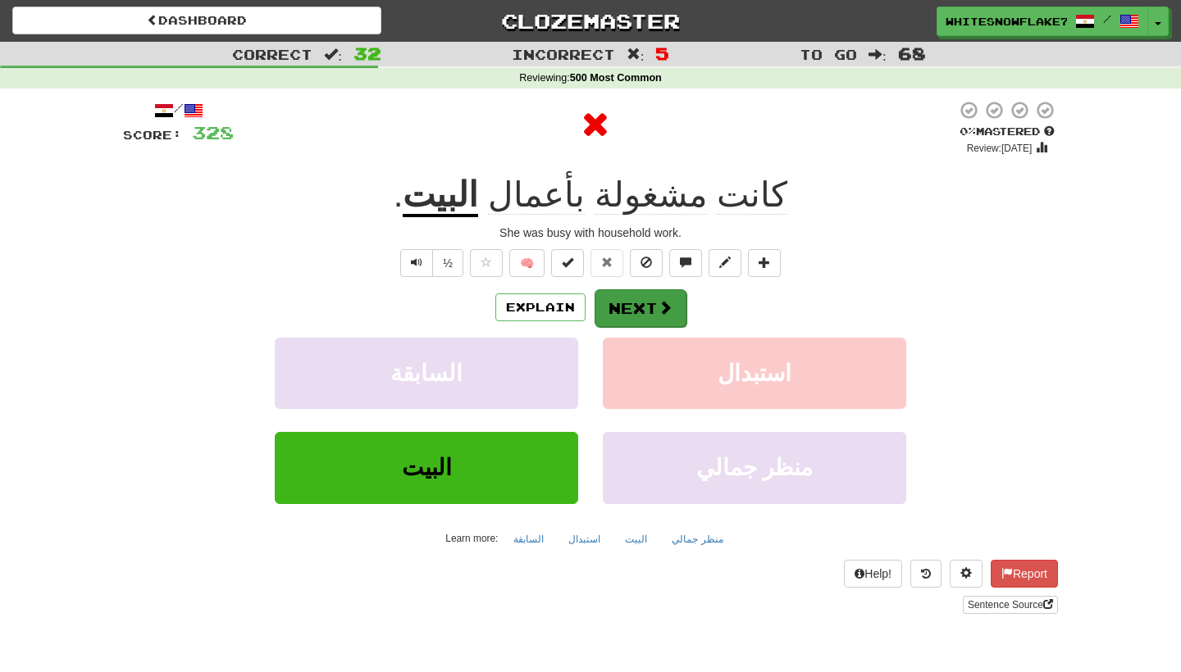
click at [643, 306] on button "Next" at bounding box center [640, 308] width 92 height 38
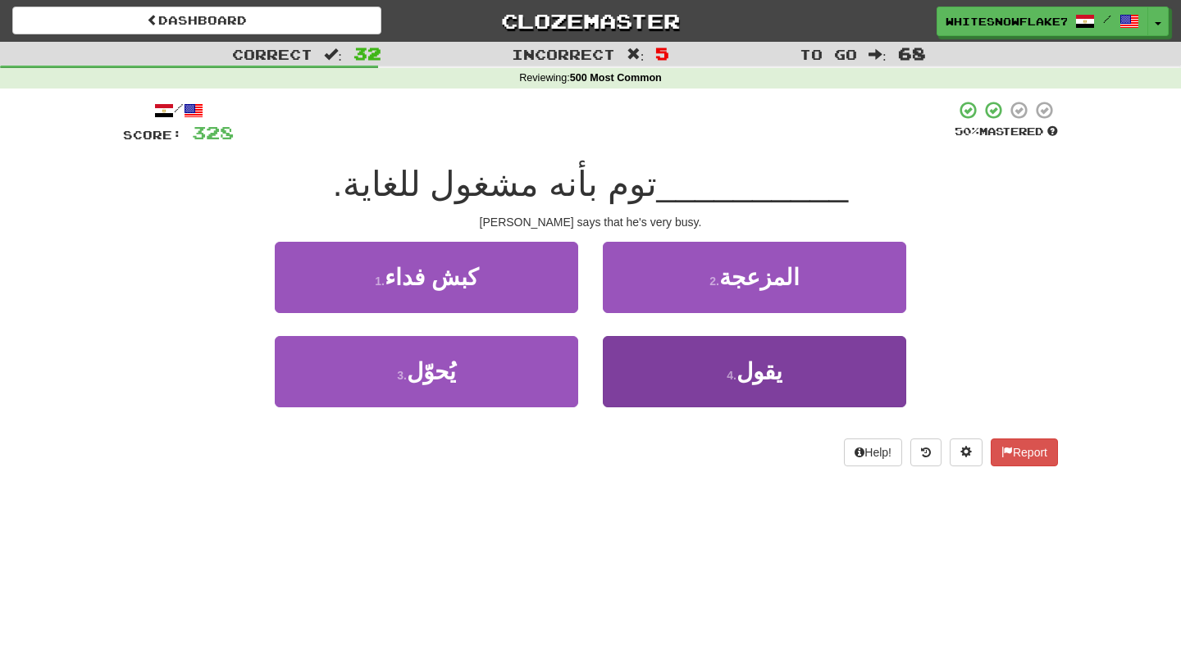
click at [759, 385] on button "4 . يقول" at bounding box center [754, 371] width 303 height 71
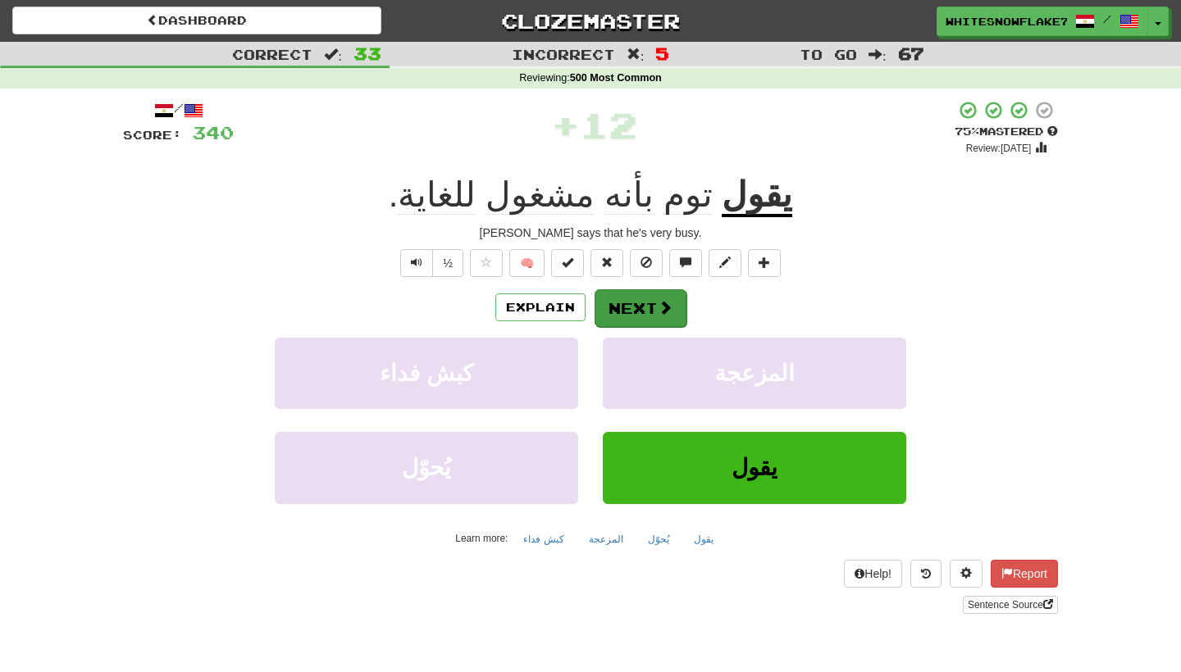
click at [660, 300] on span at bounding box center [665, 307] width 15 height 15
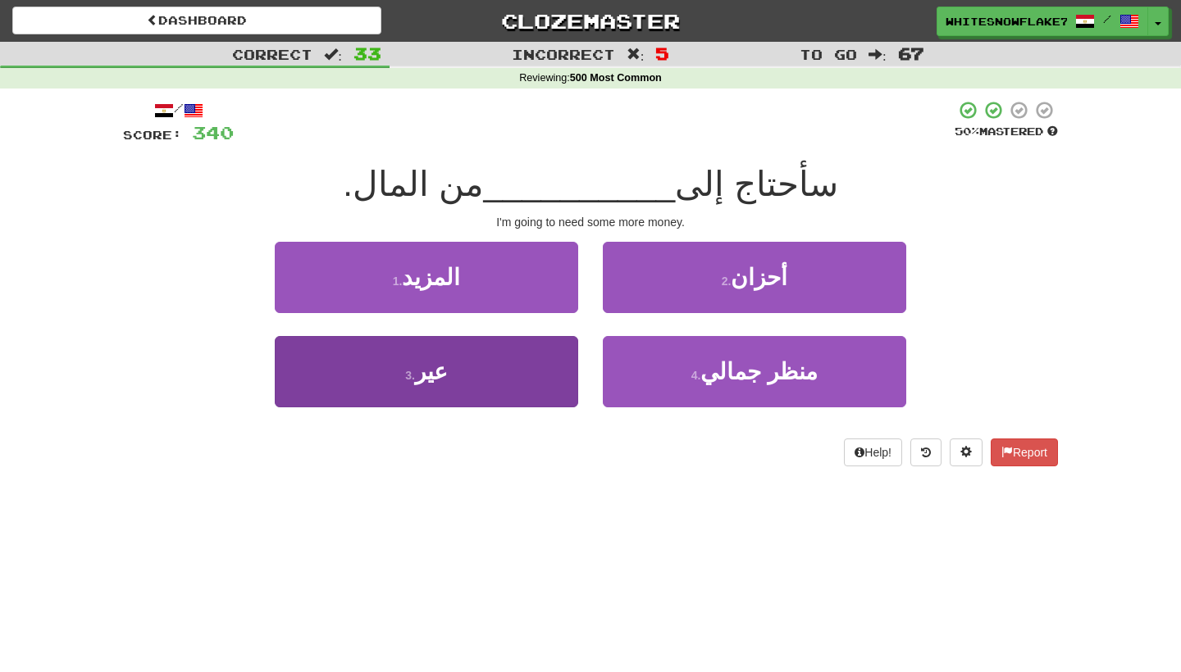
click at [510, 360] on button "3 . عير" at bounding box center [426, 371] width 303 height 71
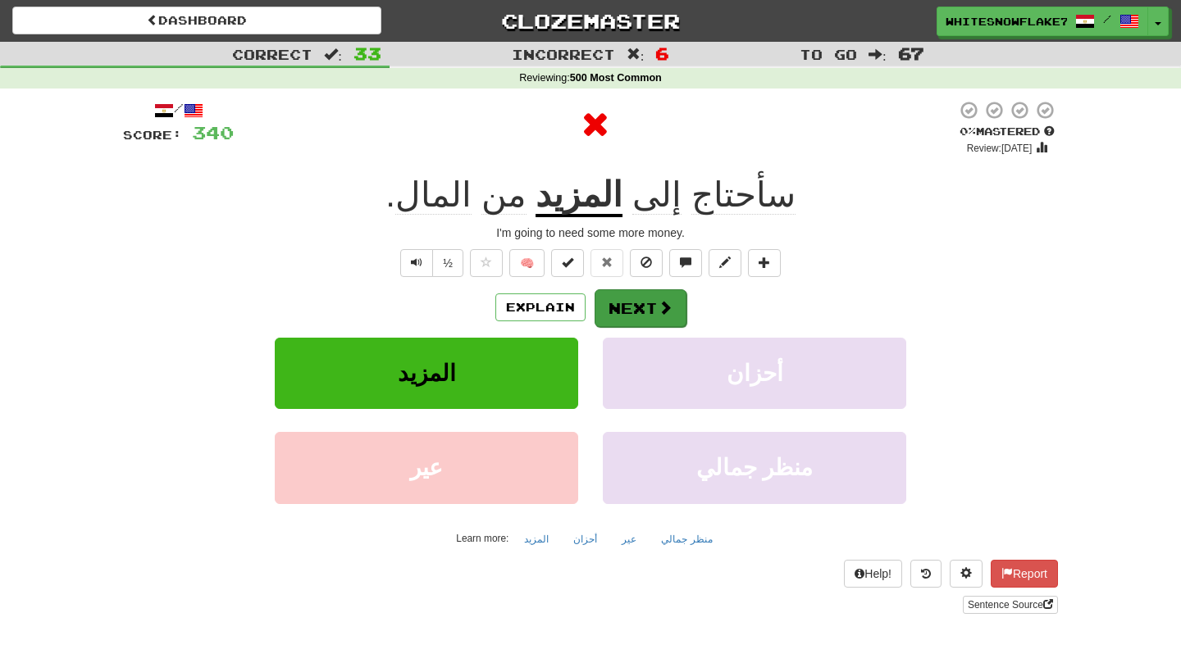
click at [661, 303] on span at bounding box center [665, 307] width 15 height 15
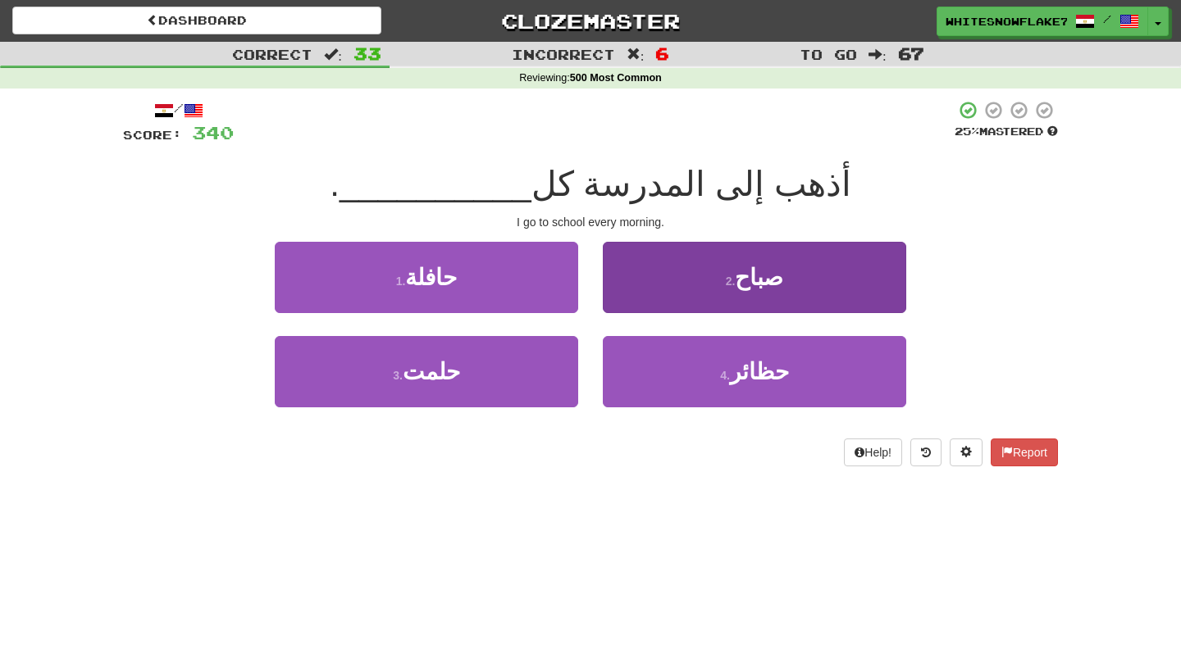
click at [739, 281] on span "صباح" at bounding box center [759, 277] width 48 height 25
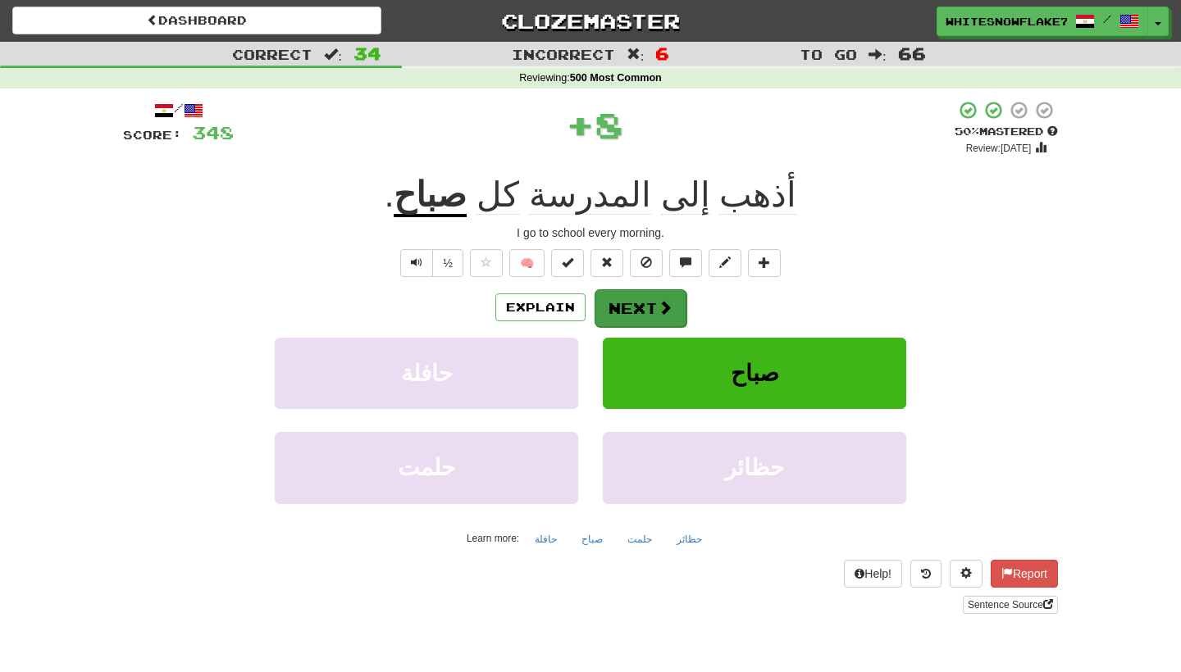
click at [663, 305] on span at bounding box center [665, 307] width 15 height 15
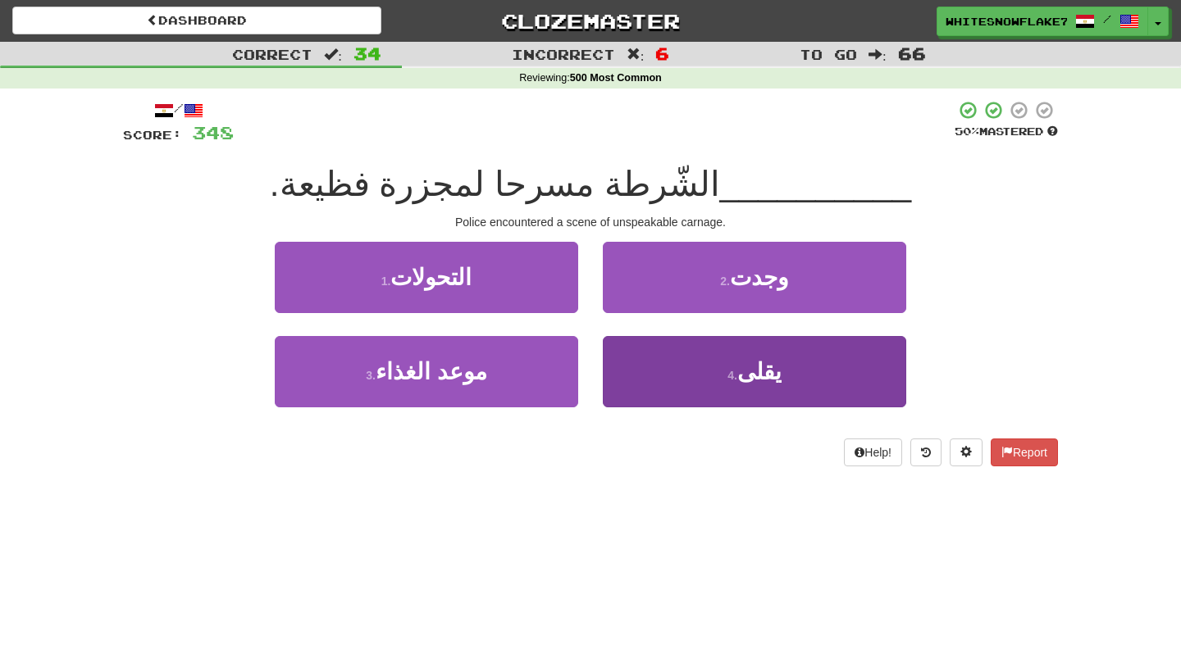
click at [790, 384] on button "4 . يقلى" at bounding box center [754, 371] width 303 height 71
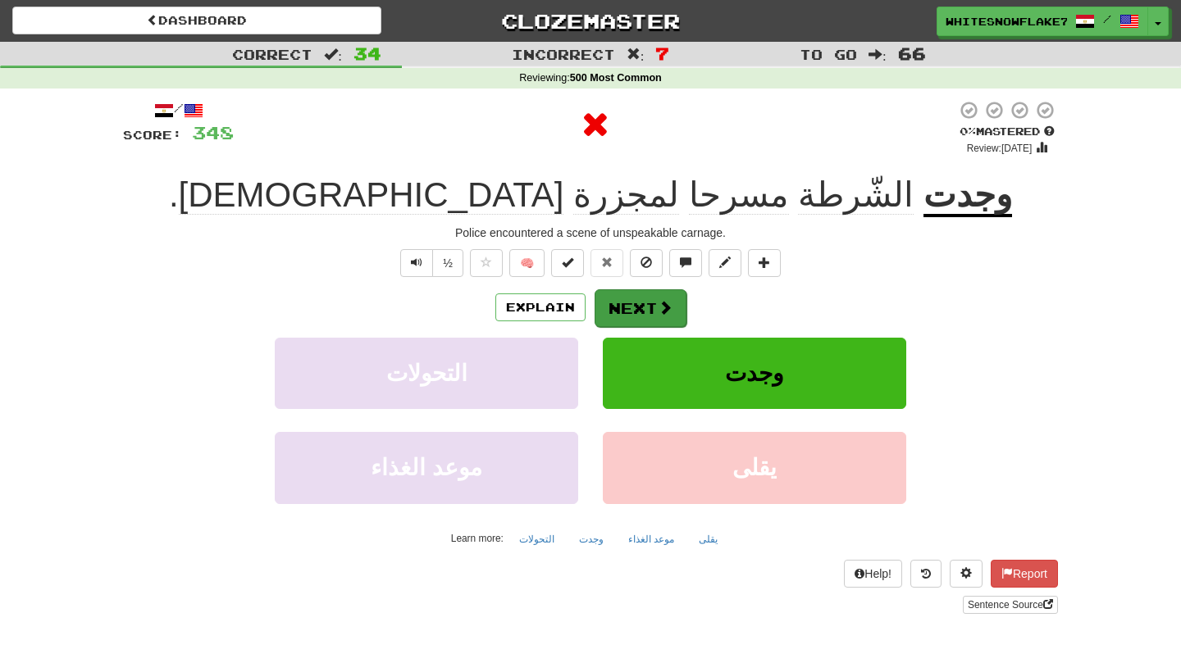
click at [658, 312] on span at bounding box center [665, 307] width 15 height 15
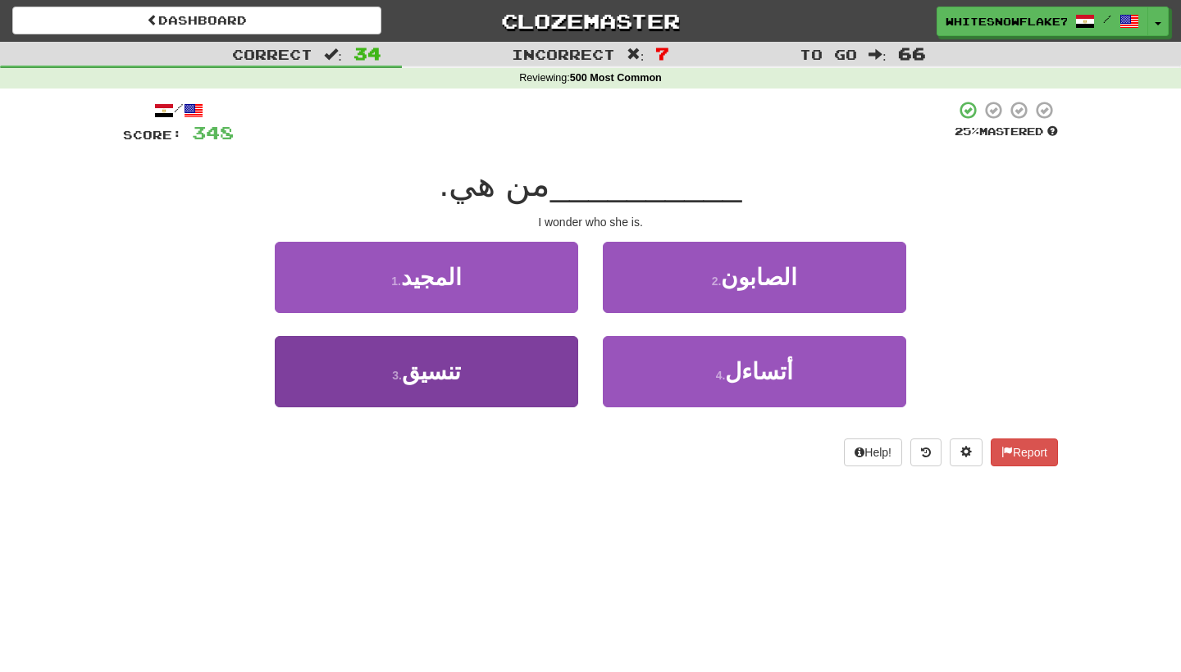
click at [534, 360] on button "3 . تنسيق" at bounding box center [426, 371] width 303 height 71
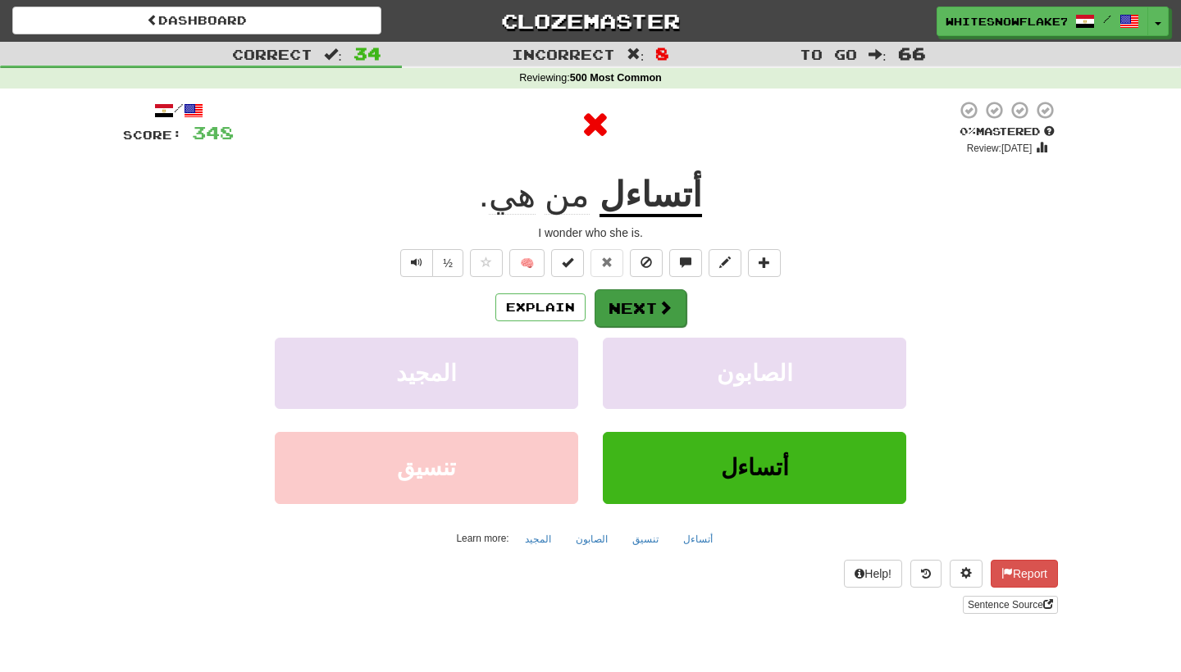
click at [653, 300] on button "Next" at bounding box center [640, 308] width 92 height 38
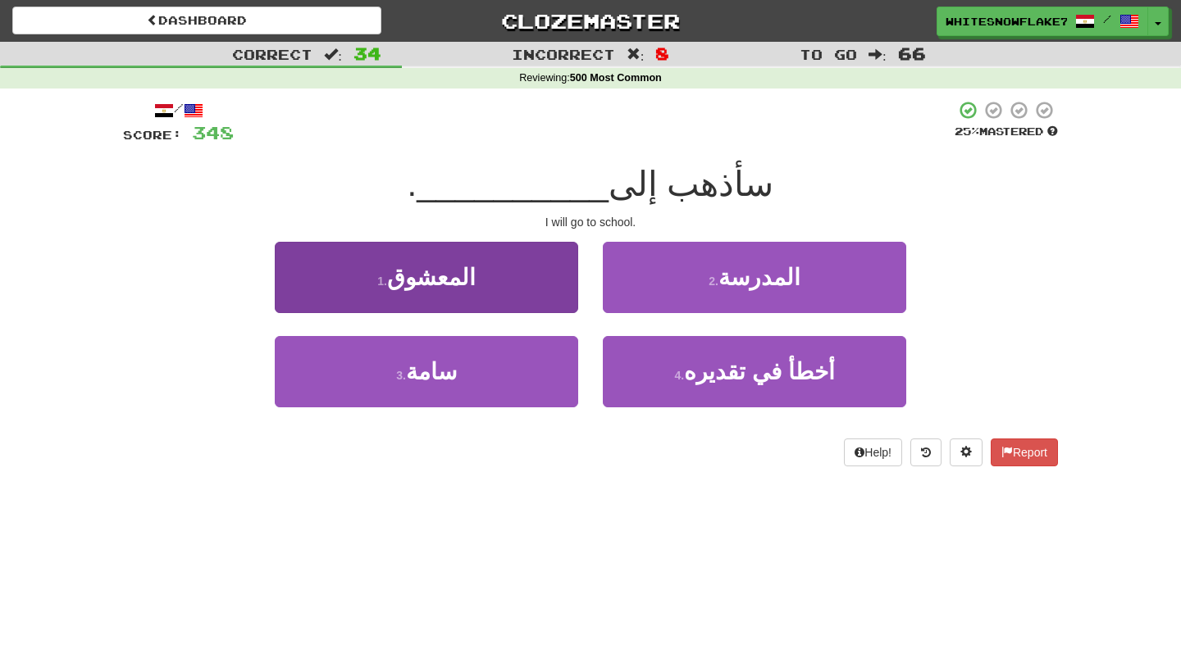
click at [530, 270] on button "1 . المعشوق" at bounding box center [426, 277] width 303 height 71
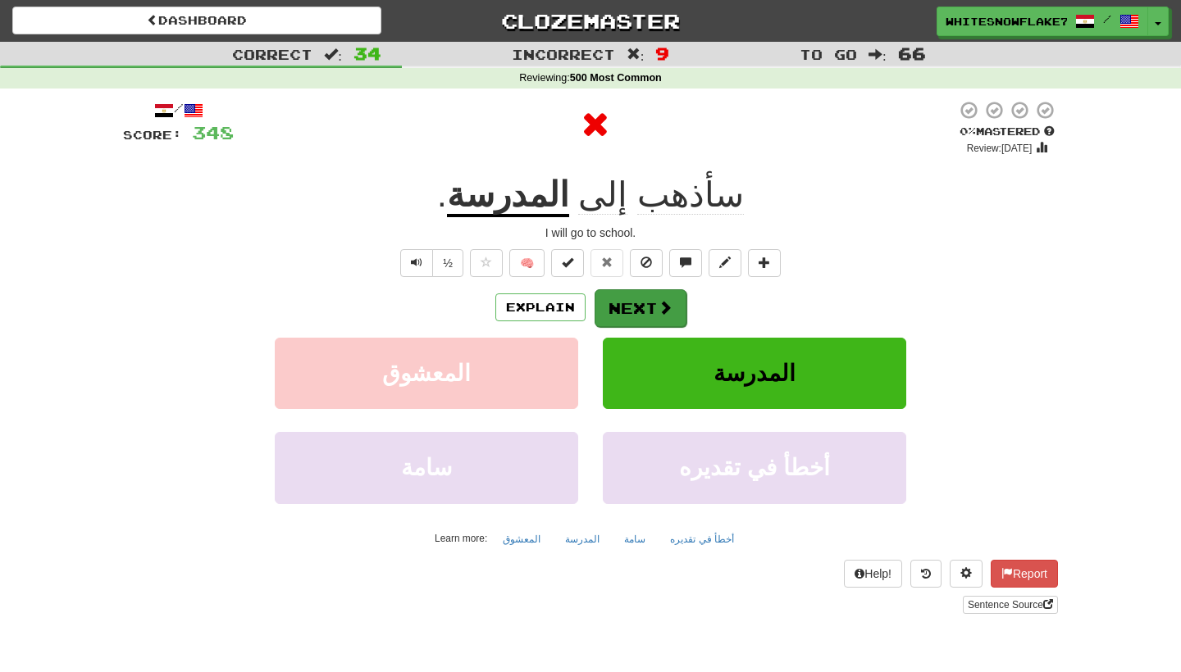
click at [643, 315] on button "Next" at bounding box center [640, 308] width 92 height 38
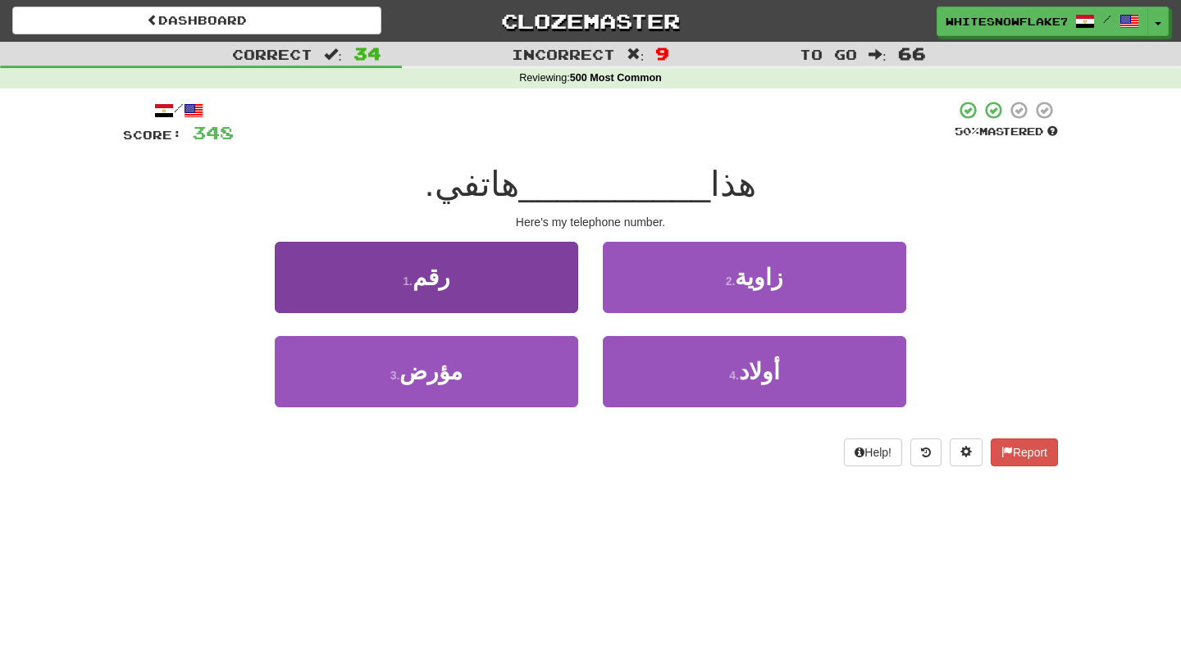
click at [509, 265] on button "1 . رقم" at bounding box center [426, 277] width 303 height 71
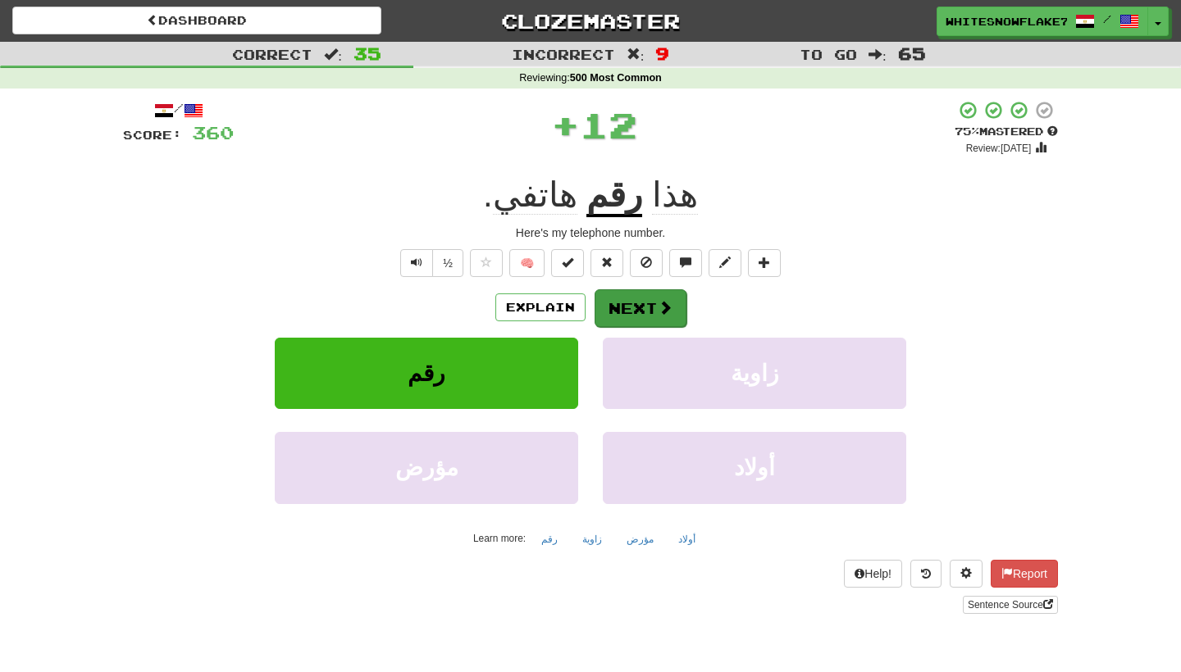
click at [663, 303] on span at bounding box center [665, 307] width 15 height 15
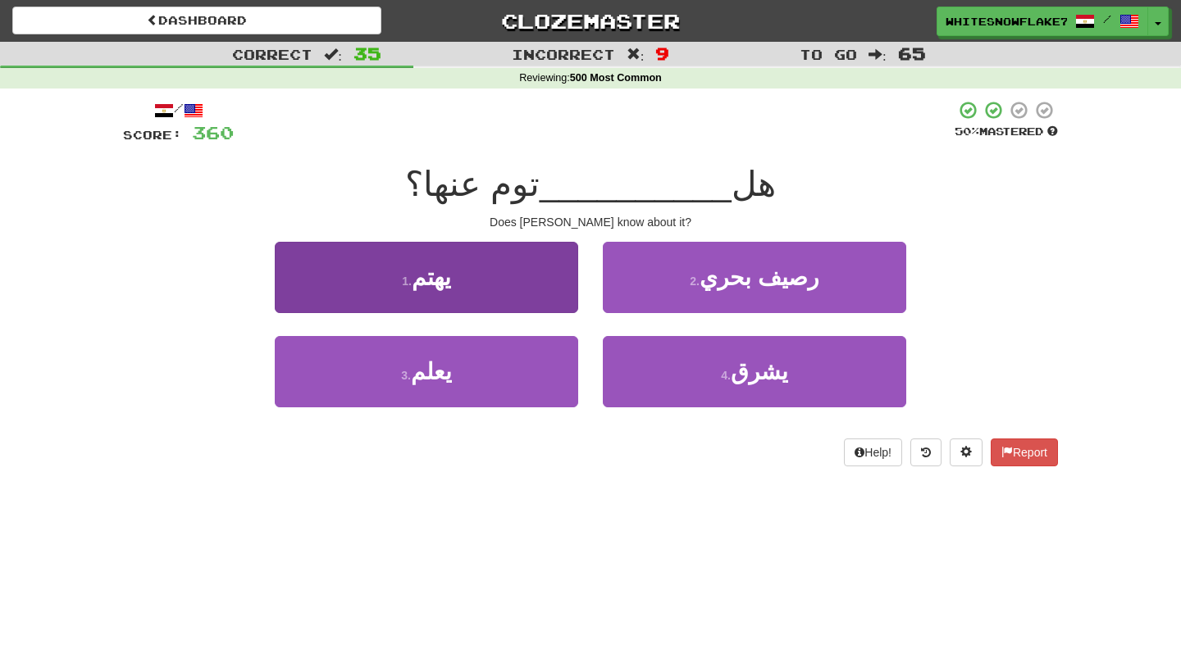
click at [508, 281] on button "1 . يهتم" at bounding box center [426, 277] width 303 height 71
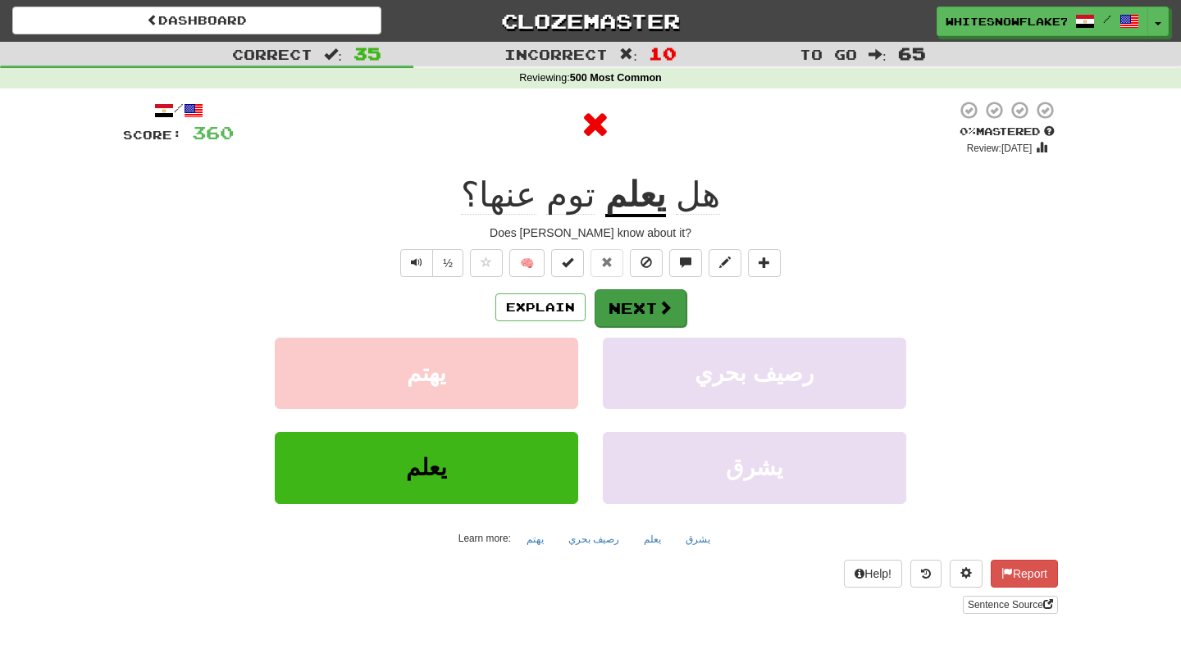
click at [651, 298] on button "Next" at bounding box center [640, 308] width 92 height 38
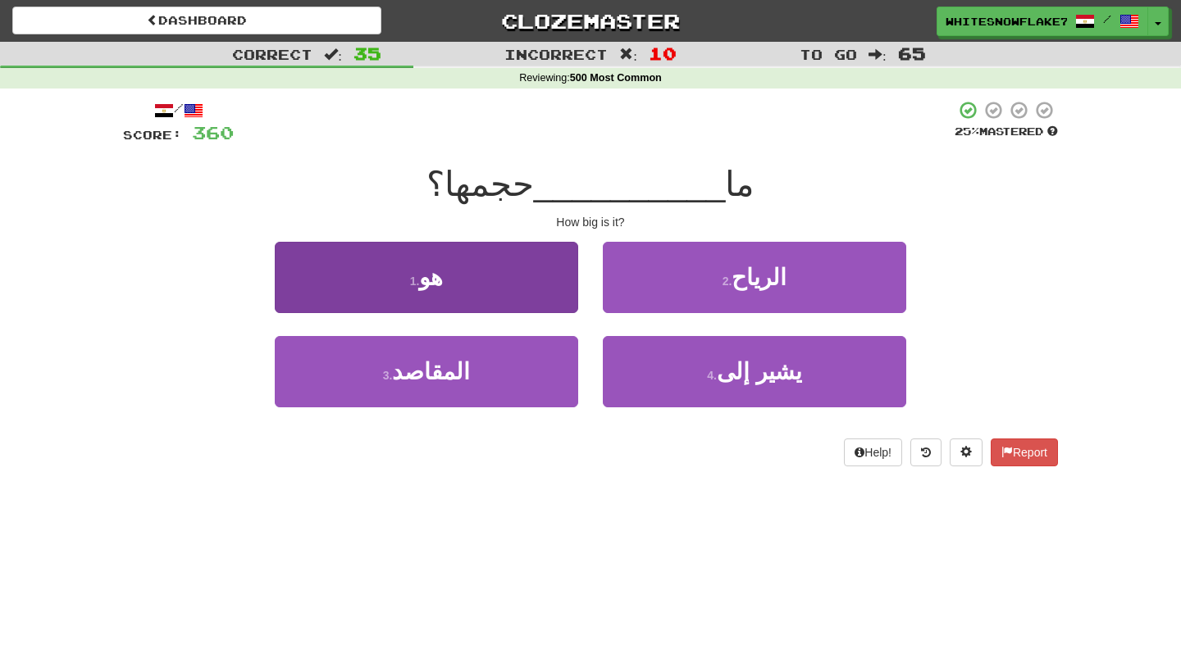
click at [551, 284] on button "1 . هو" at bounding box center [426, 277] width 303 height 71
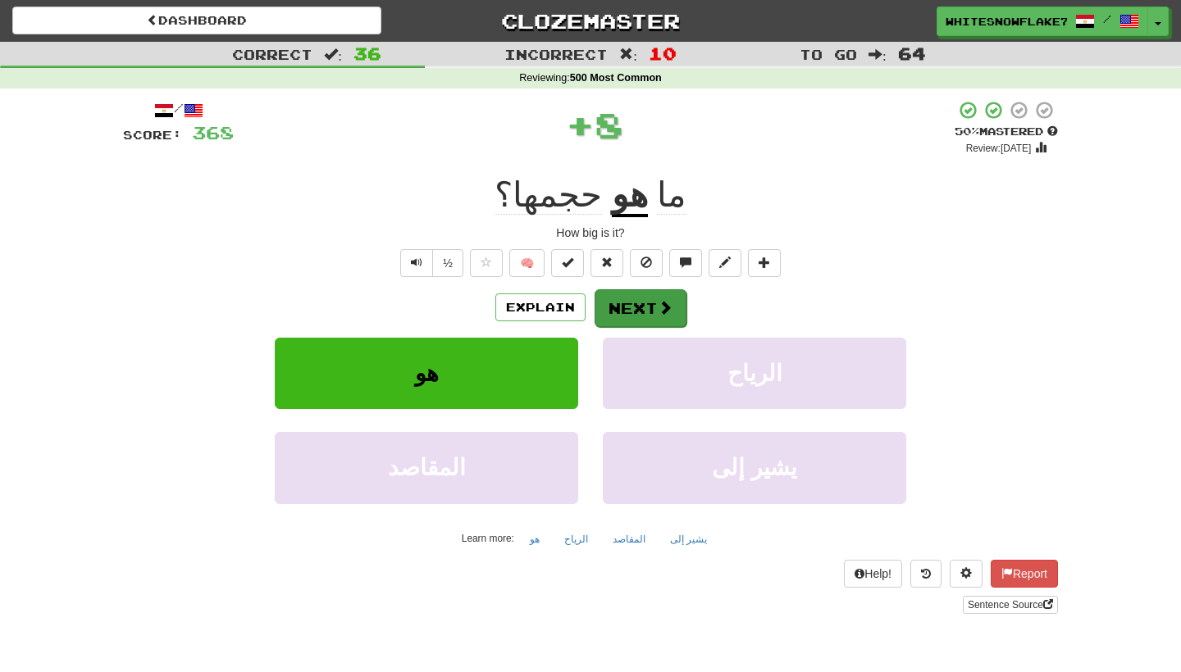
click at [654, 321] on button "Next" at bounding box center [640, 308] width 92 height 38
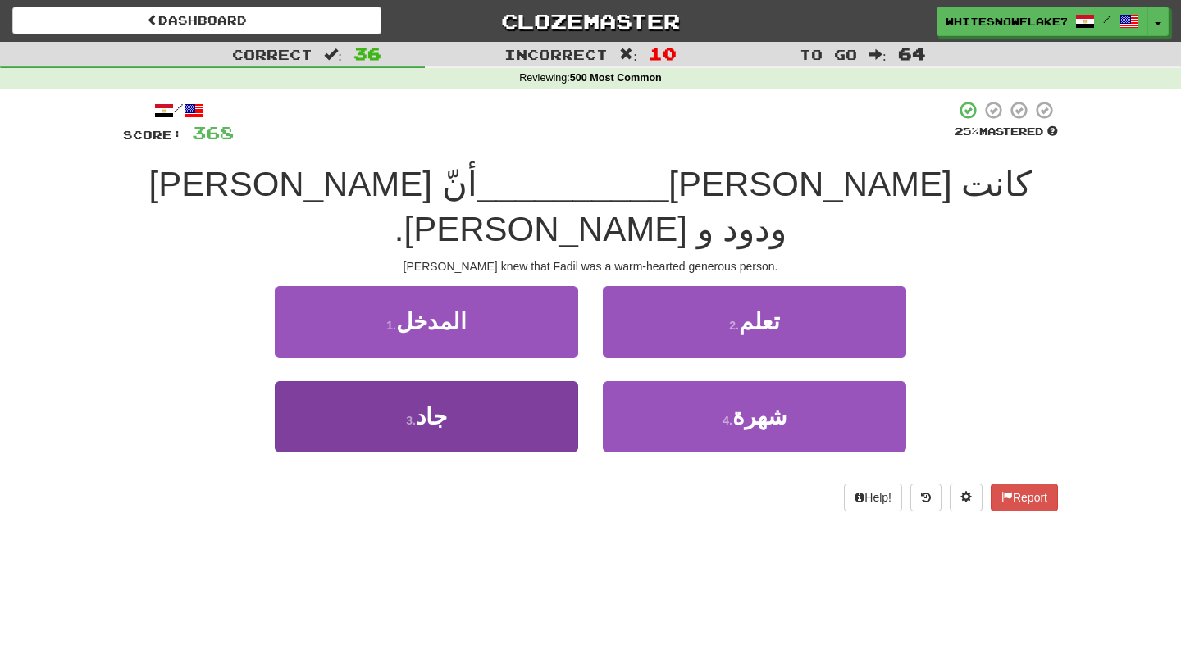
click at [478, 384] on button "3 . جاد" at bounding box center [426, 416] width 303 height 71
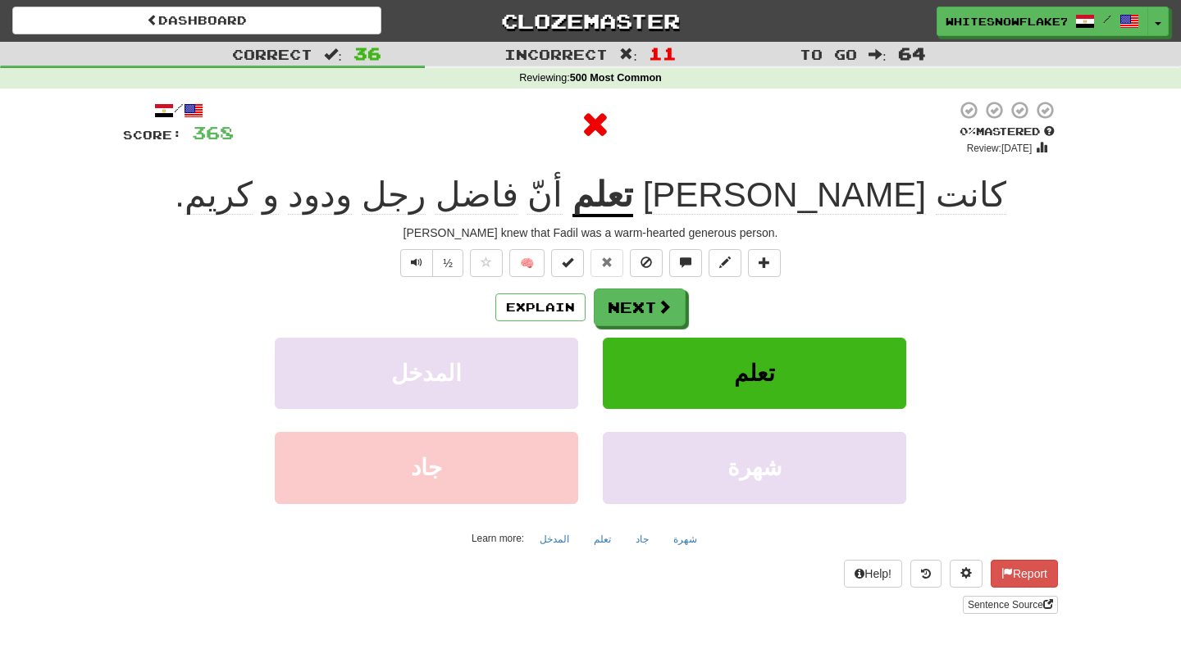
click at [667, 289] on div "Explain Next" at bounding box center [590, 308] width 935 height 38
click at [644, 312] on button "Next" at bounding box center [640, 308] width 92 height 38
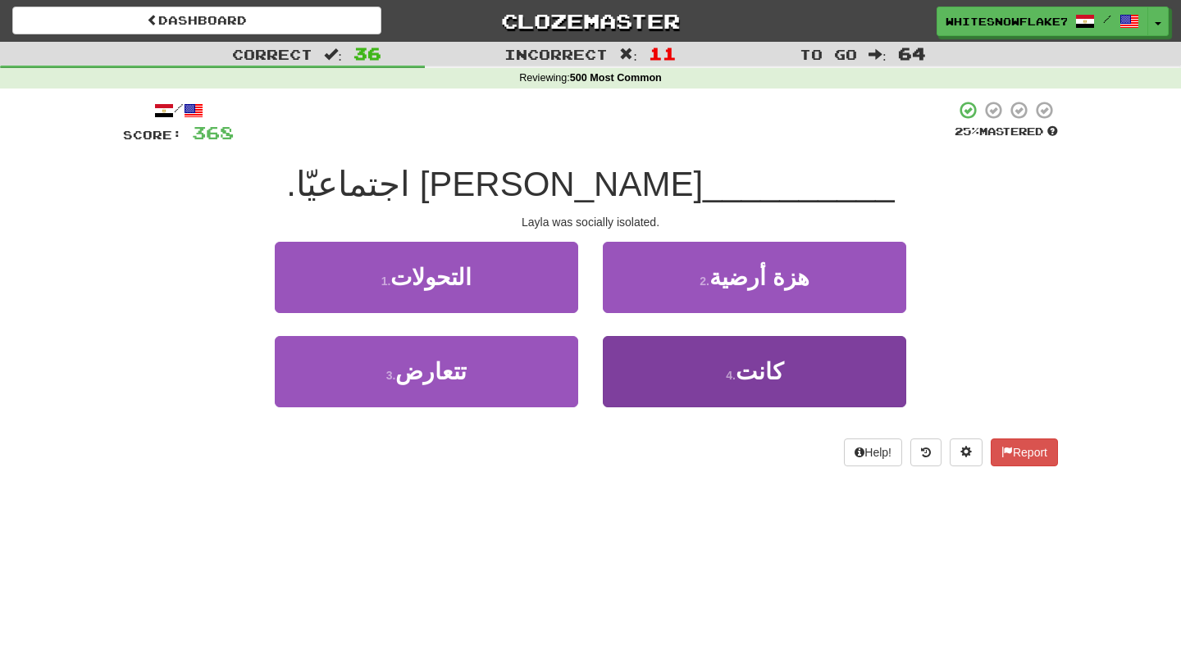
click at [755, 371] on span "كانت" at bounding box center [759, 371] width 48 height 25
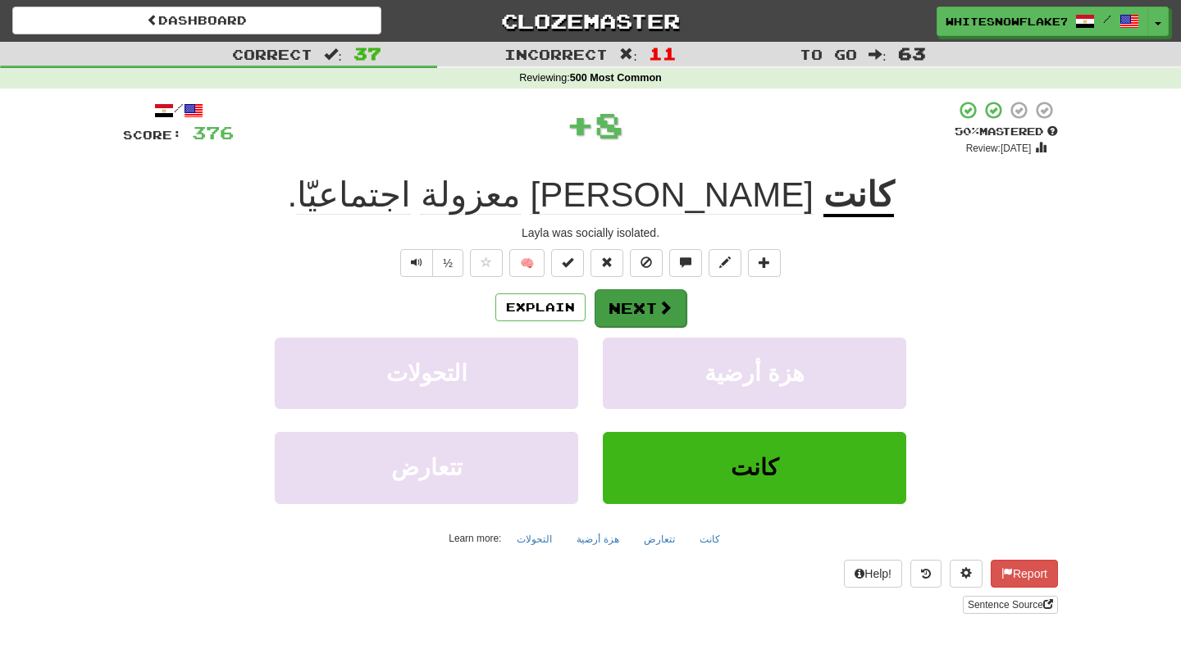
click at [650, 320] on button "Next" at bounding box center [640, 308] width 92 height 38
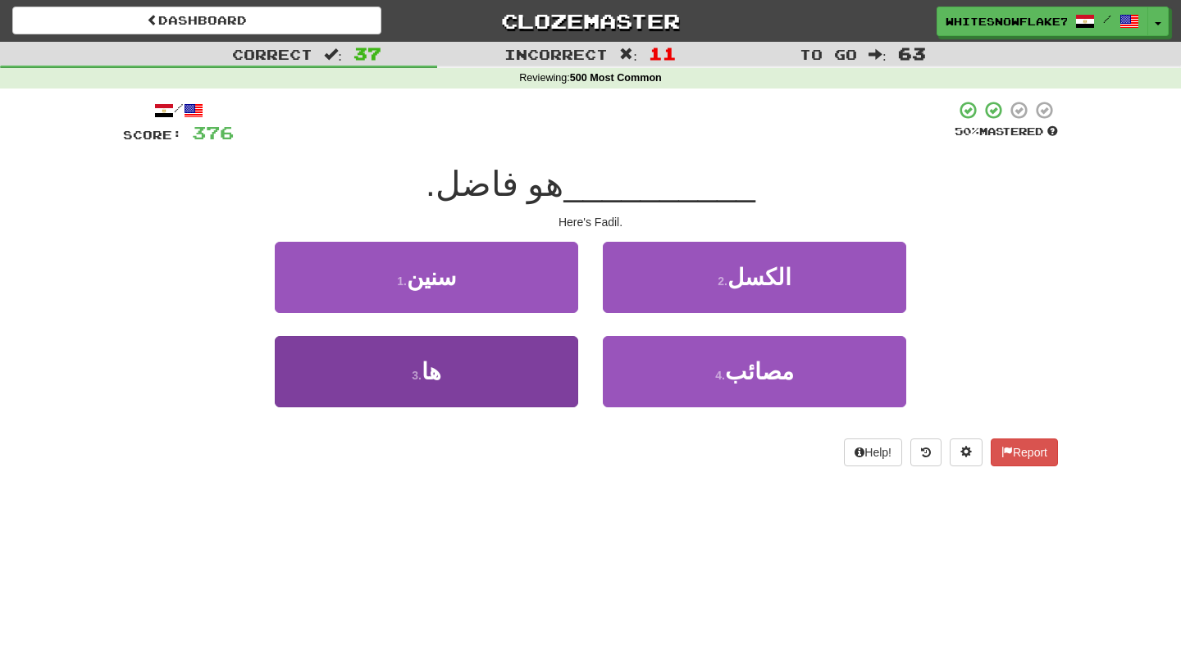
click at [491, 398] on button "3 . ها" at bounding box center [426, 371] width 303 height 71
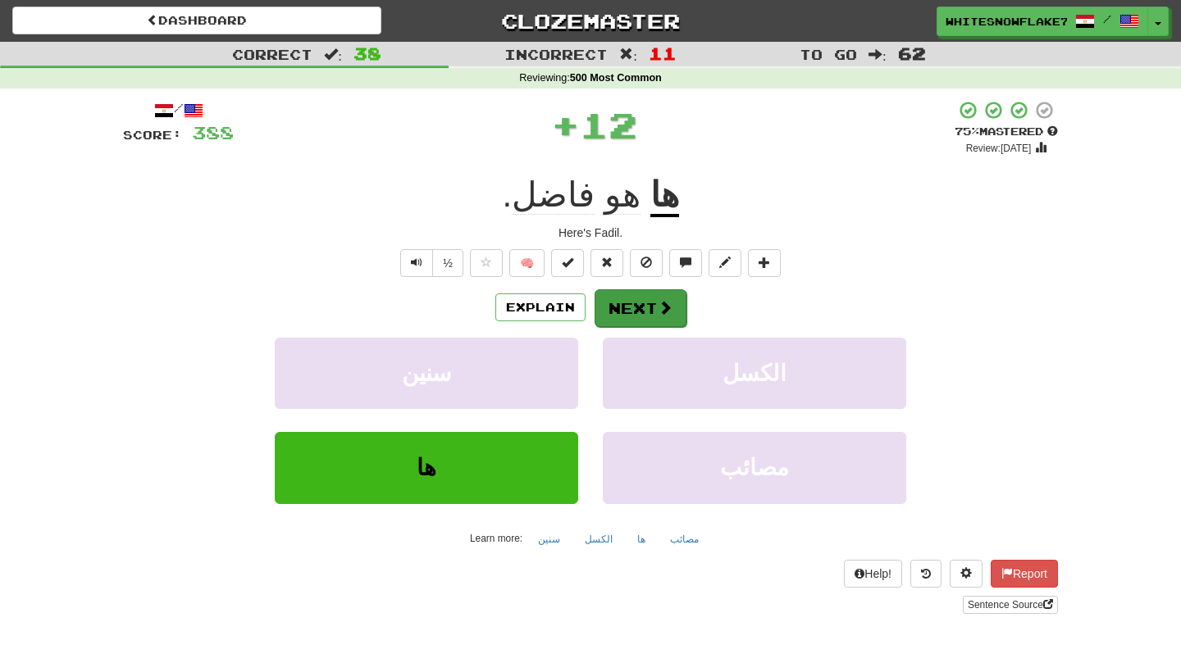
click at [651, 316] on button "Next" at bounding box center [640, 308] width 92 height 38
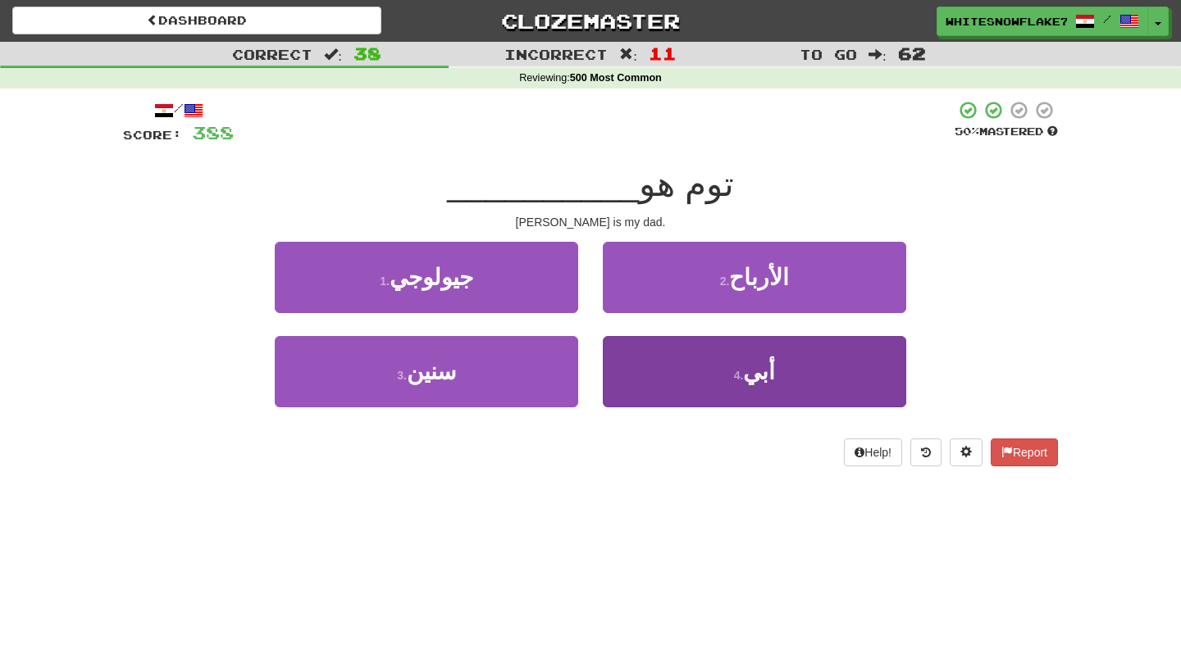
click at [724, 354] on button "4 . أبي" at bounding box center [754, 371] width 303 height 71
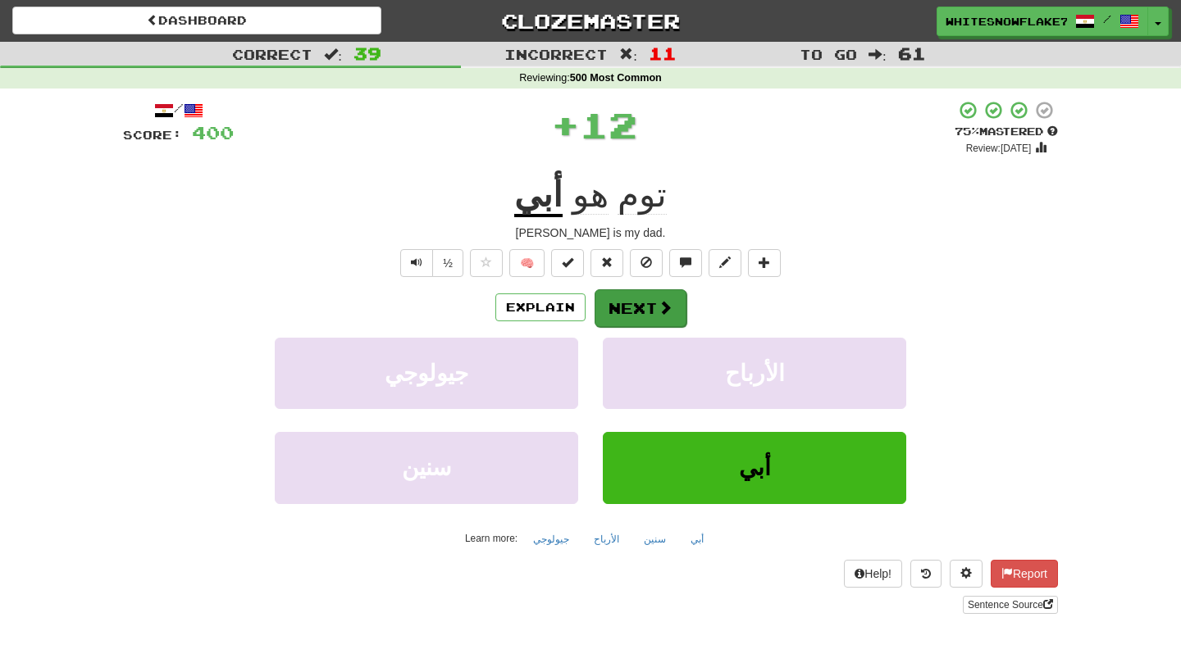
click at [628, 312] on button "Next" at bounding box center [640, 308] width 92 height 38
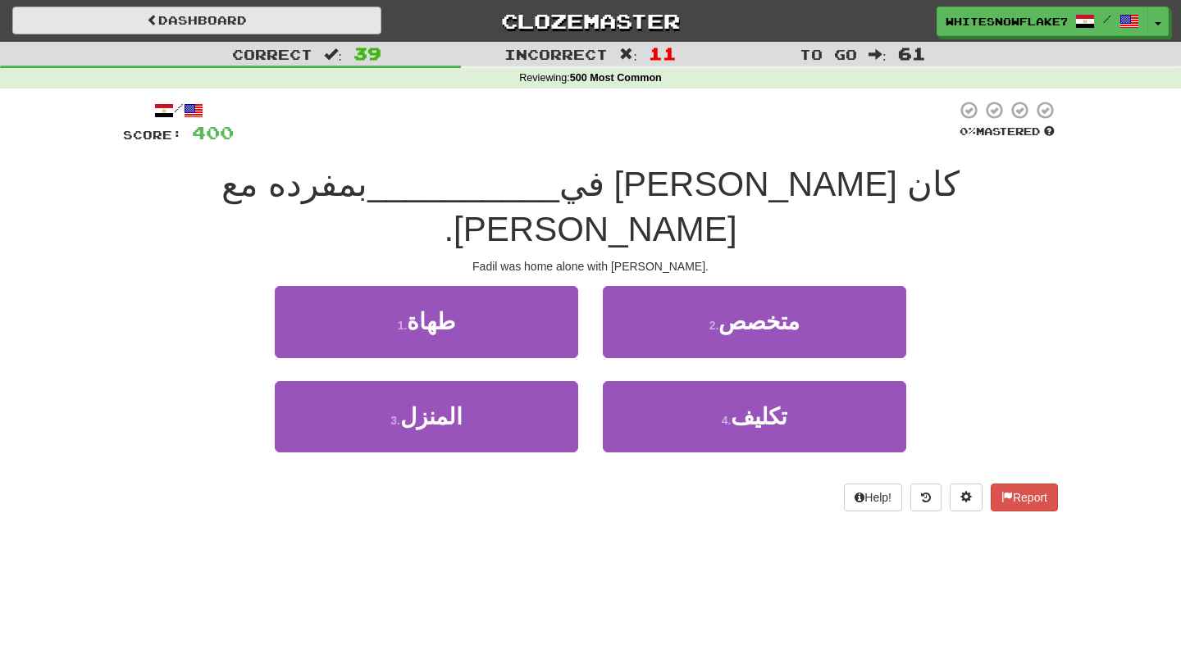
click at [187, 22] on link "Dashboard" at bounding box center [196, 21] width 369 height 28
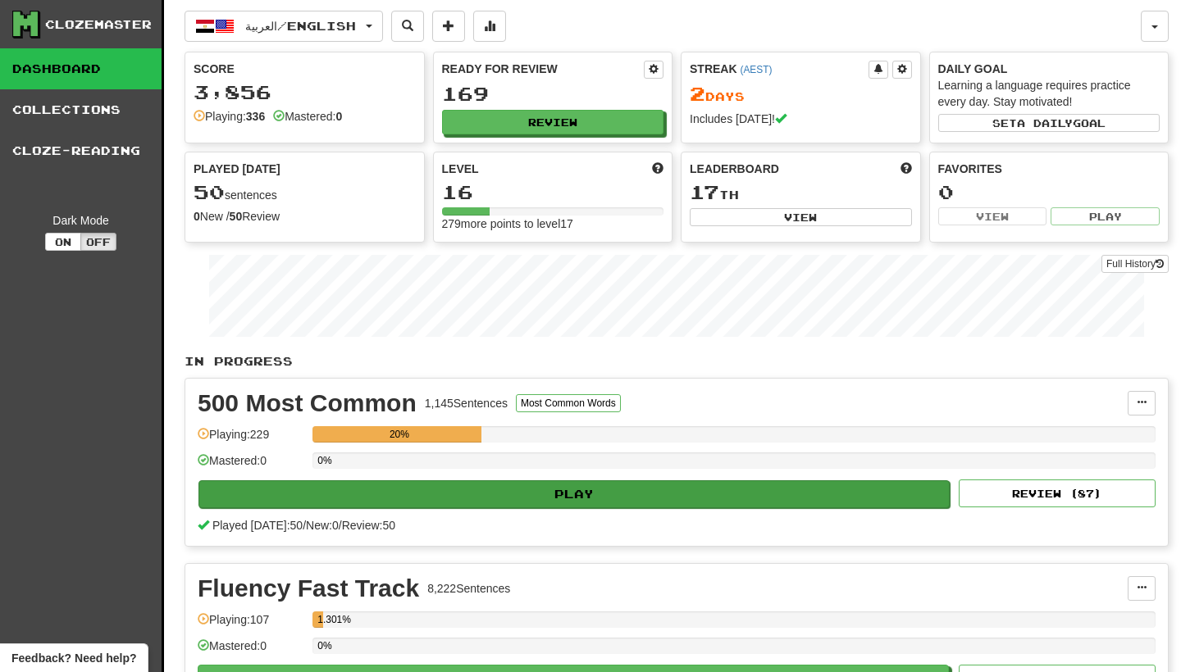
click at [622, 499] on button "Play" at bounding box center [573, 494] width 751 height 28
select select "***"
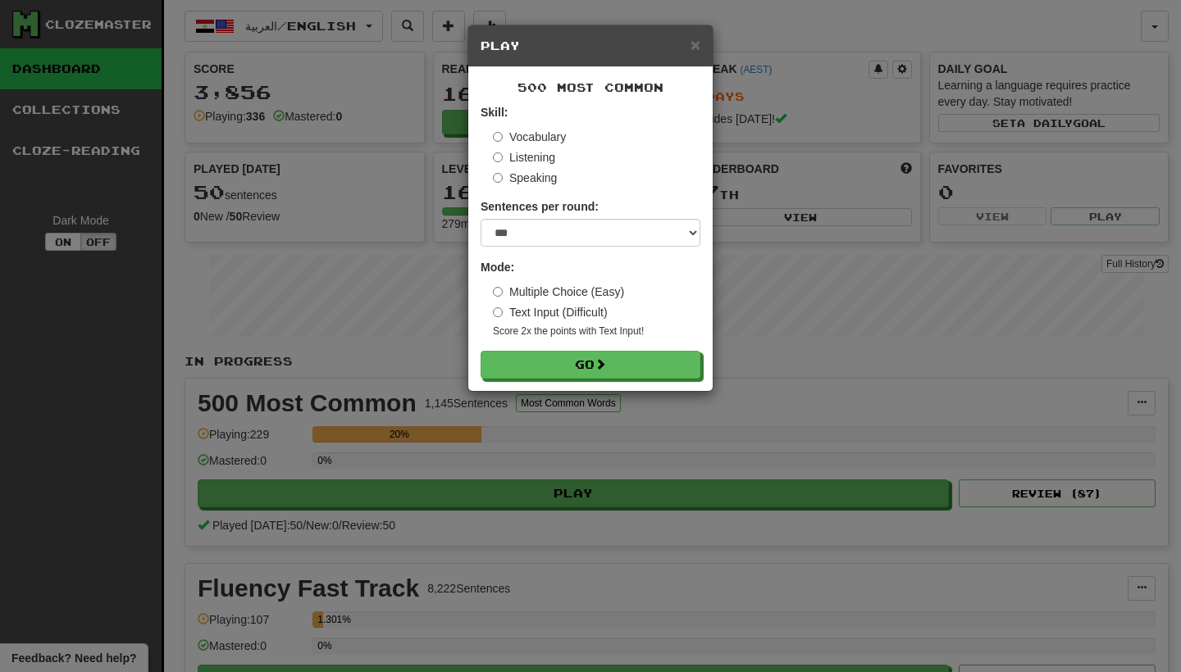
click at [702, 42] on div "× Play" at bounding box center [590, 46] width 244 height 42
click at [702, 43] on div "× Play" at bounding box center [590, 46] width 244 height 42
click at [697, 44] on span "×" at bounding box center [695, 44] width 10 height 19
